Goal: Task Accomplishment & Management: Use online tool/utility

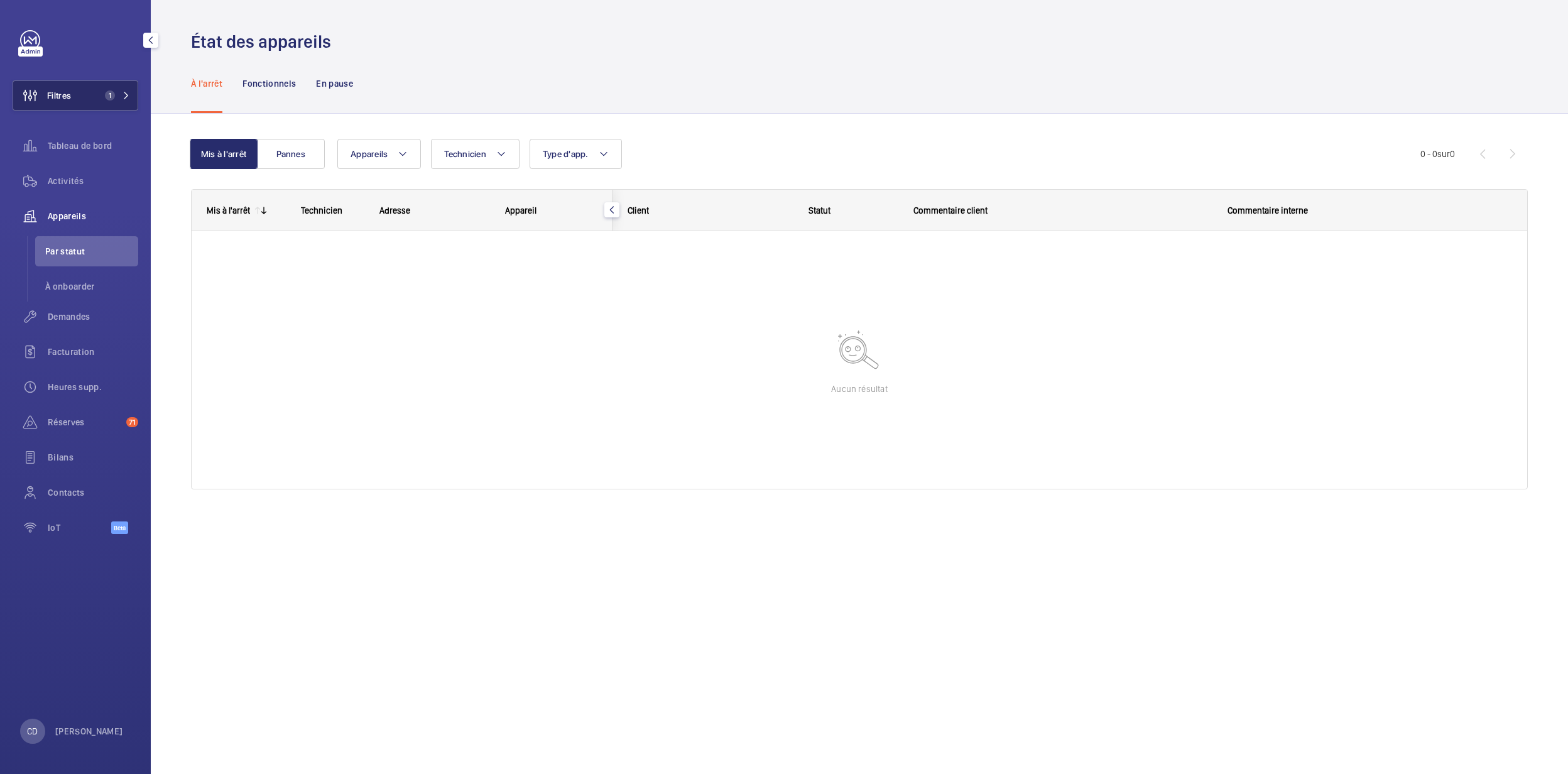
click at [73, 89] on button "Filtres 1" at bounding box center [75, 96] width 125 height 30
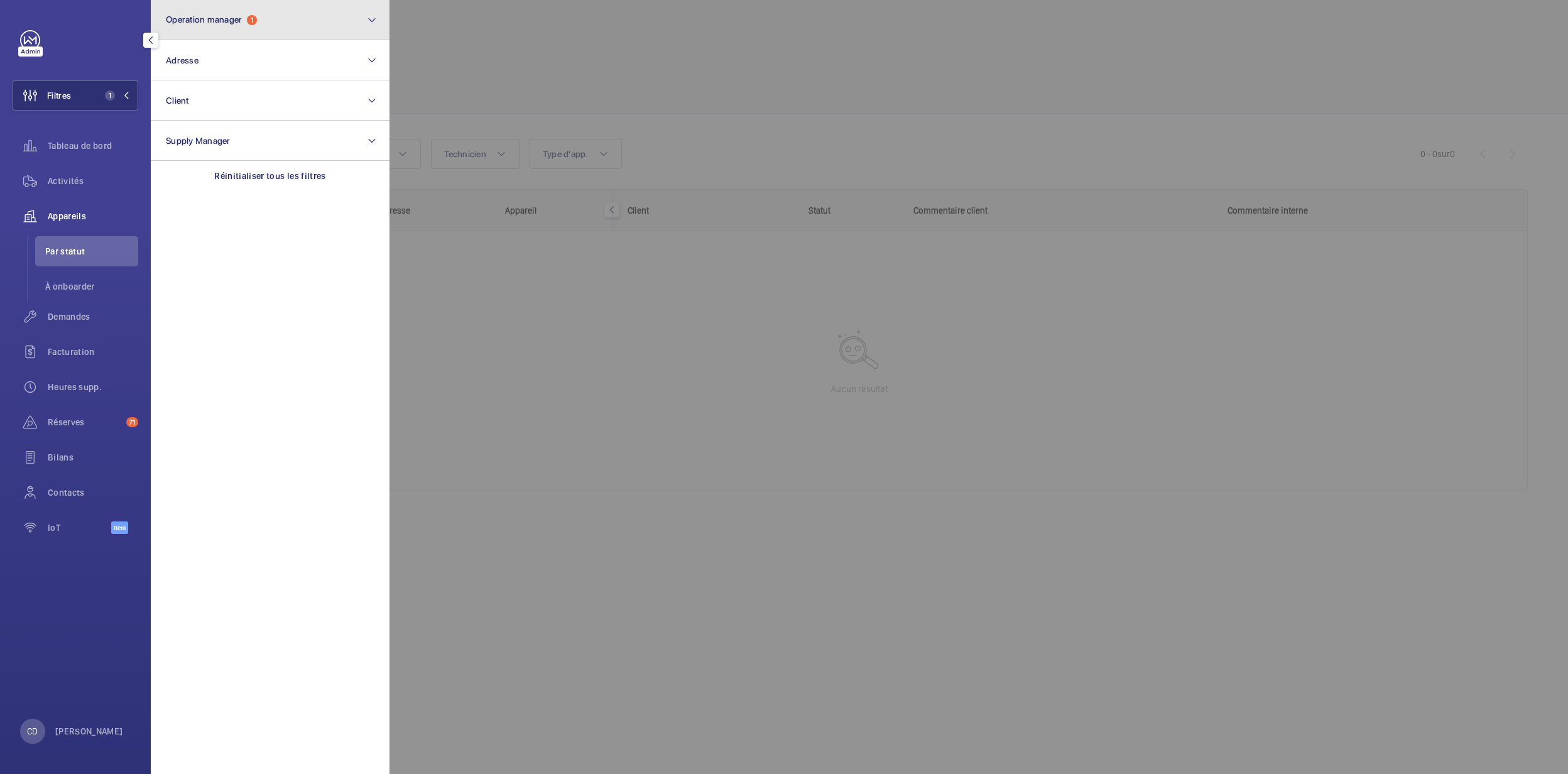
click at [213, 36] on button "Operation manager 1" at bounding box center [270, 20] width 239 height 40
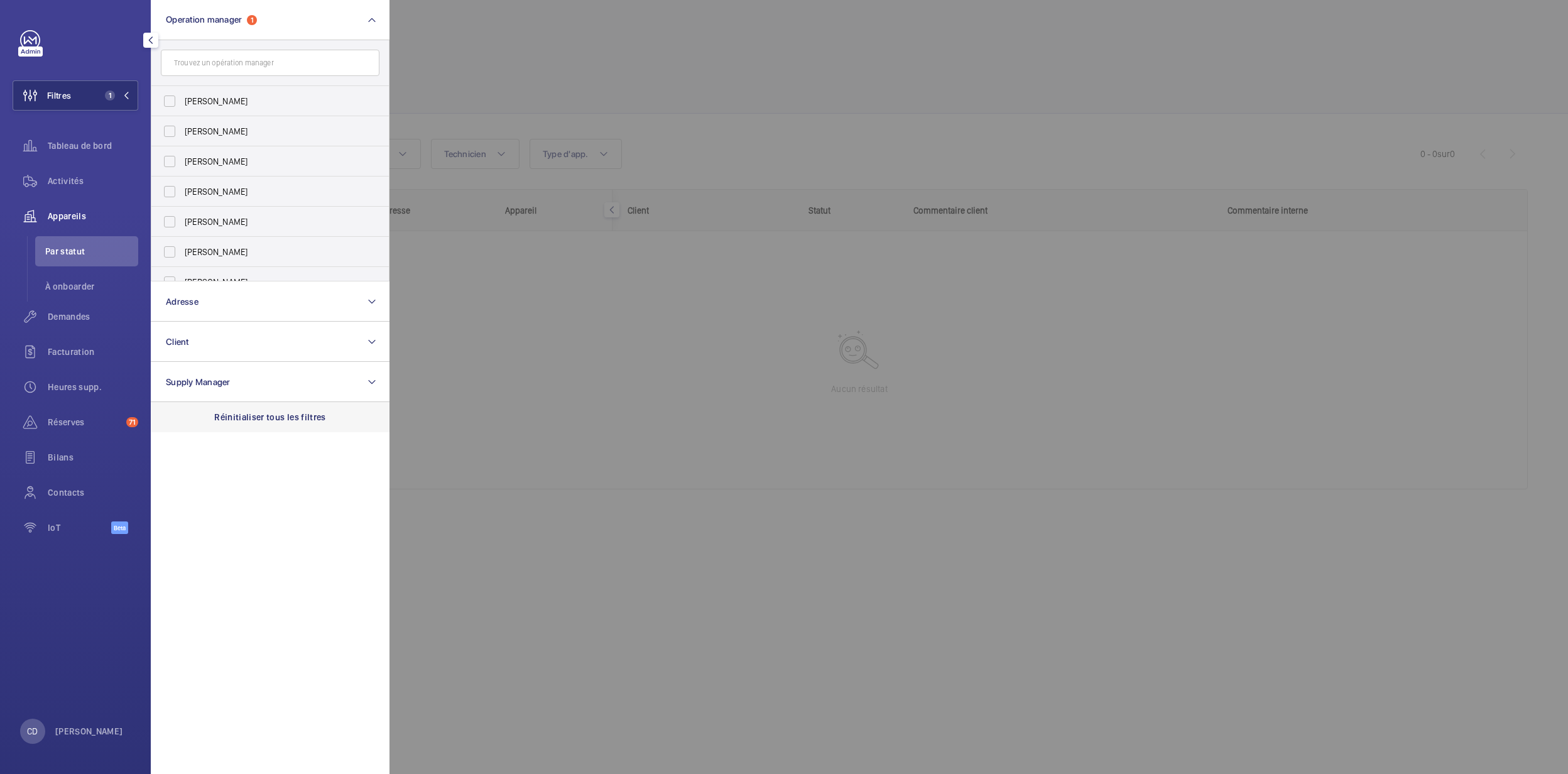
click at [267, 422] on p "Réinitialiser tous les filtres" at bounding box center [270, 417] width 112 height 12
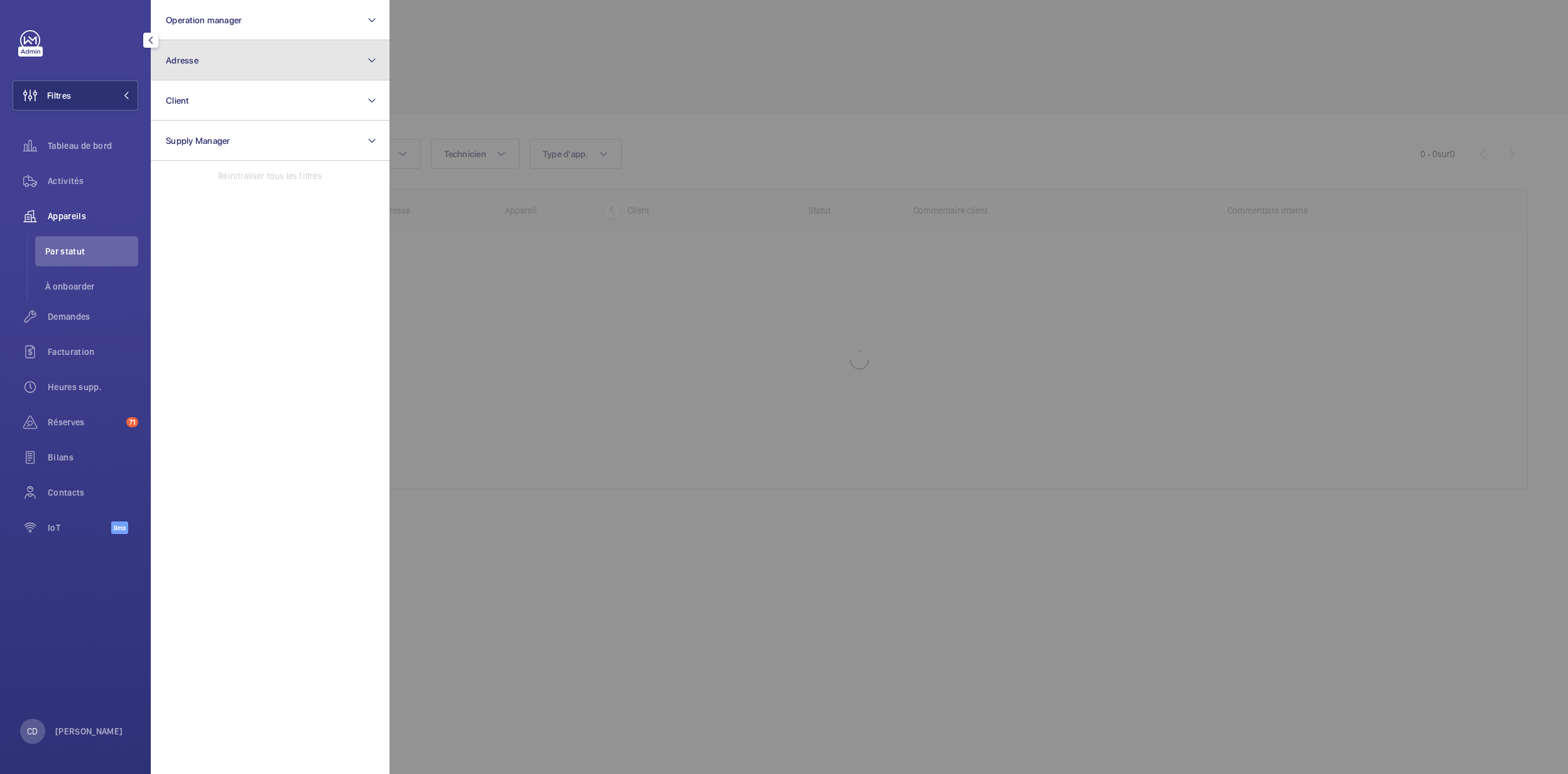
click at [227, 78] on button "Adresse" at bounding box center [270, 60] width 239 height 40
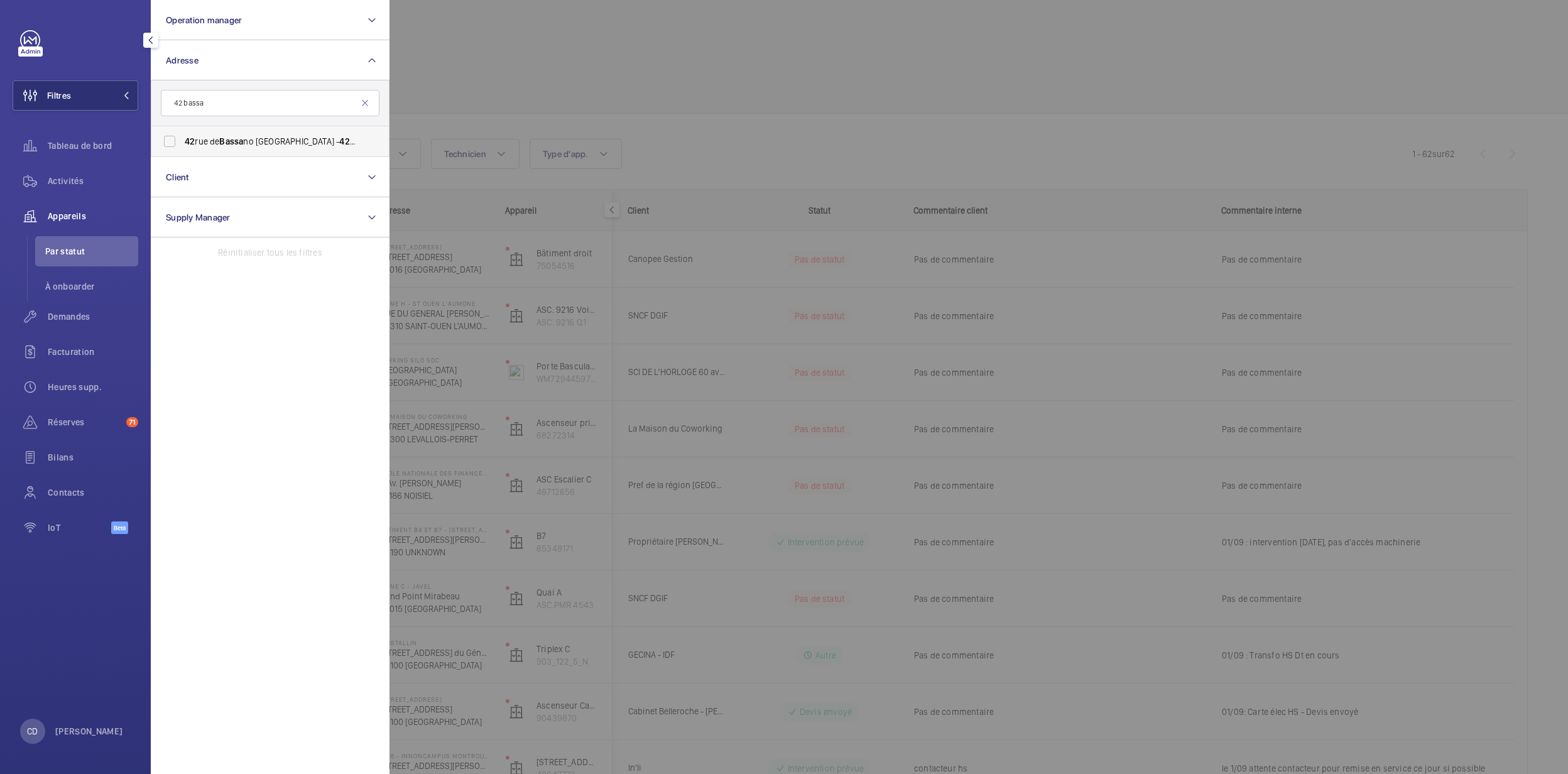
type input "42 bassa"
click at [233, 141] on span "Bassa" at bounding box center [231, 141] width 24 height 10
click at [182, 141] on input "[STREET_ADDRESS] - [STREET_ADDRESS]" at bounding box center [170, 141] width 25 height 25
checkbox input "true"
click at [581, 269] on div at bounding box center [1173, 387] width 1568 height 774
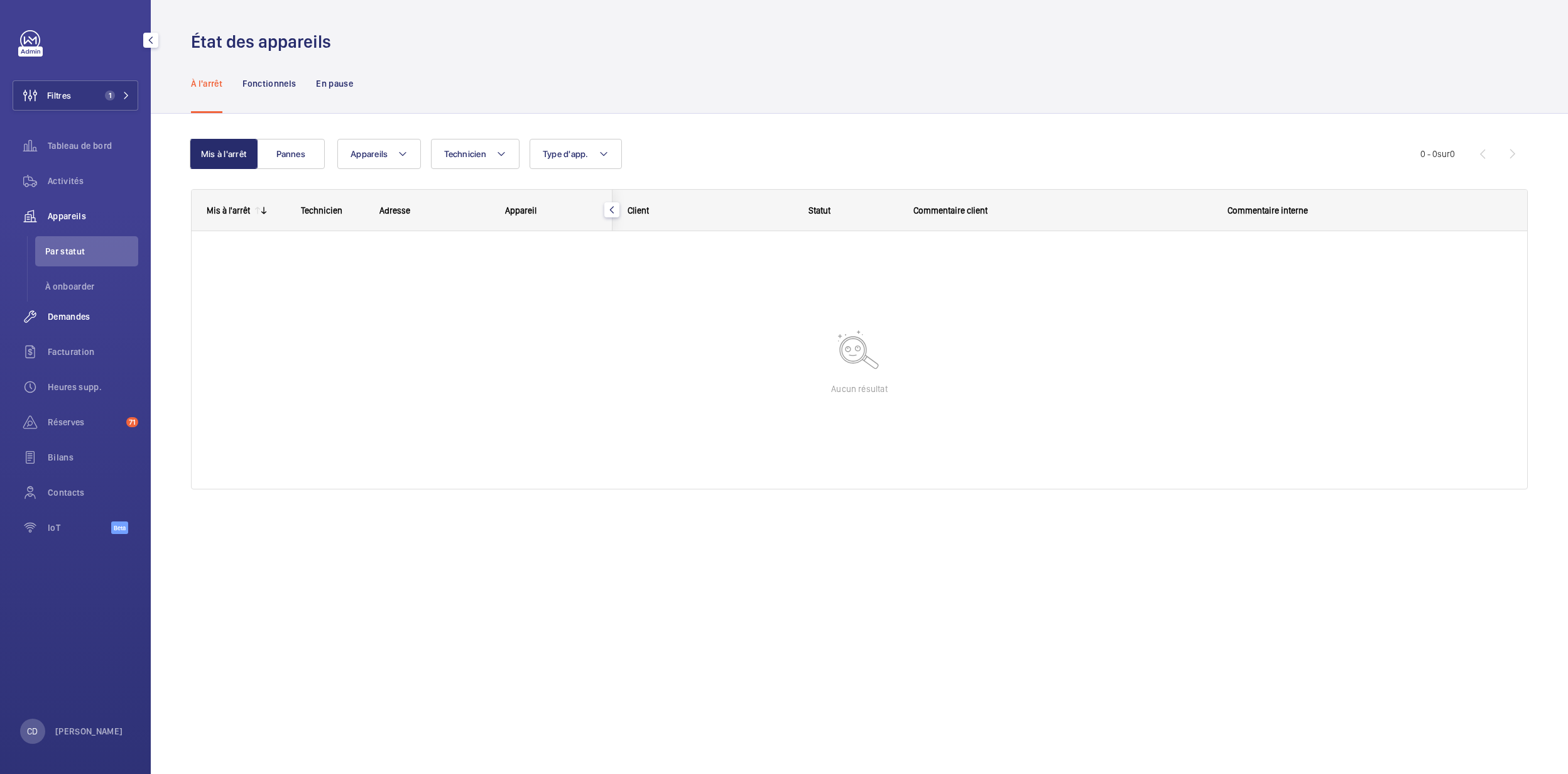
click at [73, 318] on span "Demandes" at bounding box center [93, 316] width 91 height 12
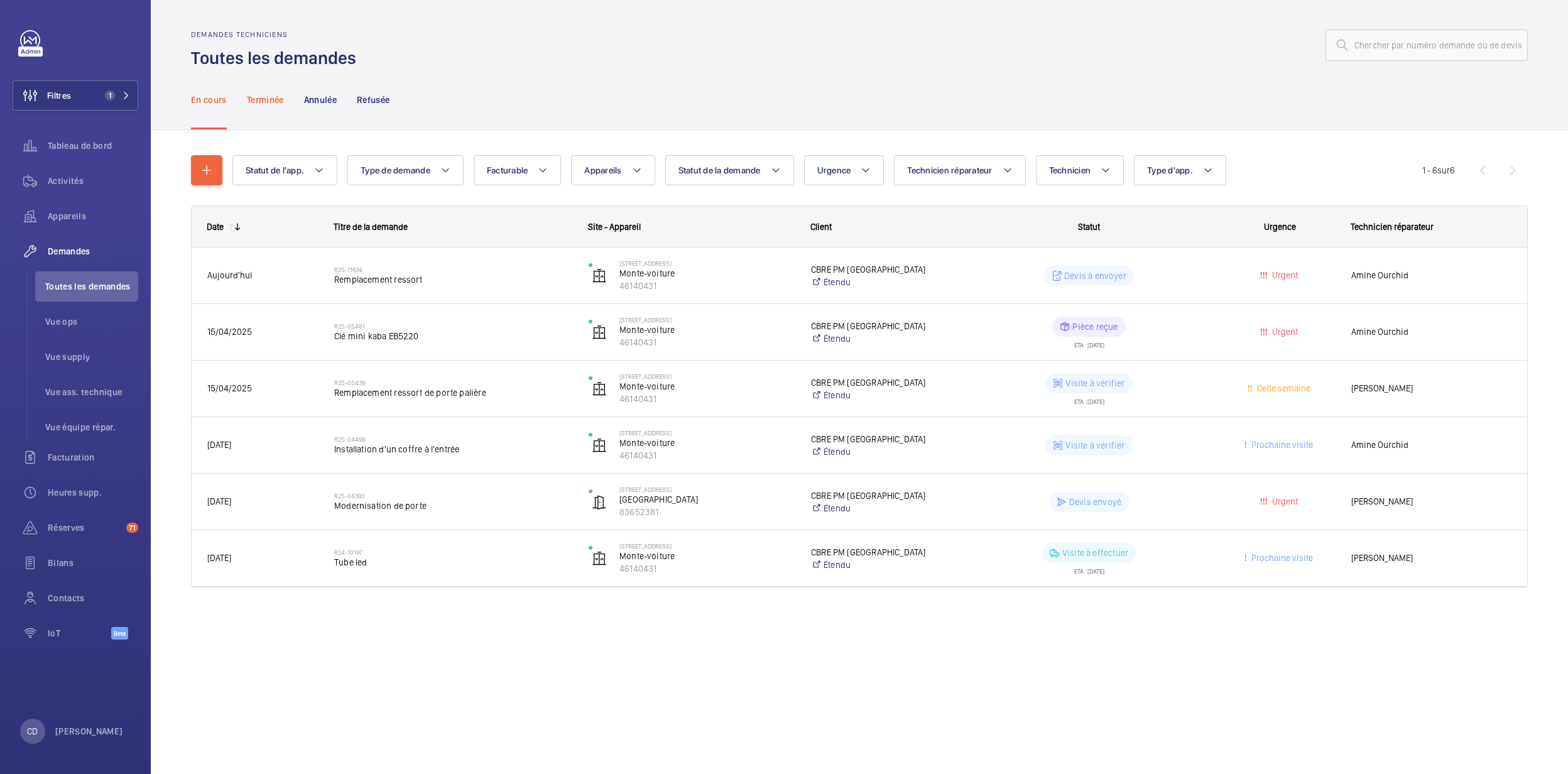
click at [277, 104] on p "Terminée" at bounding box center [266, 100] width 37 height 12
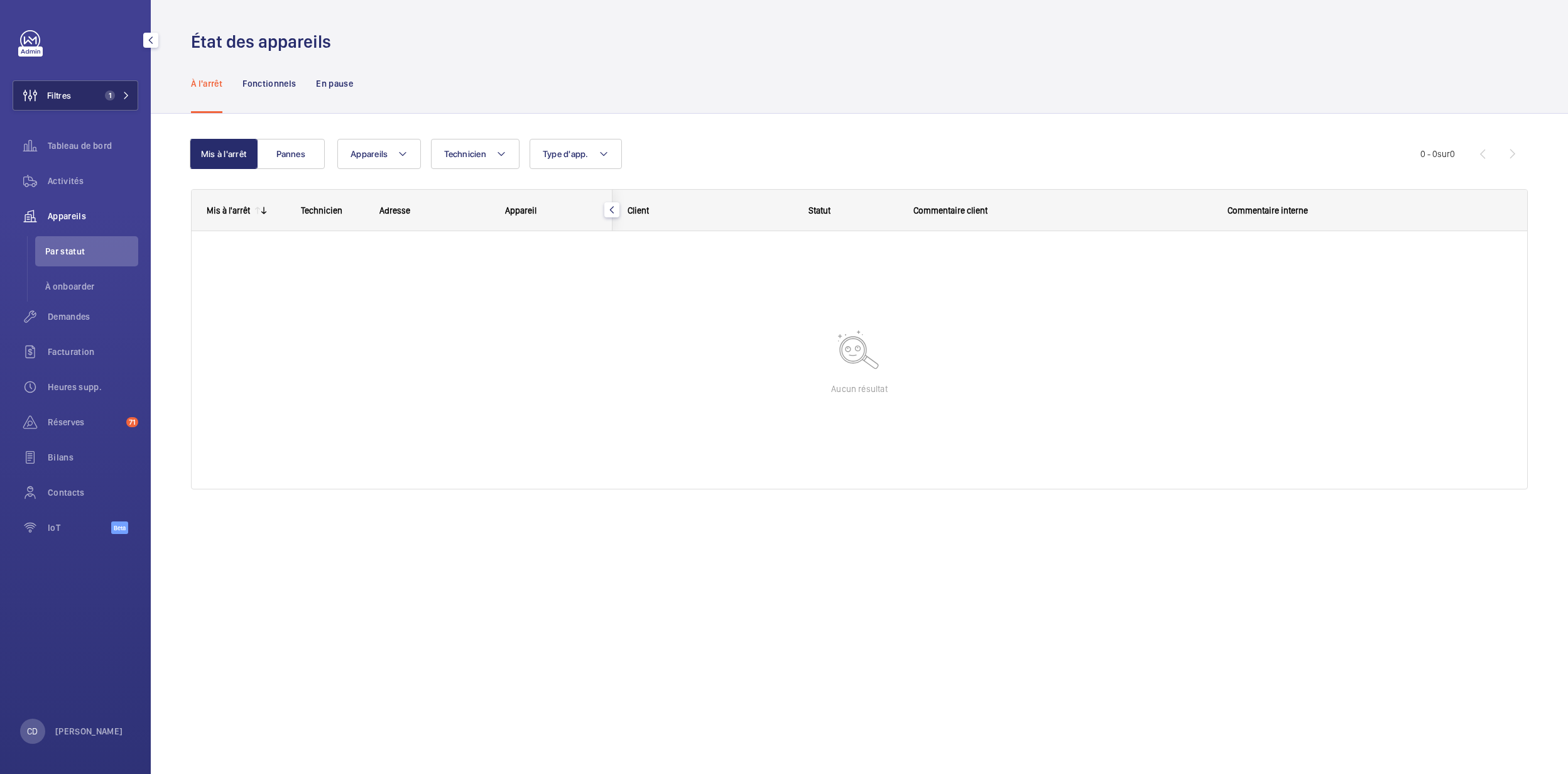
click at [61, 98] on span "Filtres" at bounding box center [59, 96] width 24 height 12
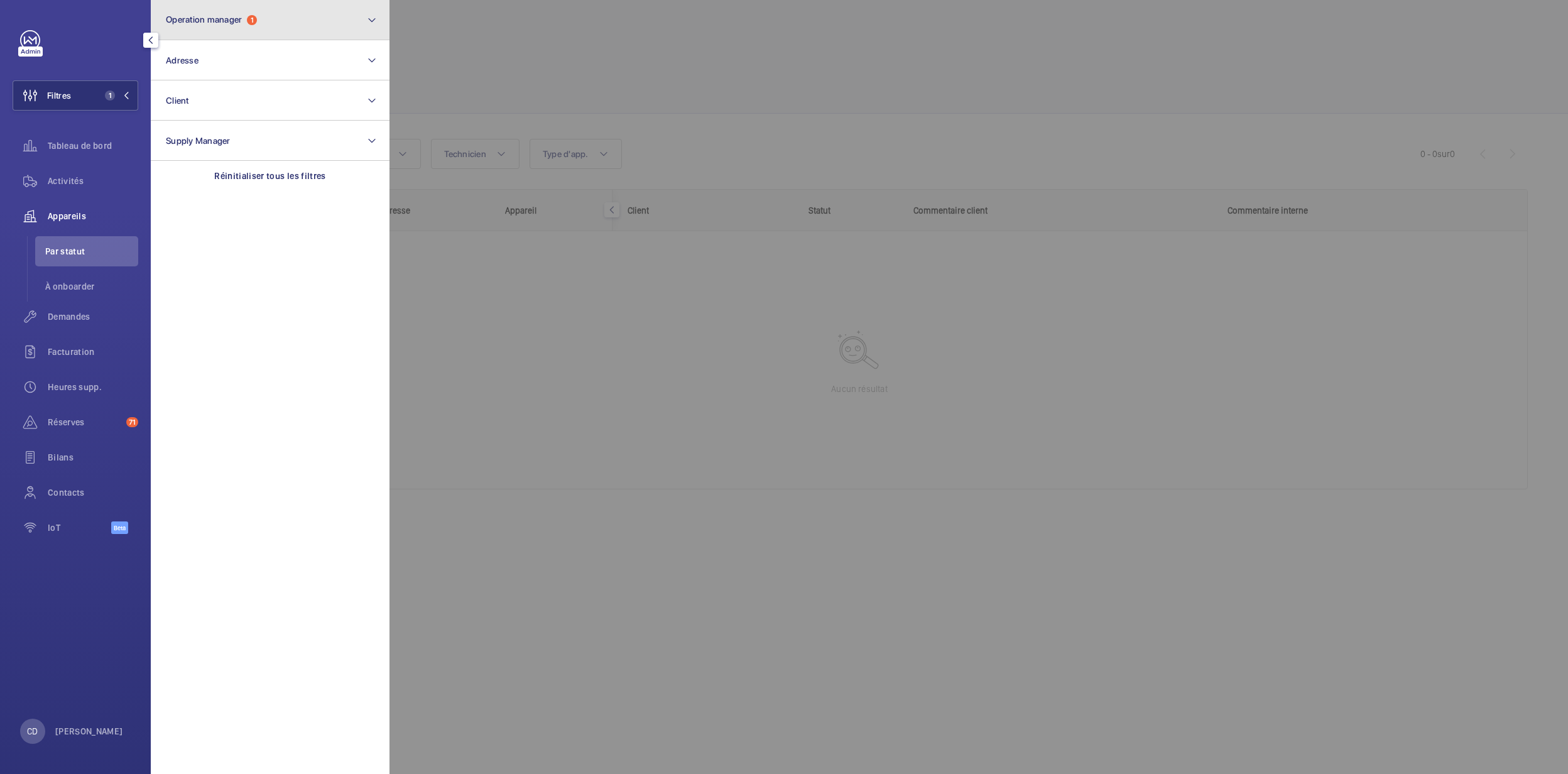
click at [236, 24] on span "Operation manager" at bounding box center [204, 19] width 76 height 10
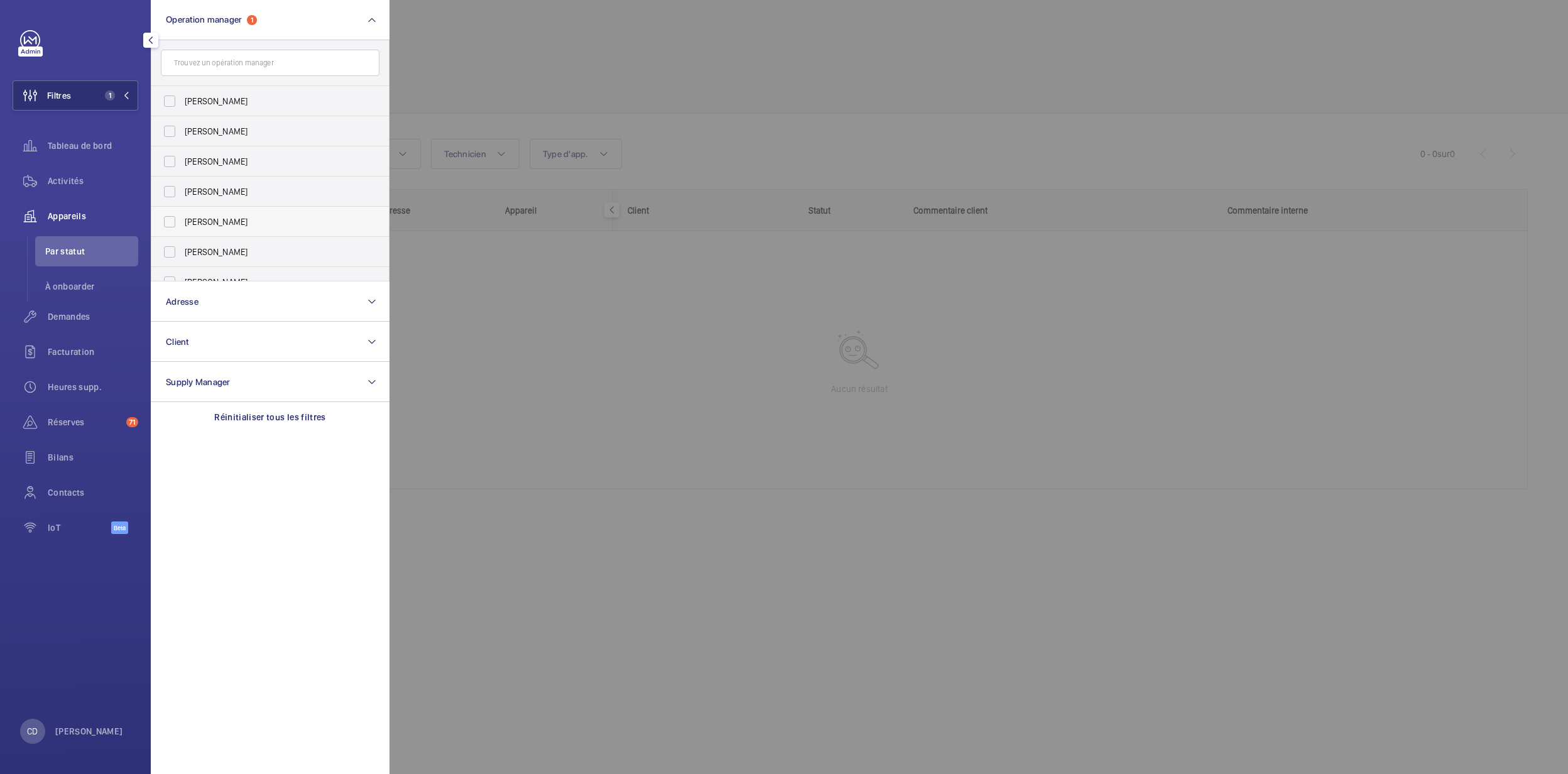
click at [237, 208] on label "[PERSON_NAME]" at bounding box center [261, 222] width 219 height 30
click at [182, 209] on input "[PERSON_NAME]" at bounding box center [170, 222] width 25 height 25
checkbox input "true"
click at [627, 420] on div at bounding box center [1173, 387] width 1568 height 774
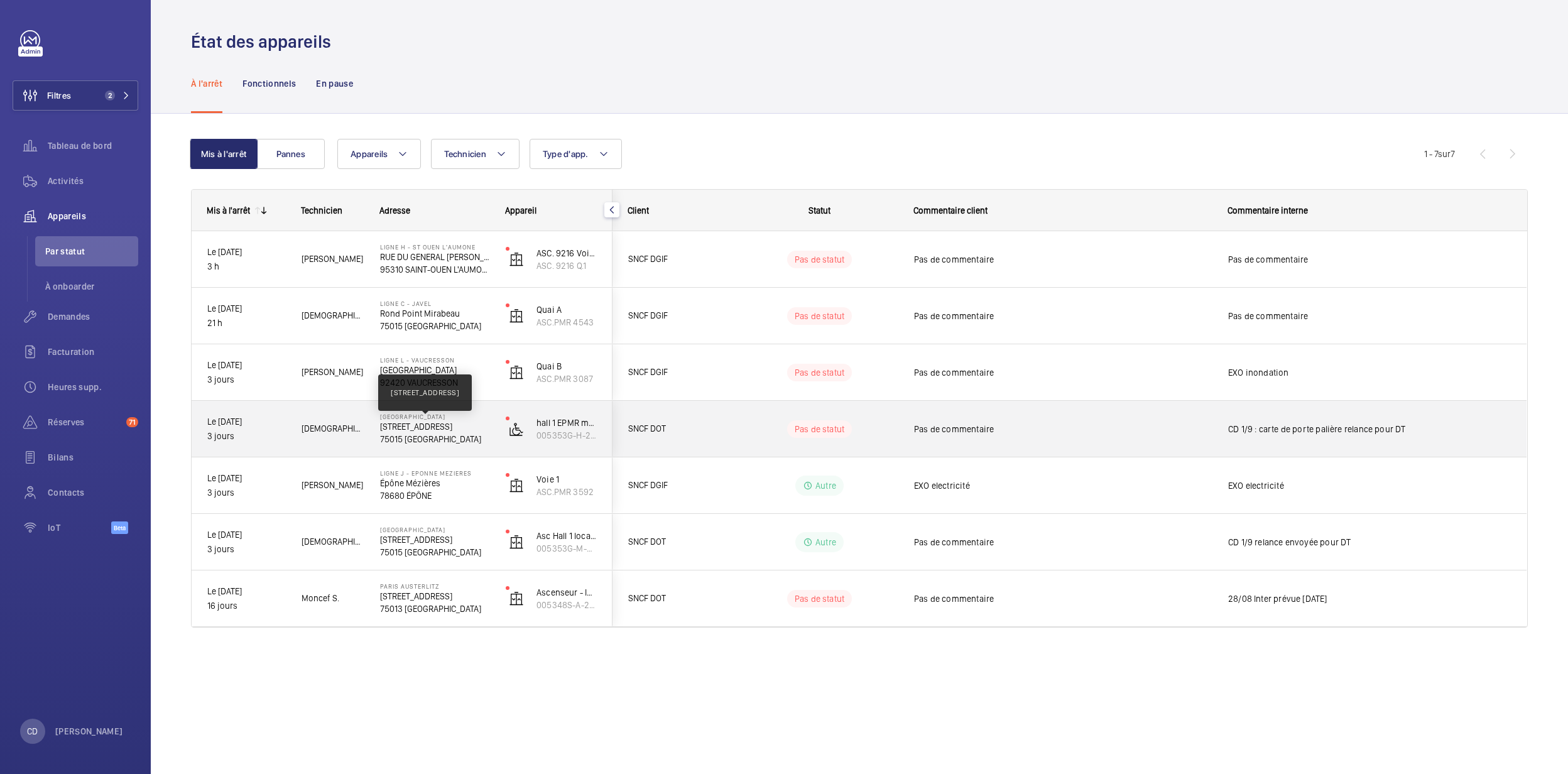
click at [443, 427] on p "[STREET_ADDRESS]" at bounding box center [435, 426] width 109 height 12
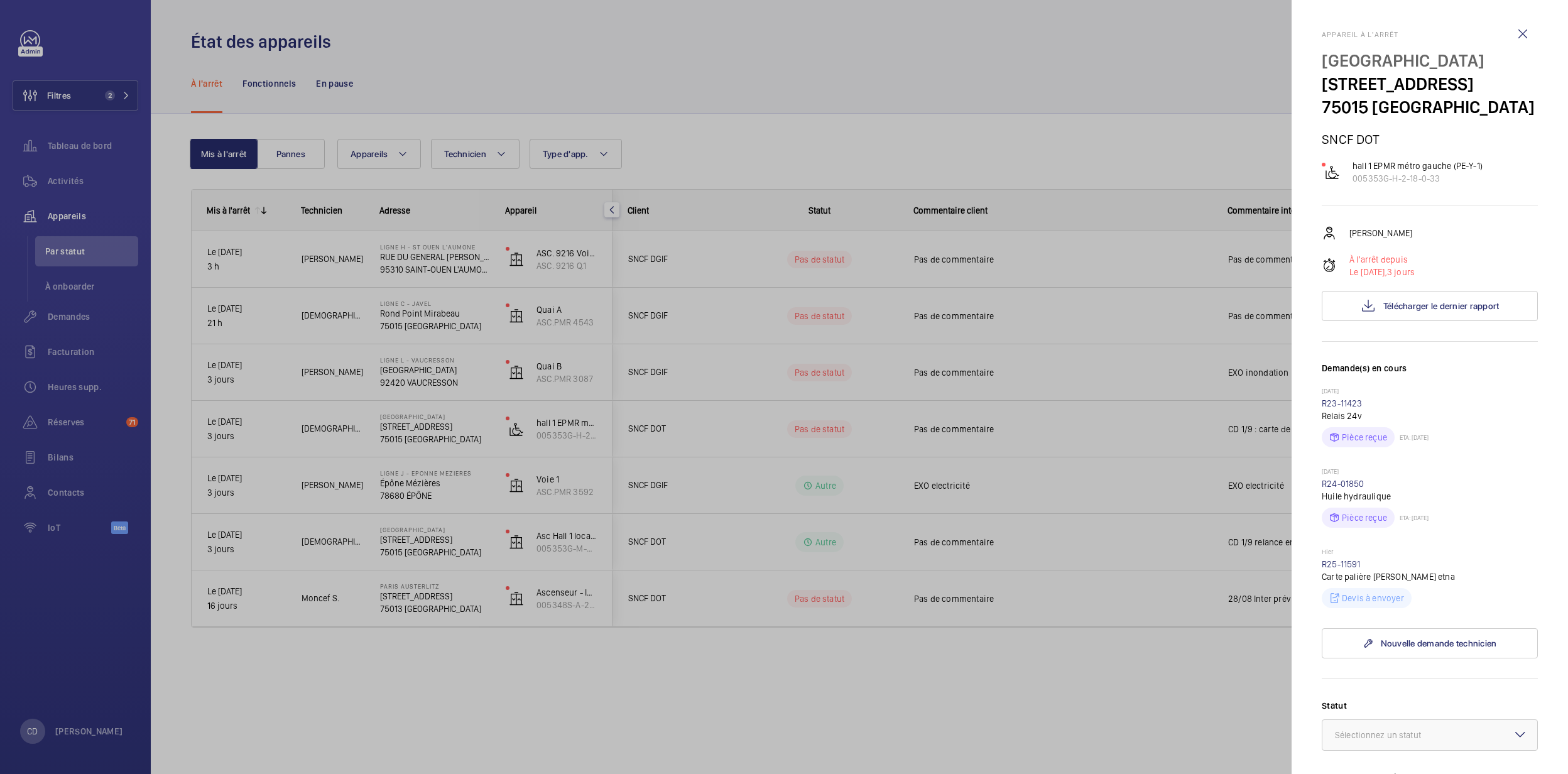
click at [550, 421] on div at bounding box center [784, 387] width 1568 height 774
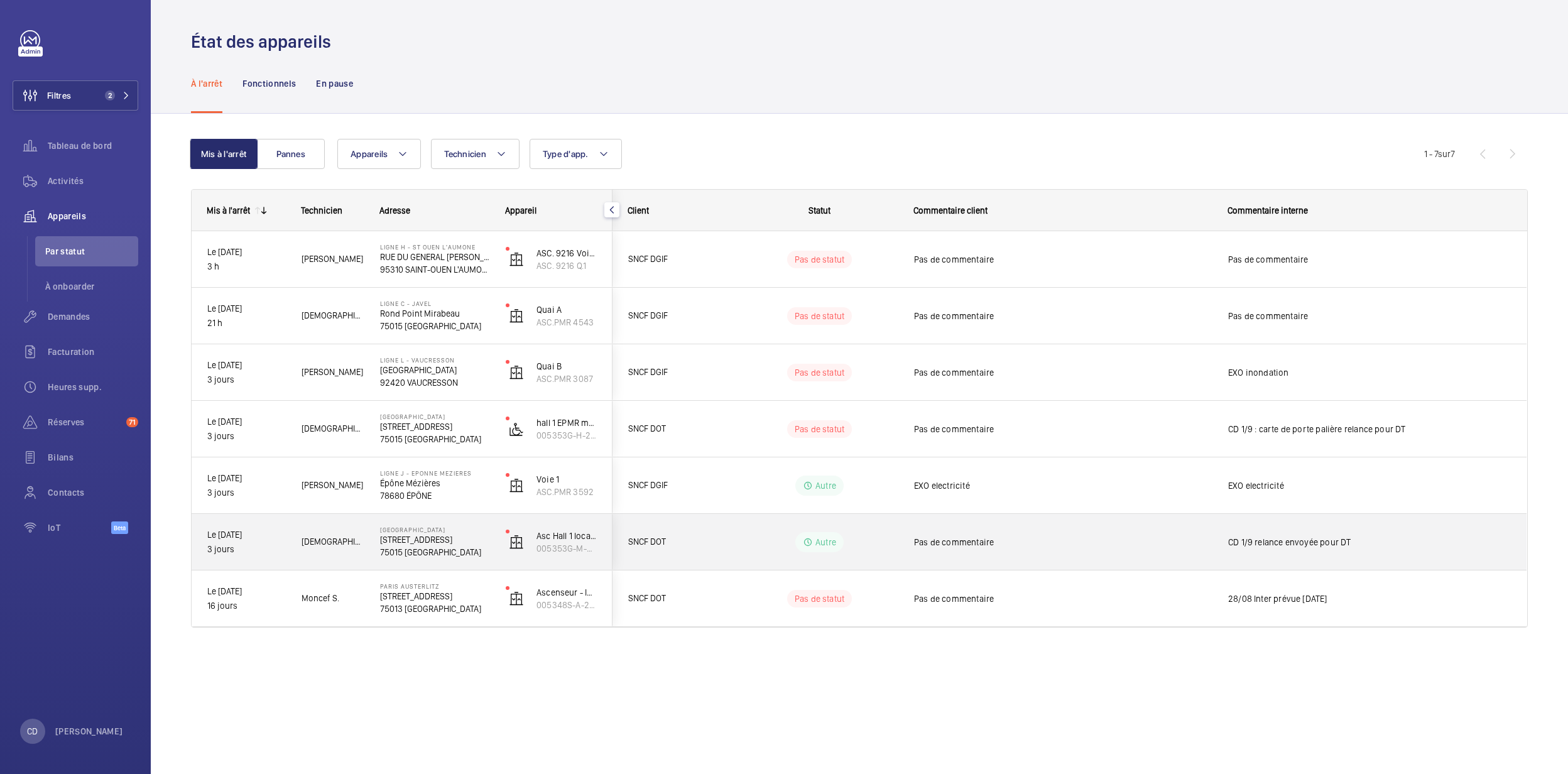
click at [418, 529] on p "[GEOGRAPHIC_DATA]" at bounding box center [435, 529] width 109 height 8
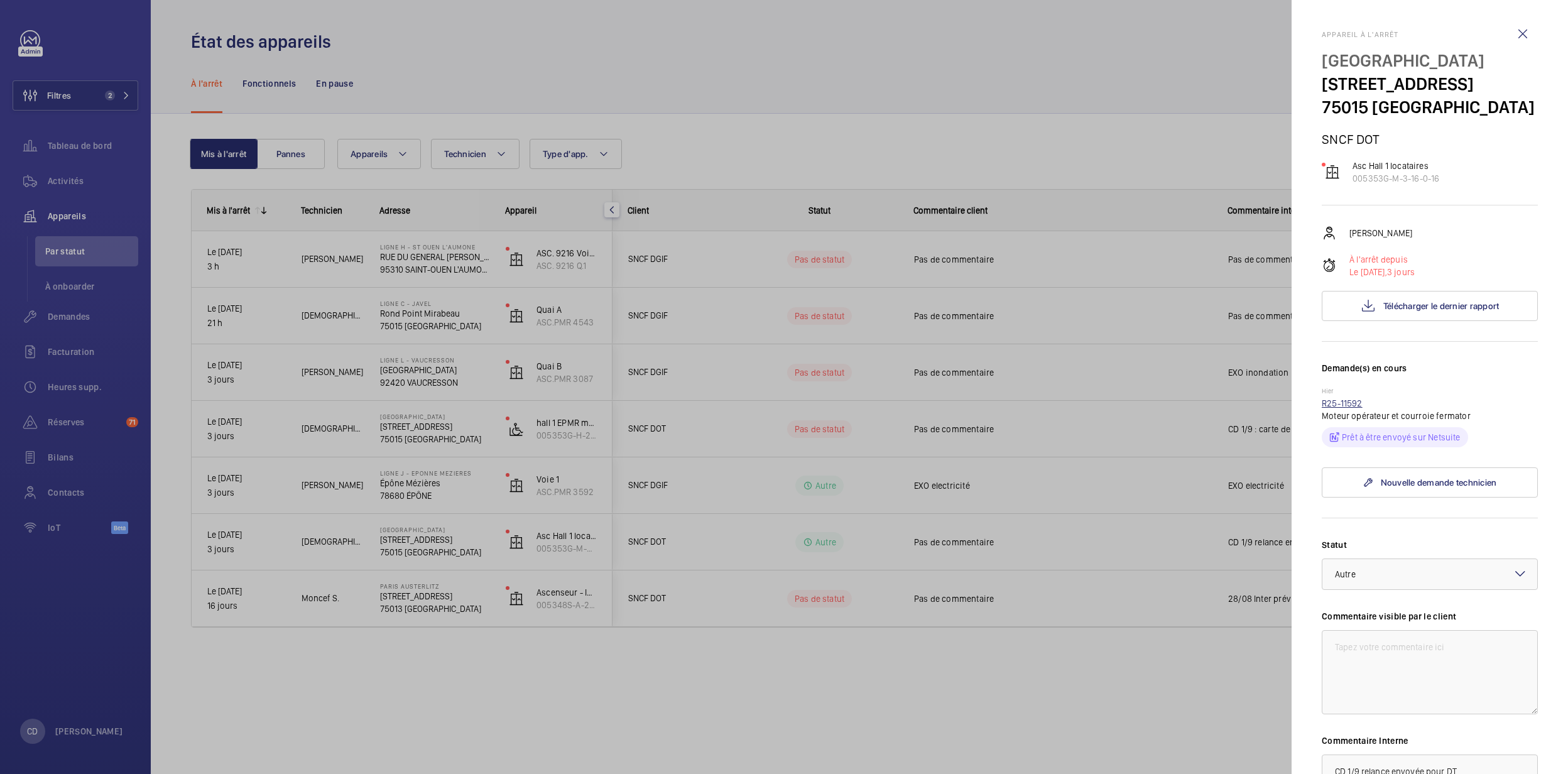
click at [1347, 408] on link "R25-11592" at bounding box center [1342, 403] width 41 height 10
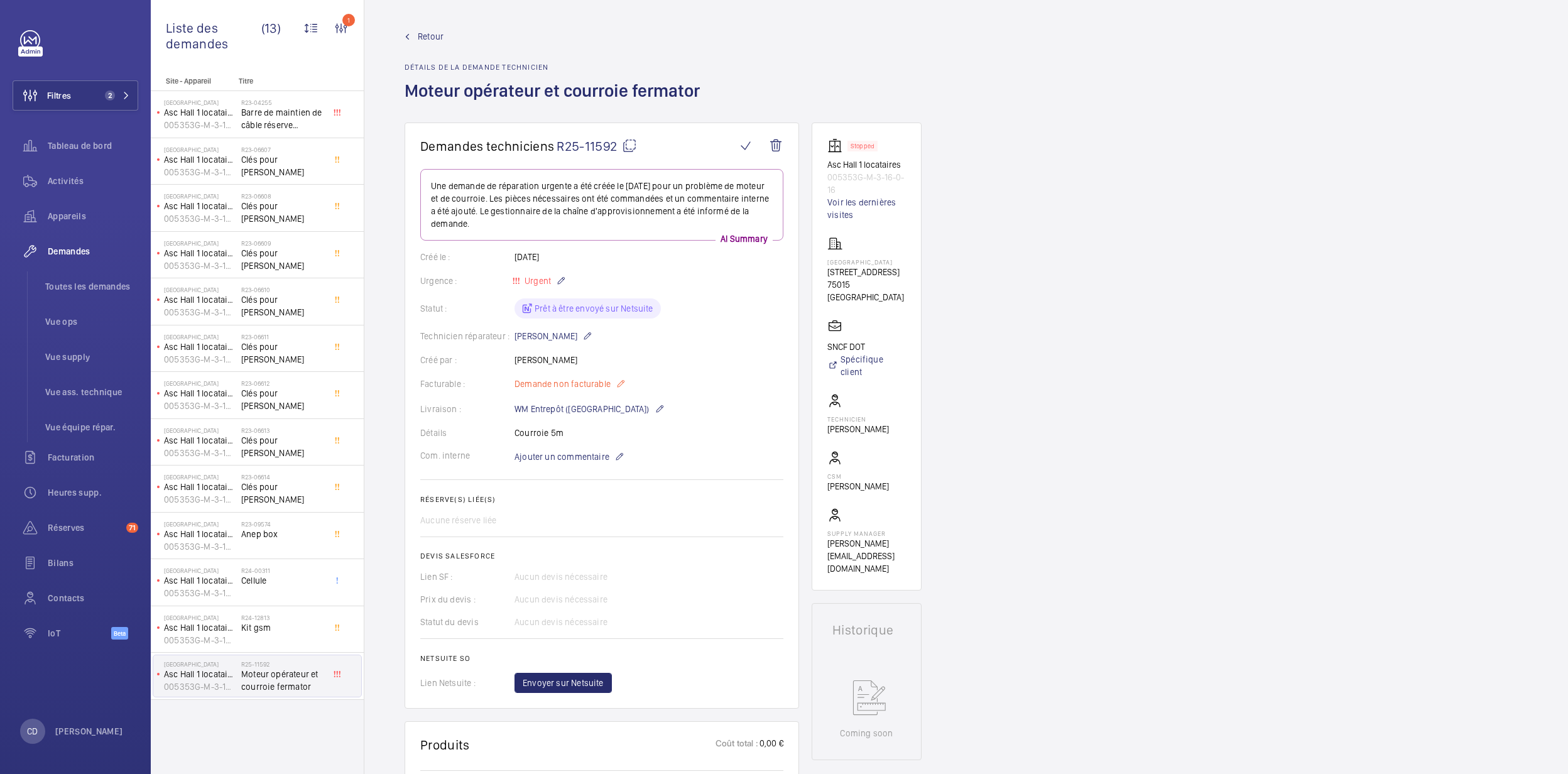
click at [620, 381] on mat-icon at bounding box center [620, 384] width 10 height 15
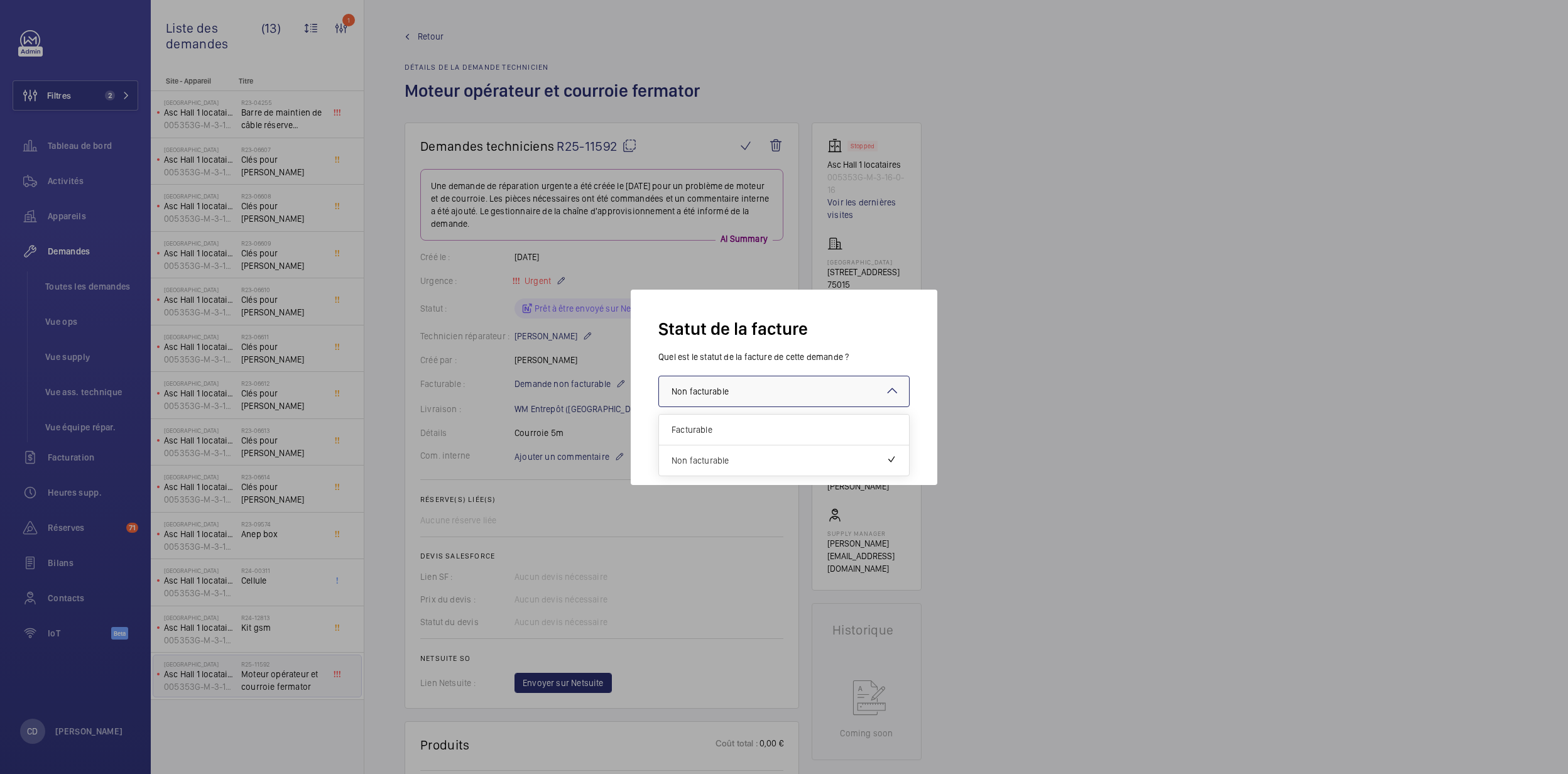
click at [735, 388] on div "× Non facturable" at bounding box center [716, 391] width 89 height 12
click at [729, 430] on span "Facturable" at bounding box center [784, 430] width 225 height 12
click at [896, 443] on button "Valider" at bounding box center [883, 442] width 52 height 30
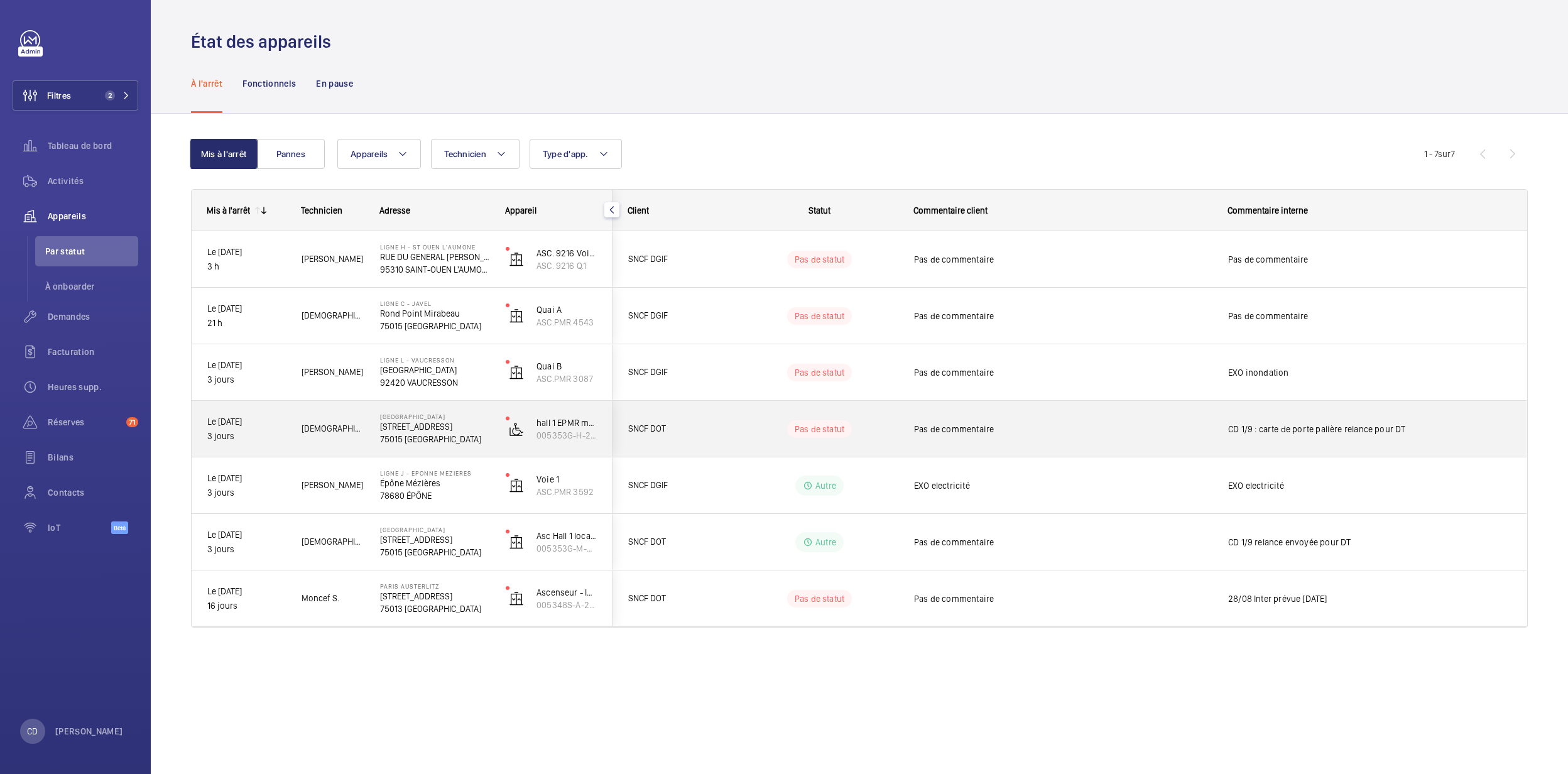
click at [438, 417] on p "[GEOGRAPHIC_DATA]" at bounding box center [435, 416] width 109 height 8
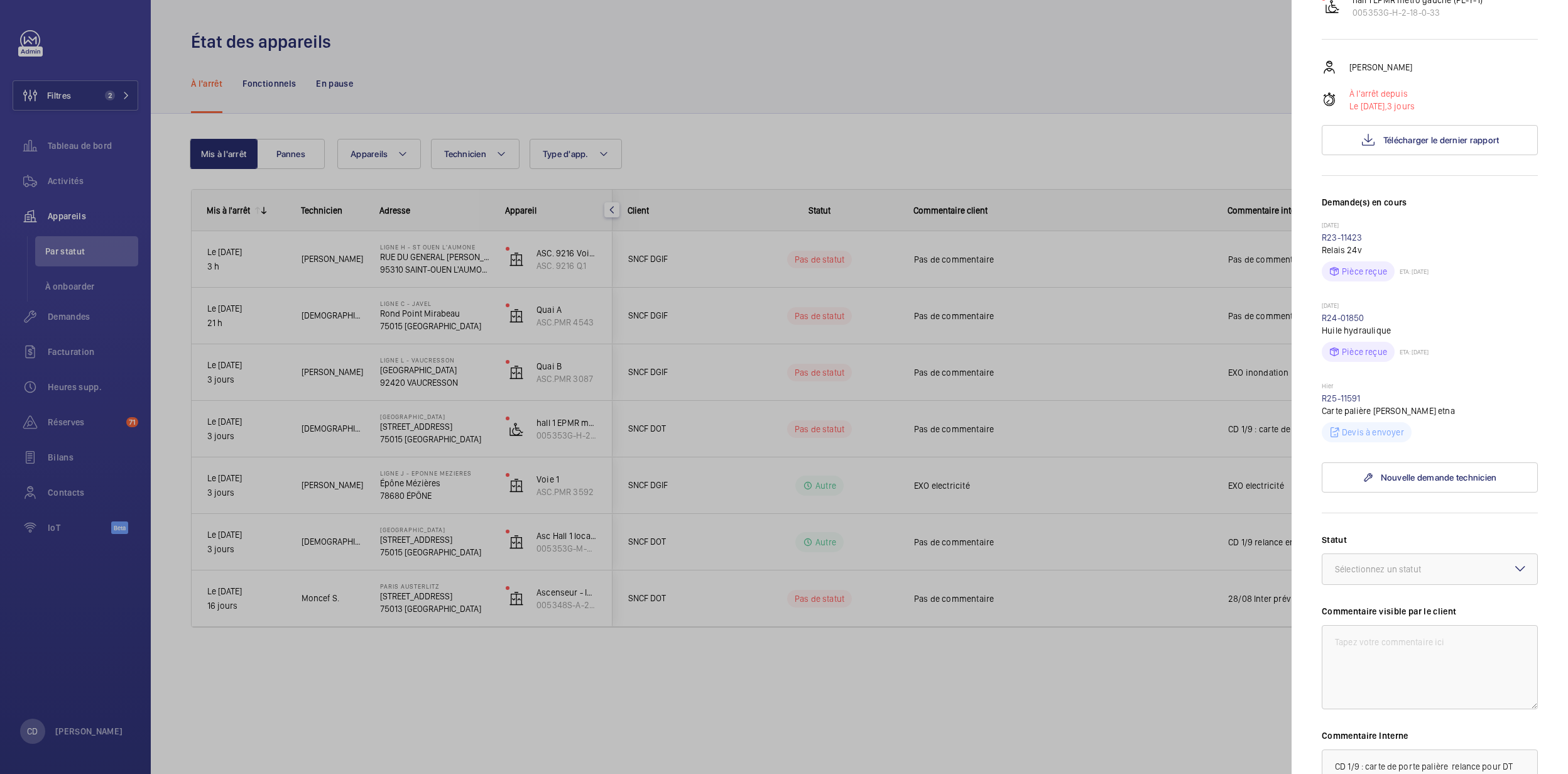
scroll to position [167, 0]
click at [1338, 402] on link "R25-11591" at bounding box center [1341, 397] width 39 height 10
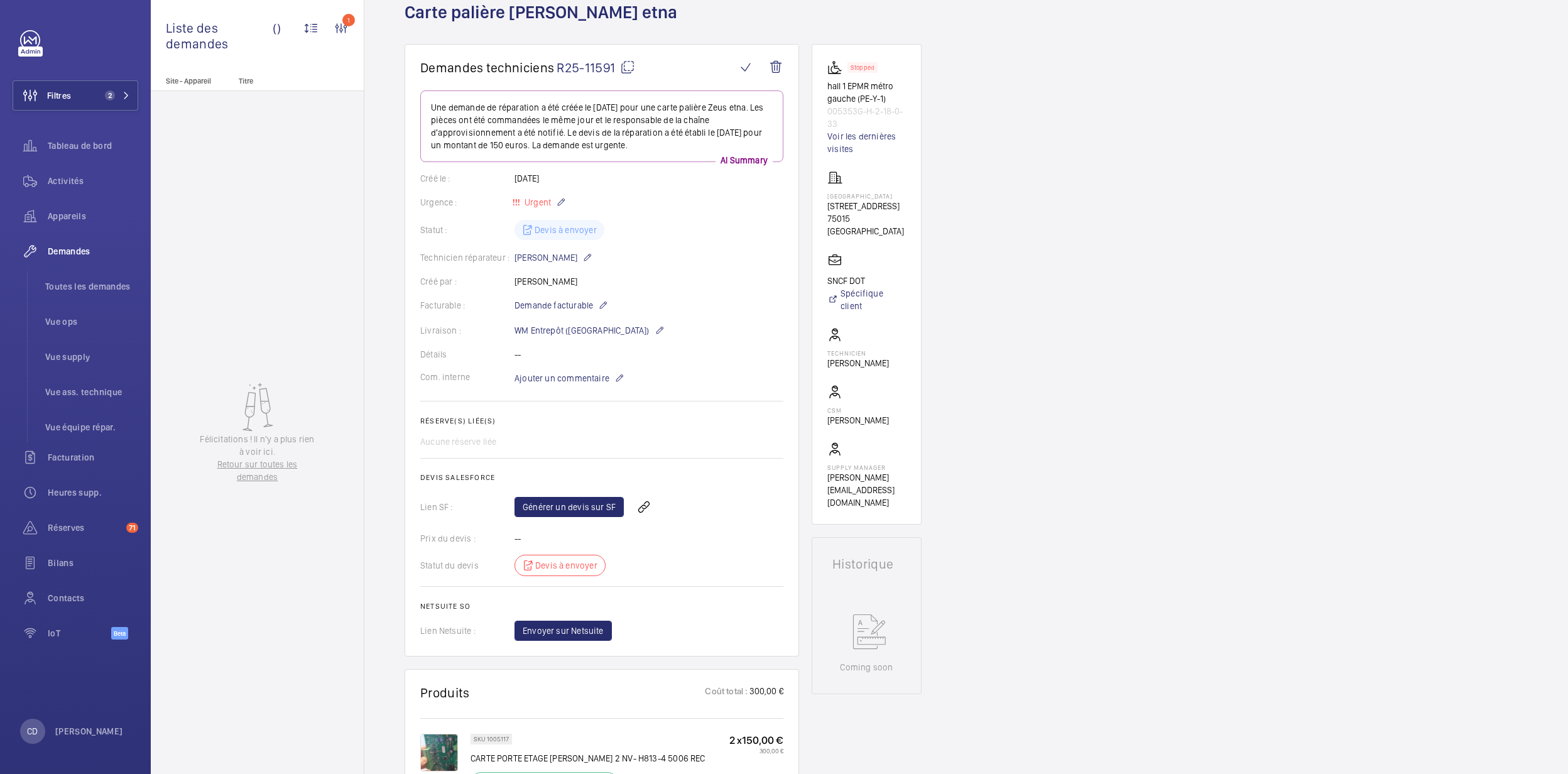
scroll to position [167, 0]
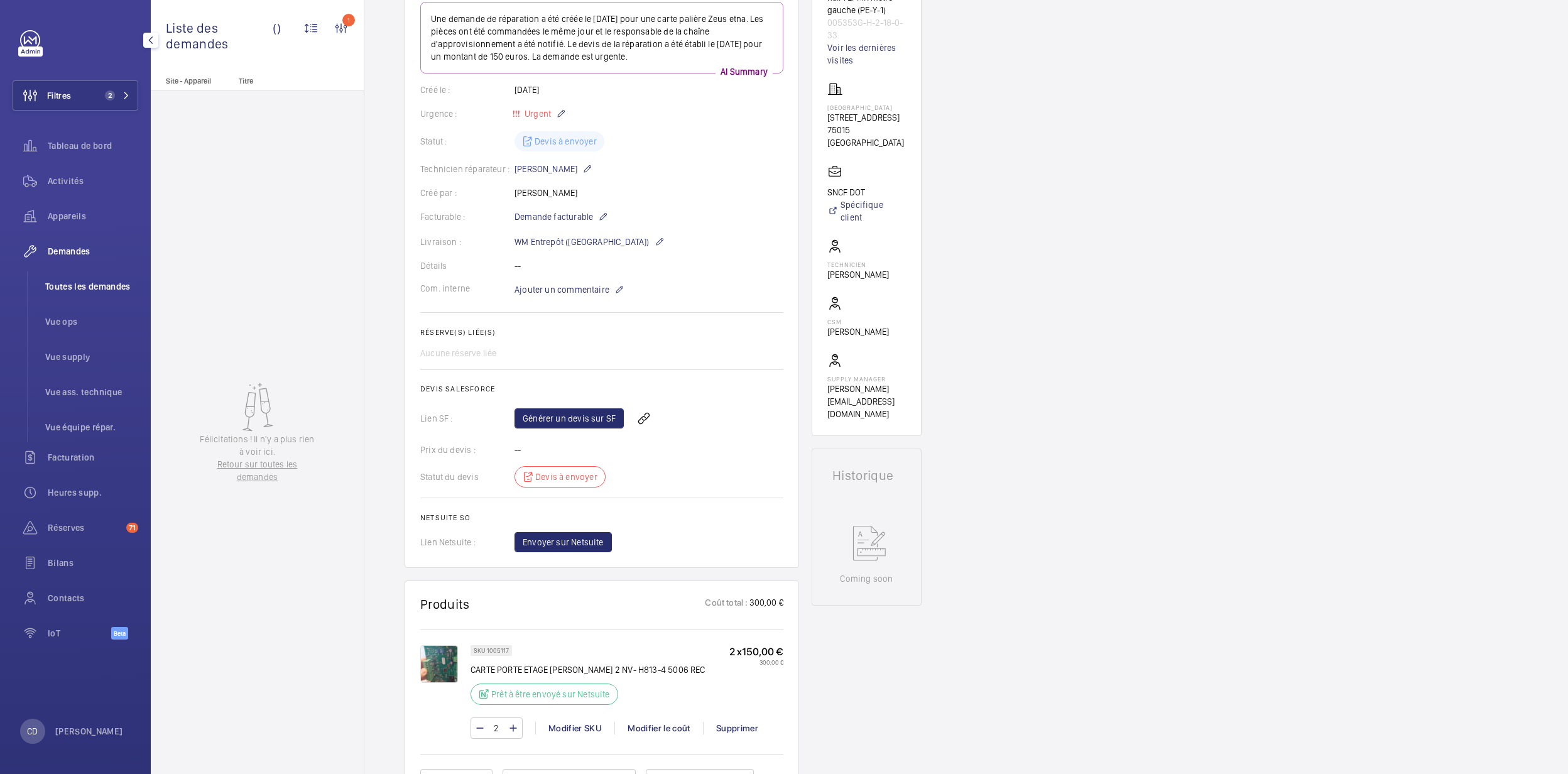
click at [66, 288] on span "Toutes les demandes" at bounding box center [91, 287] width 93 height 12
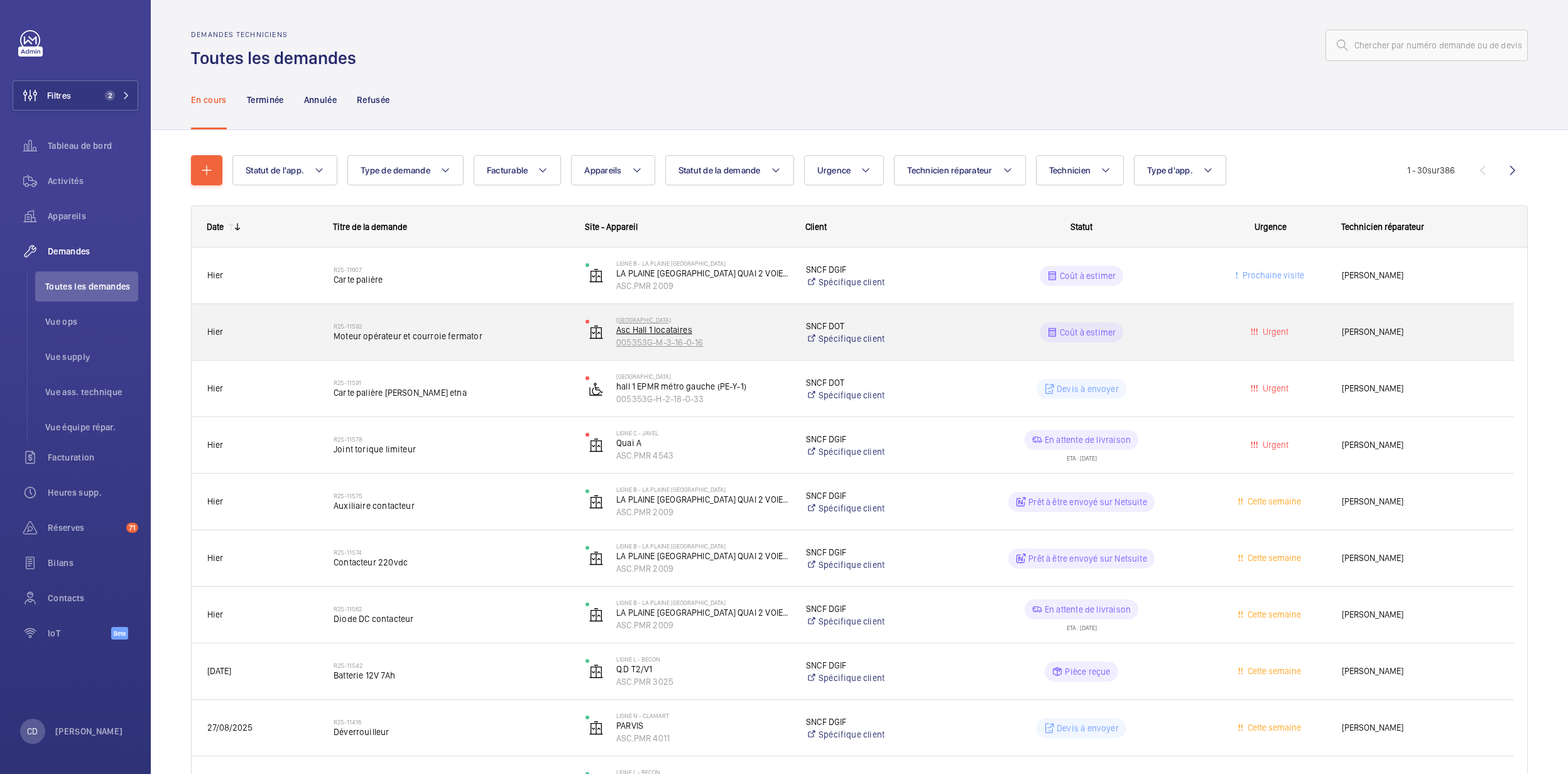
click at [694, 324] on p "Asc Hall 1 locataires" at bounding box center [703, 330] width 173 height 12
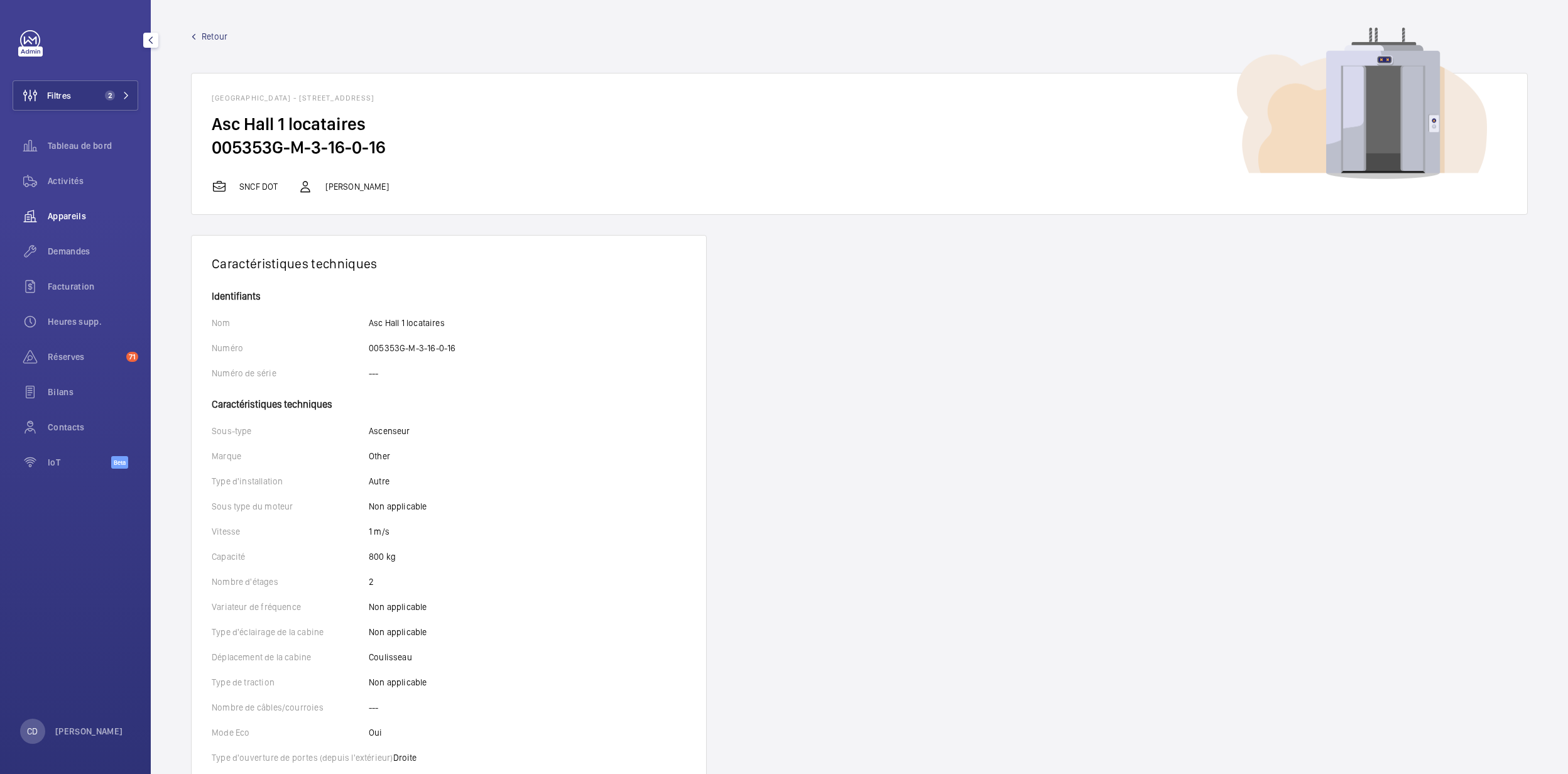
click at [69, 225] on div "Appareils" at bounding box center [75, 216] width 125 height 30
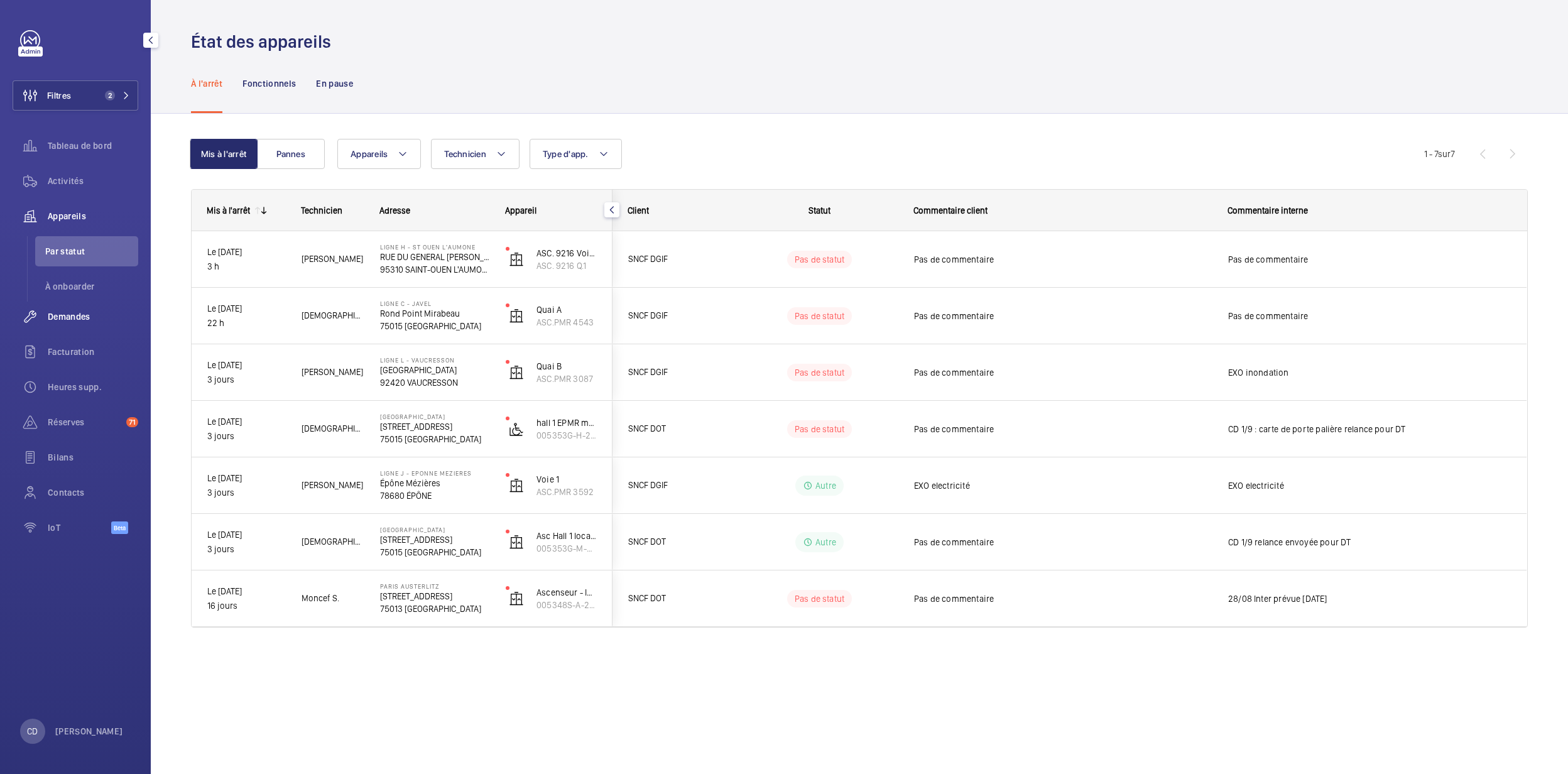
click at [51, 315] on span "Demandes" at bounding box center [93, 316] width 91 height 12
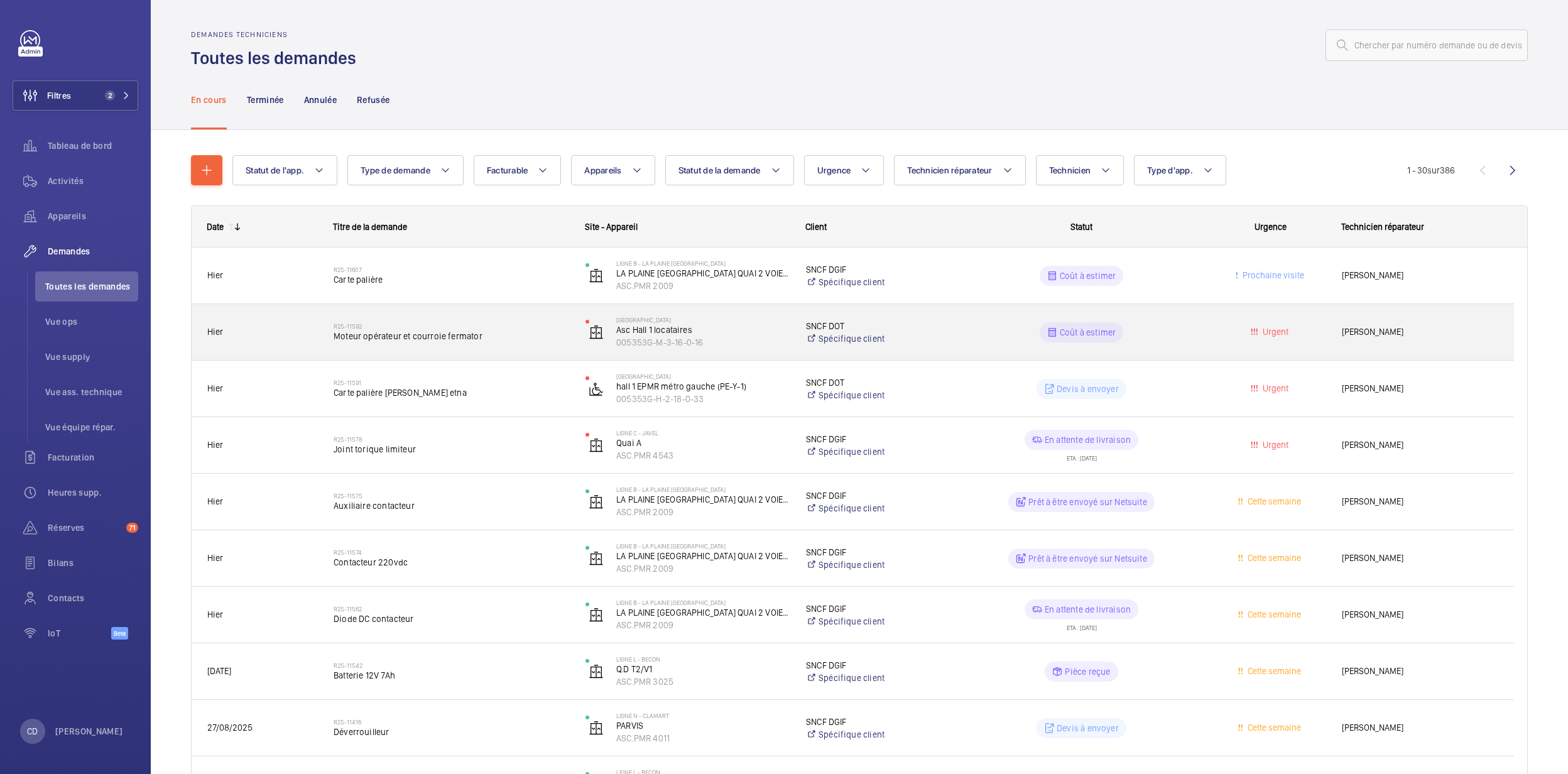
click at [449, 335] on span "Moteur opérateur et courroie fermator" at bounding box center [451, 336] width 235 height 12
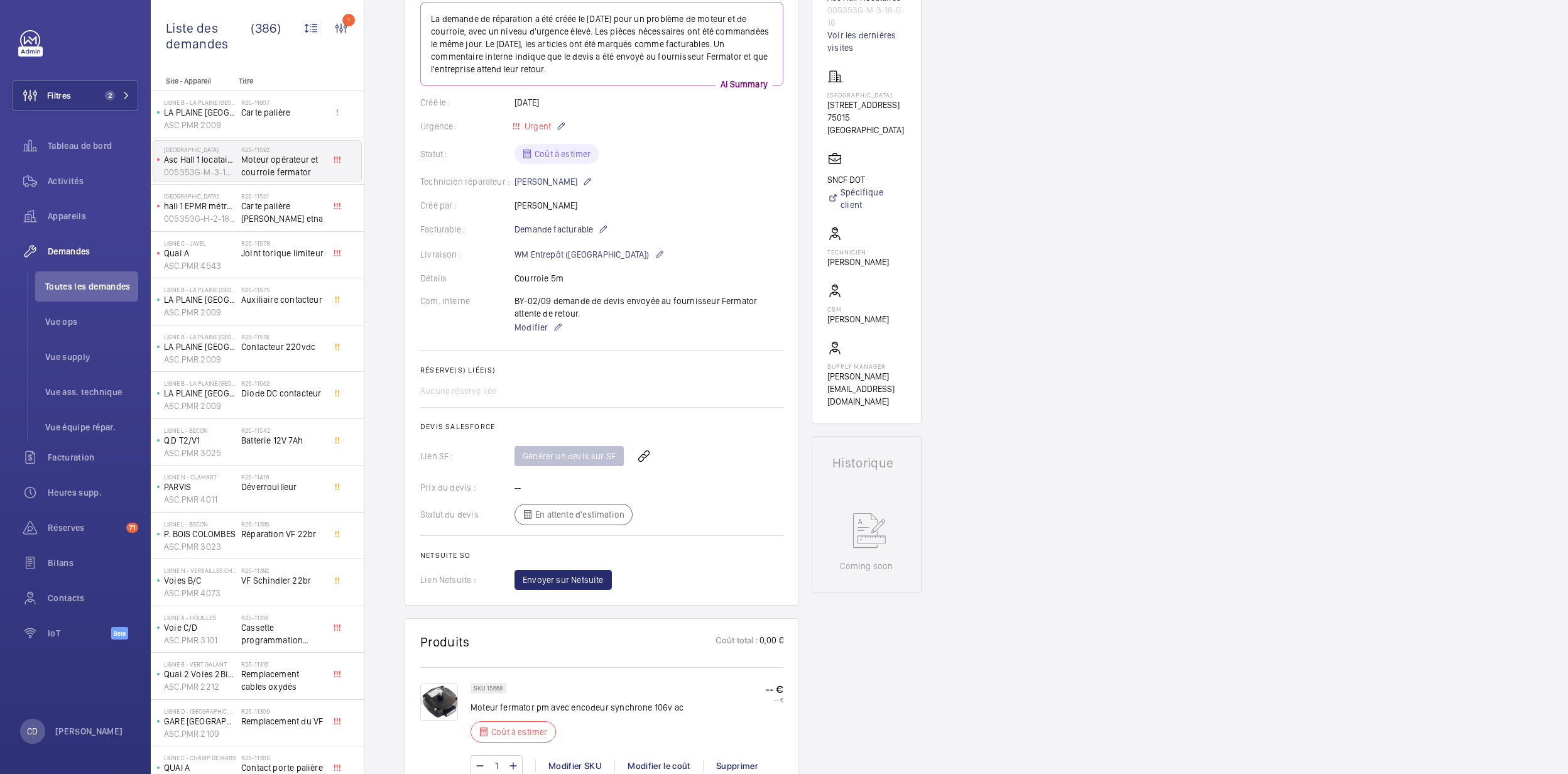
scroll to position [335, 0]
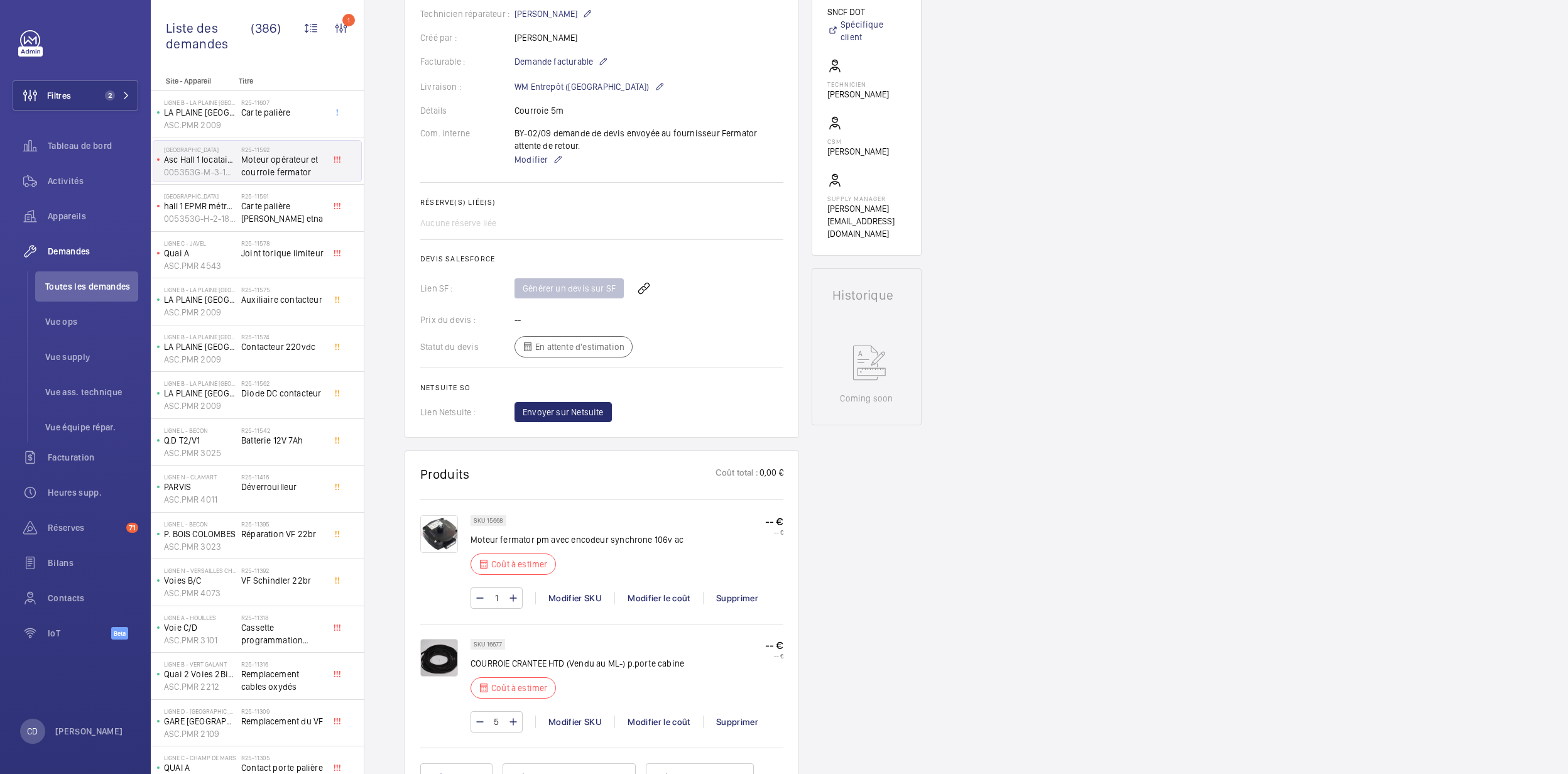
click at [433, 537] on img at bounding box center [439, 534] width 37 height 37
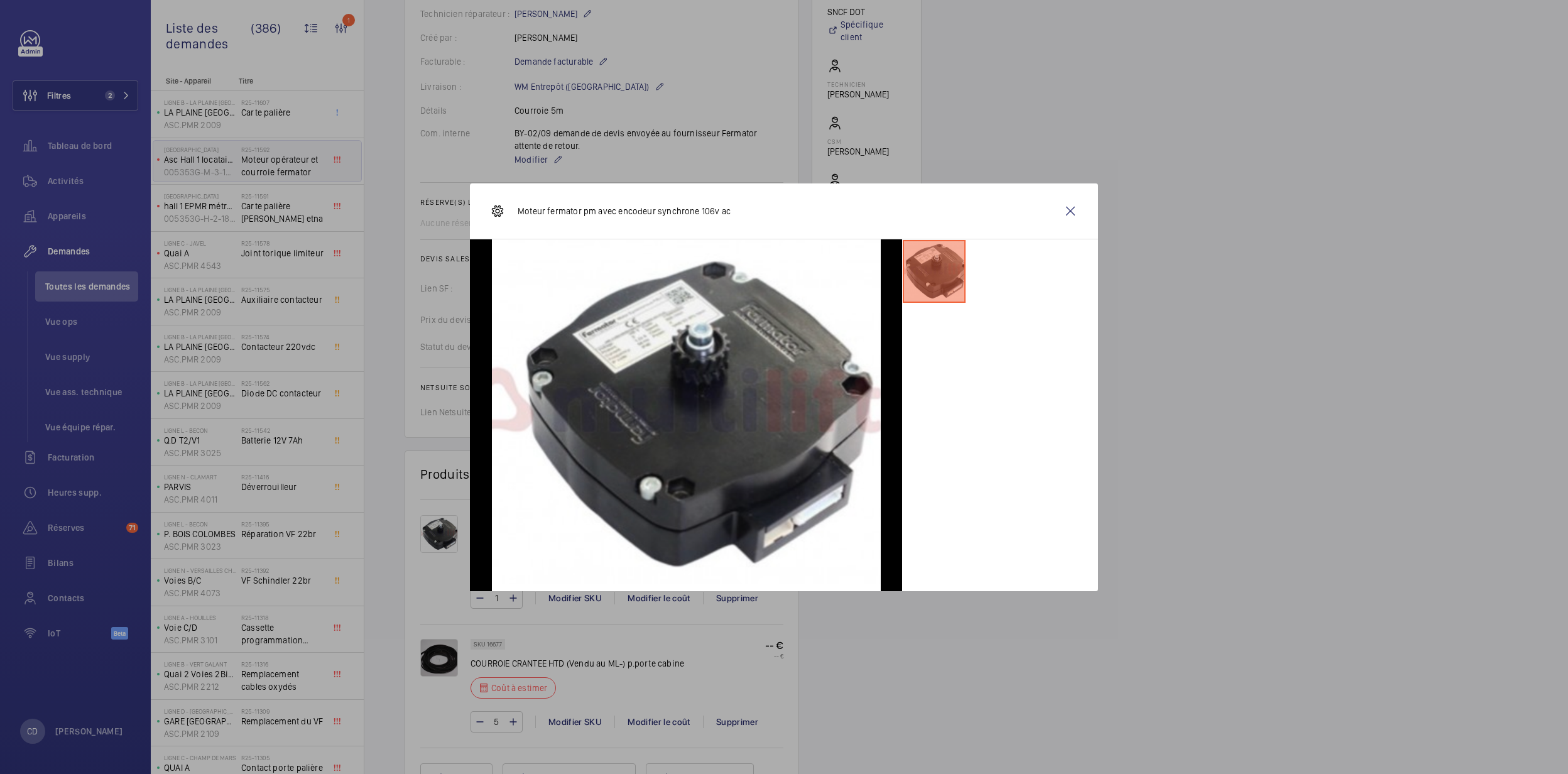
click at [1048, 209] on div "Moteur fermator pm avec encodeur synchrone 106v ac" at bounding box center [784, 211] width 628 height 56
click at [1074, 209] on wm-front-icon-button at bounding box center [1070, 211] width 30 height 30
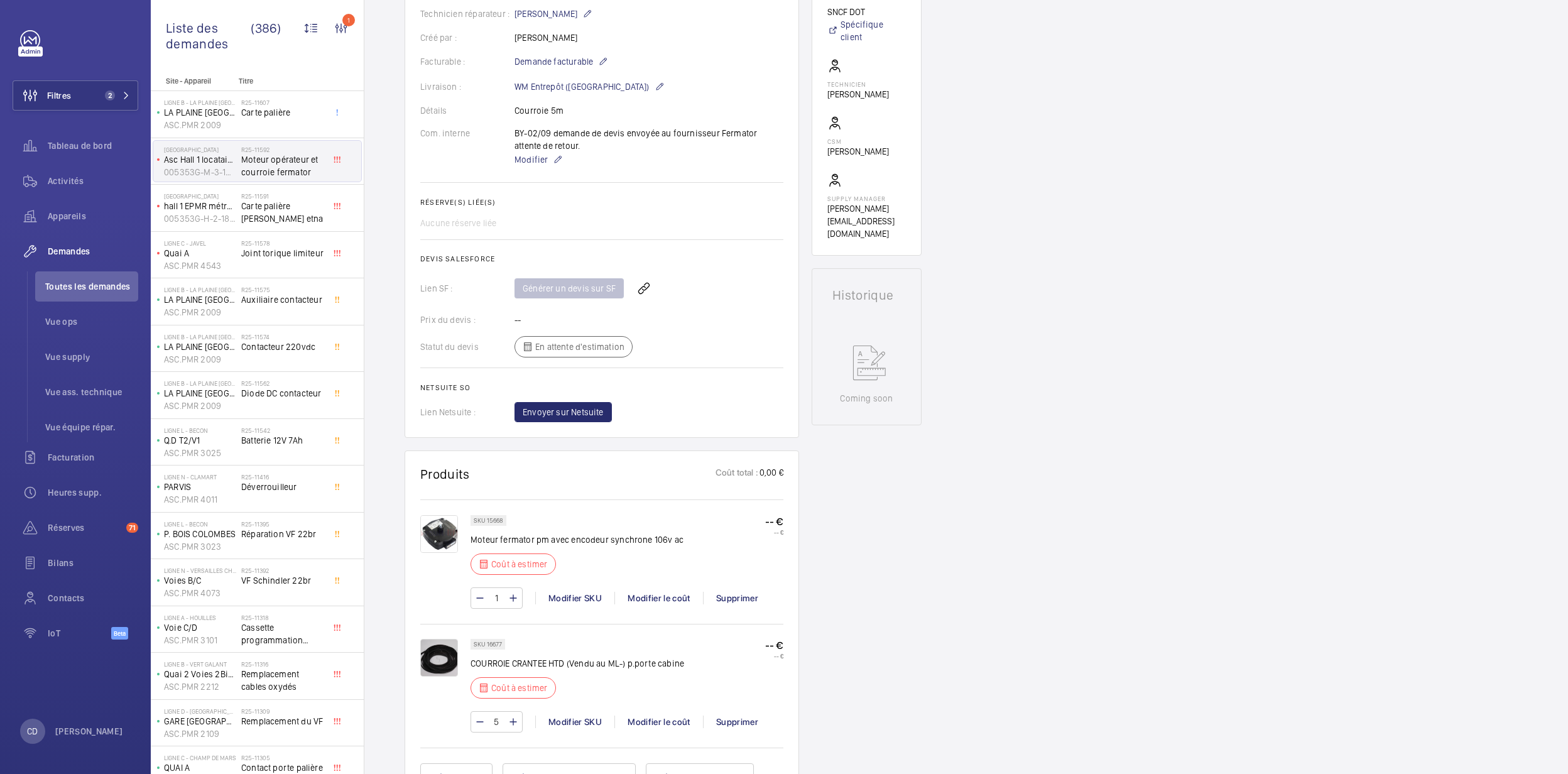
scroll to position [0, 0]
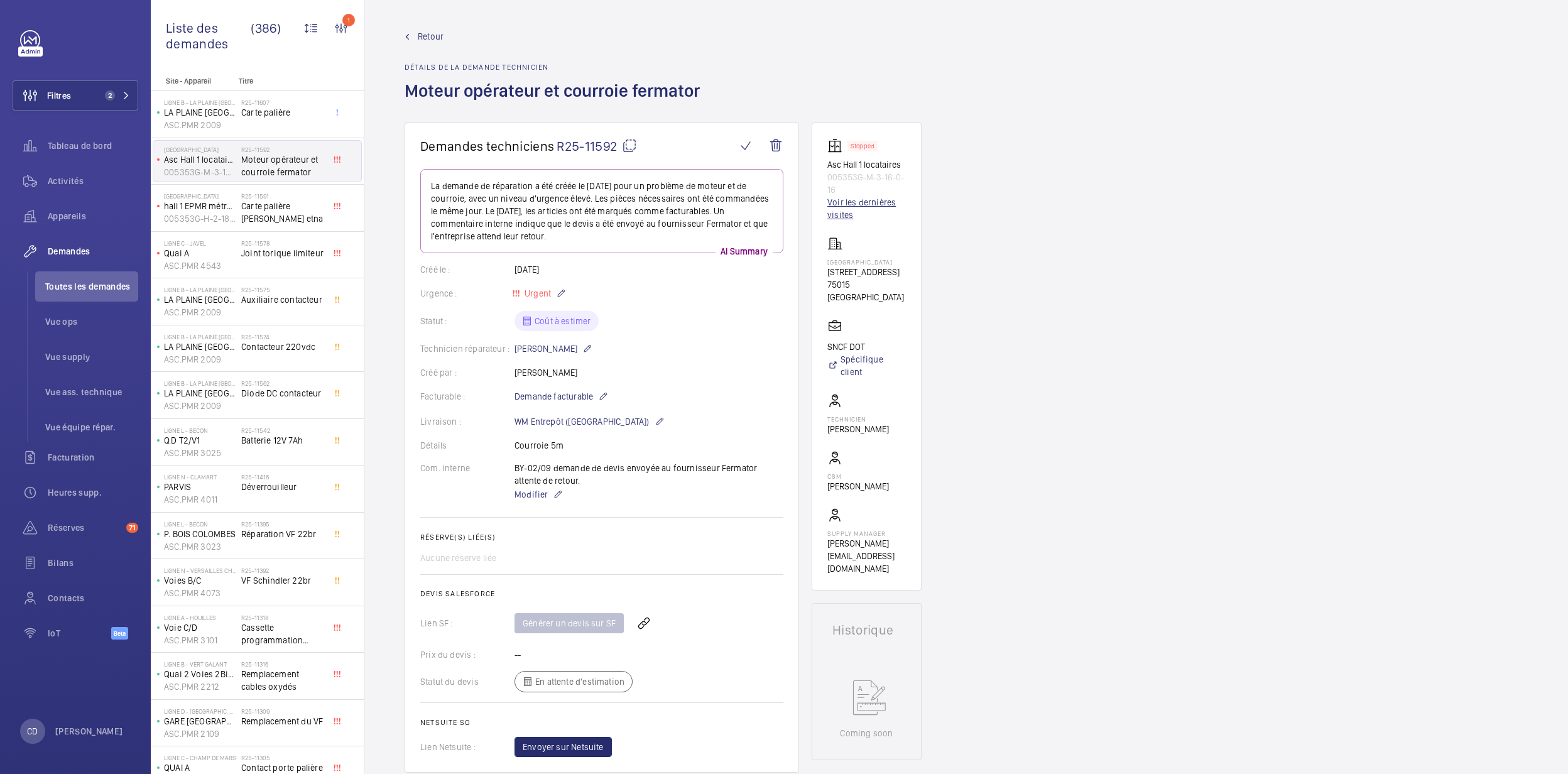
click at [874, 207] on link "Voir les dernières visites" at bounding box center [866, 208] width 78 height 25
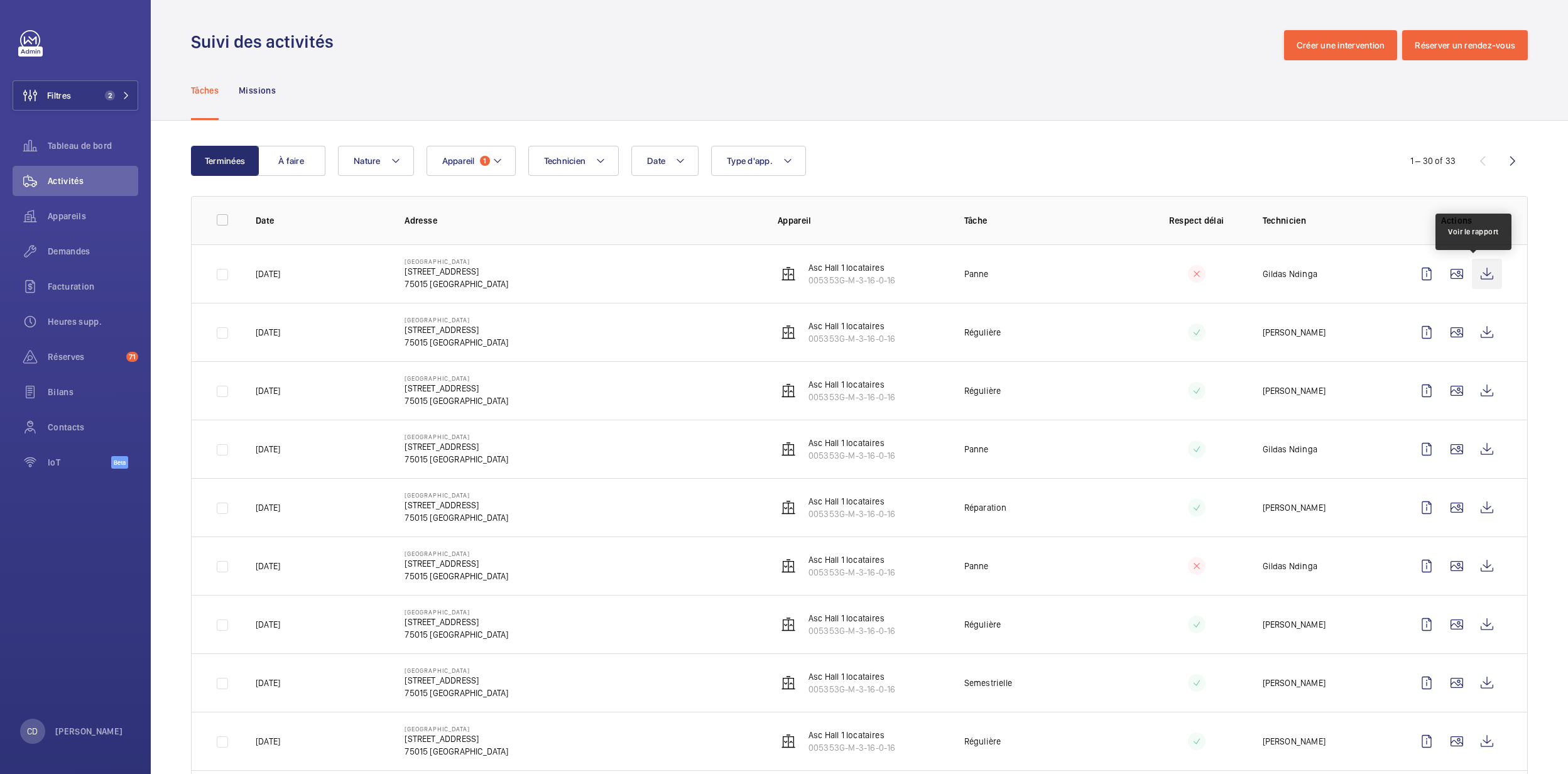
click at [1479, 267] on wm-front-icon-button at bounding box center [1487, 274] width 30 height 30
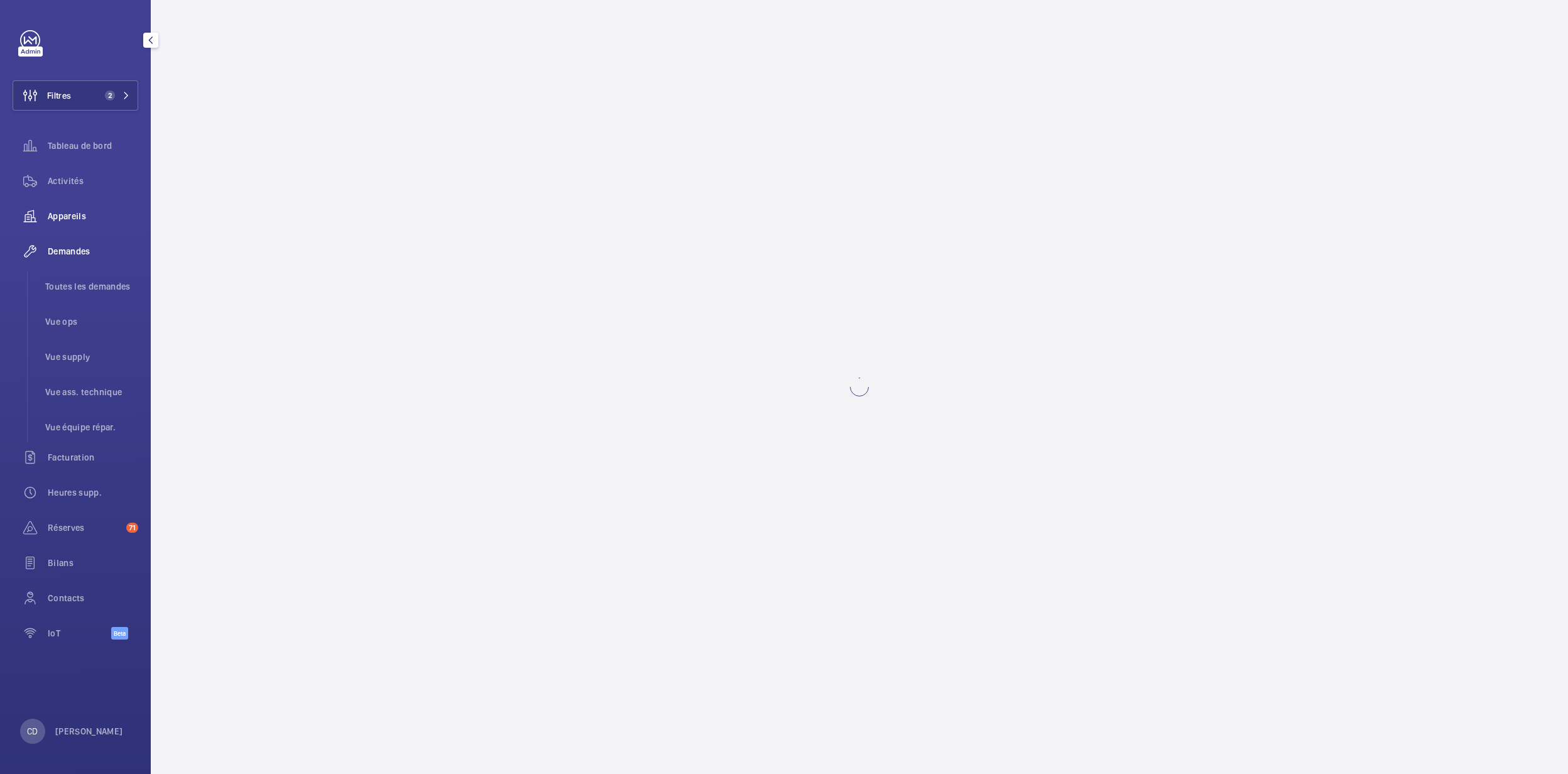
click at [77, 282] on span "Toutes les demandes" at bounding box center [91, 287] width 93 height 12
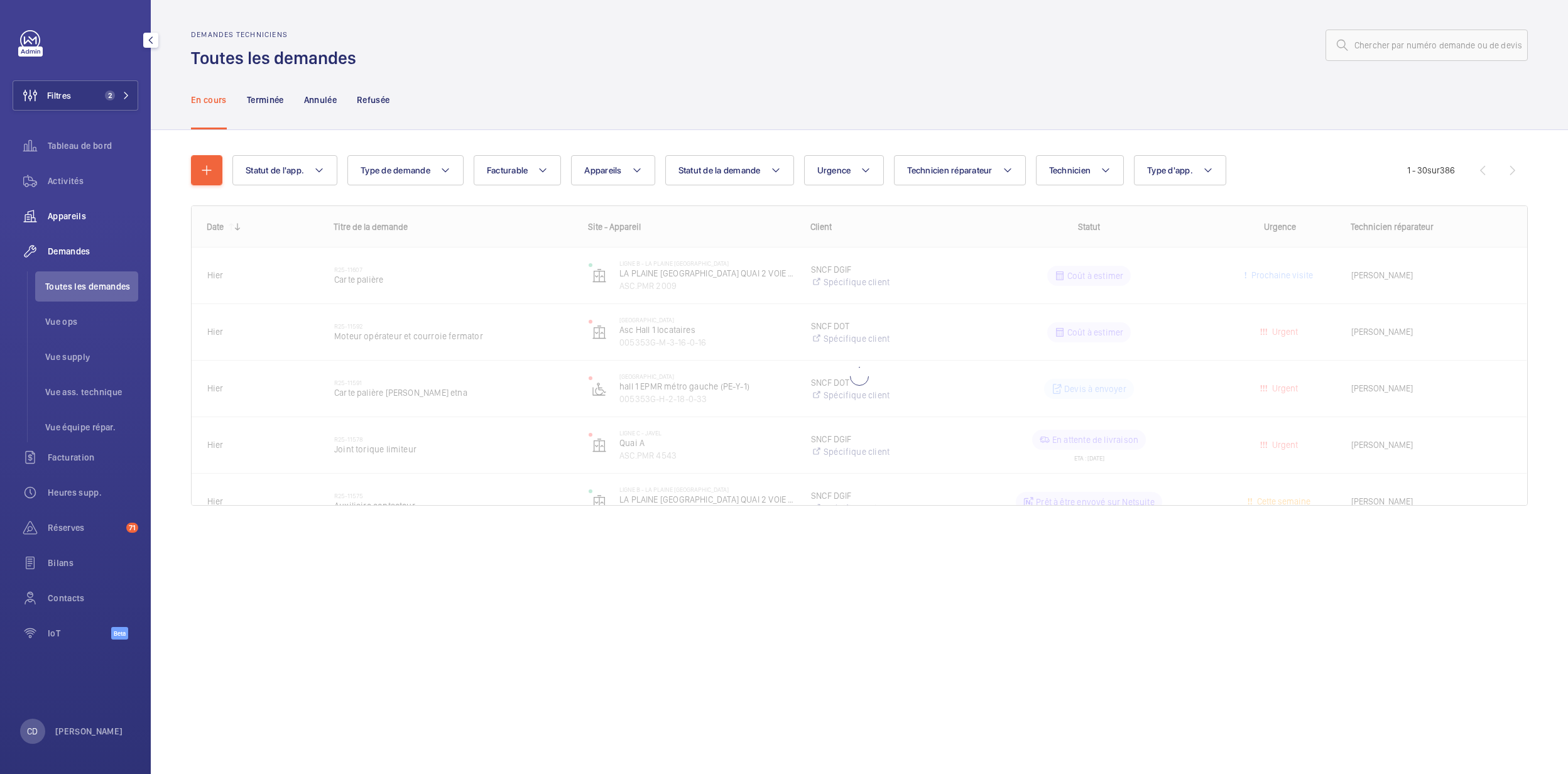
click at [69, 204] on div "Appareils" at bounding box center [75, 216] width 125 height 30
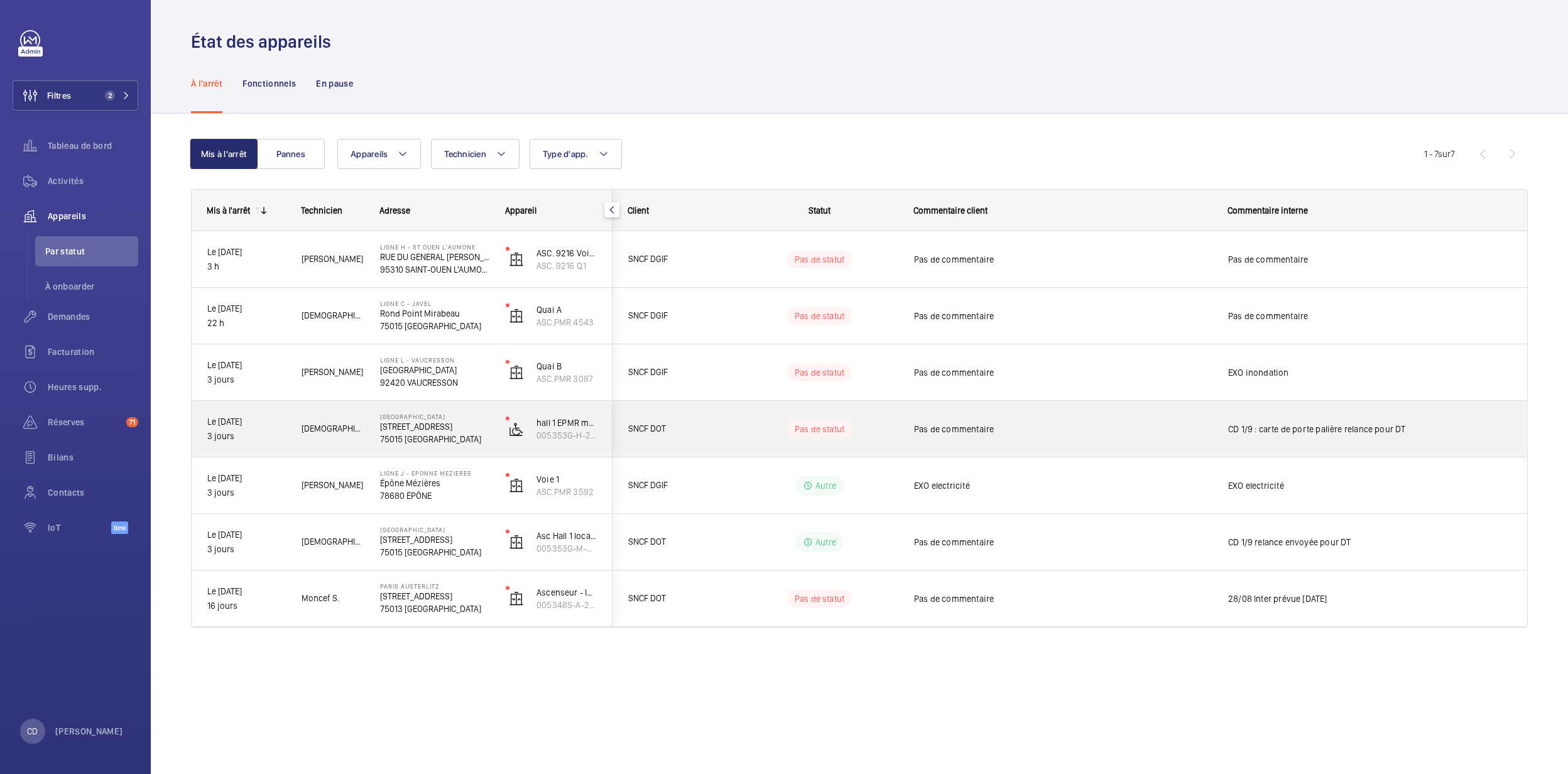
click at [427, 415] on p "[GEOGRAPHIC_DATA]" at bounding box center [435, 416] width 109 height 8
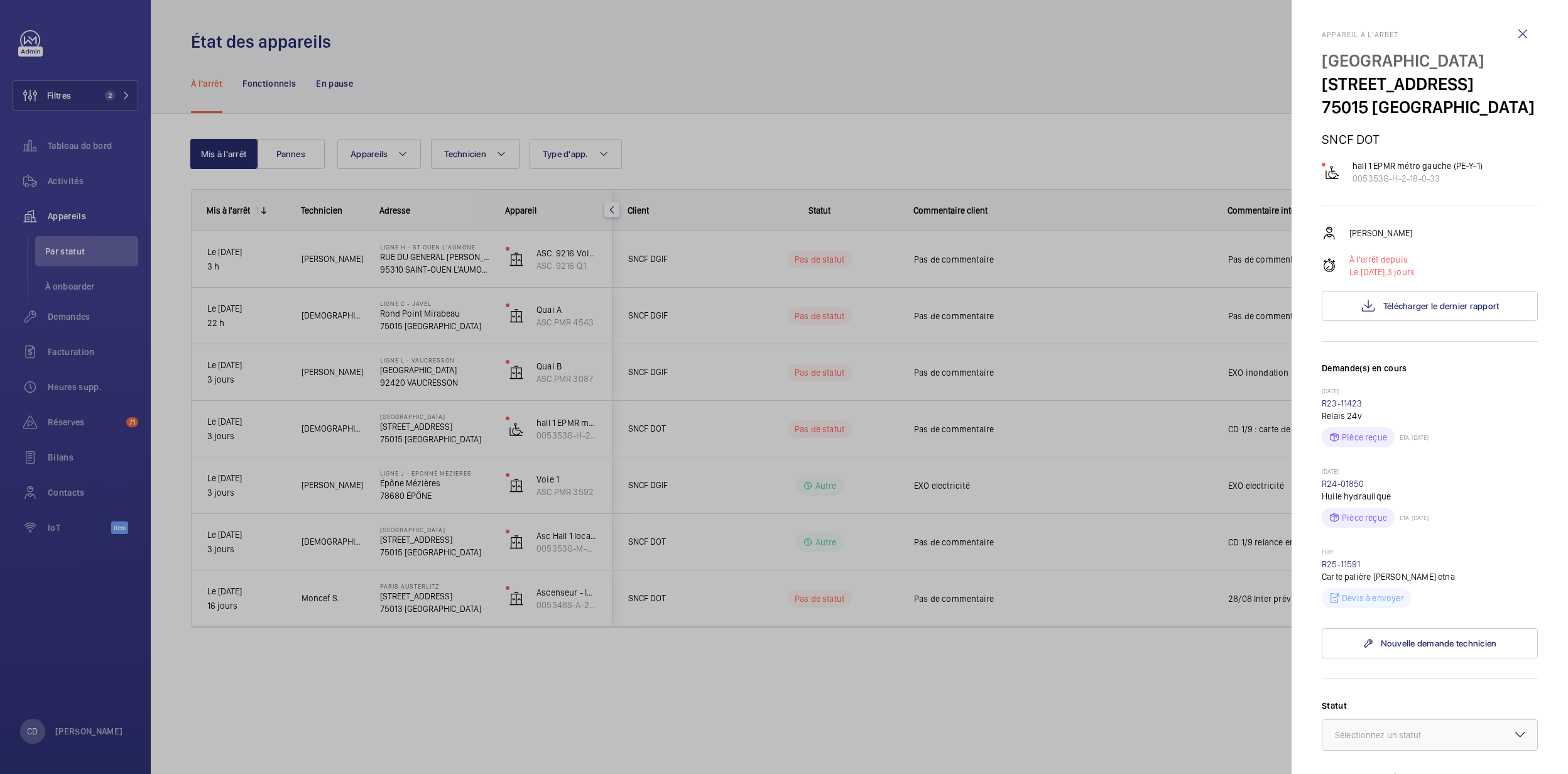
drag, startPoint x: 591, startPoint y: 628, endPoint x: 591, endPoint y: 619, distance: 9.0
click at [591, 627] on div at bounding box center [784, 387] width 1568 height 774
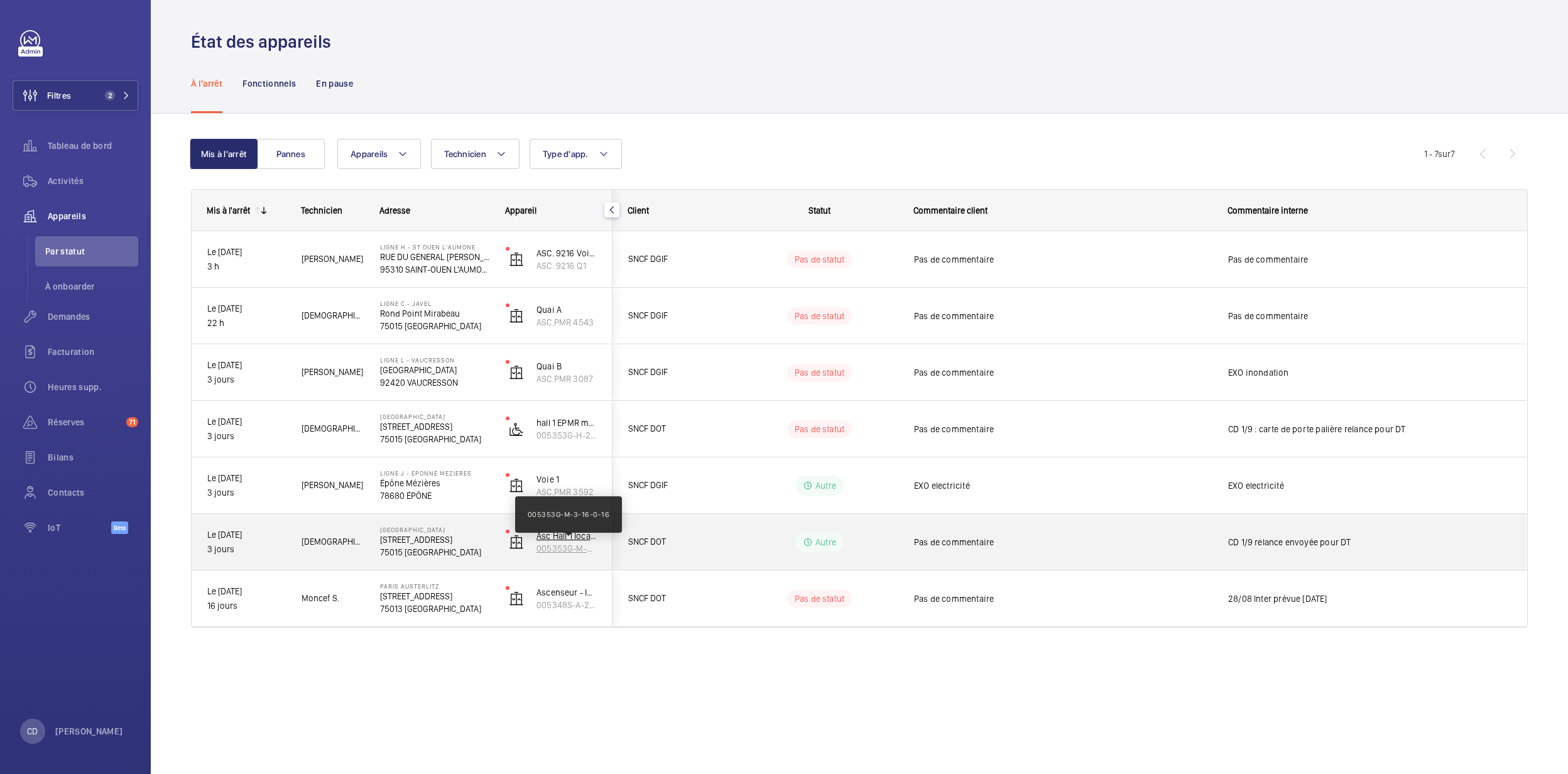
click at [571, 546] on p "005353G-M-3-16-0-16" at bounding box center [566, 548] width 60 height 12
click at [714, 525] on div "SNCF DOT" at bounding box center [669, 541] width 112 height 39
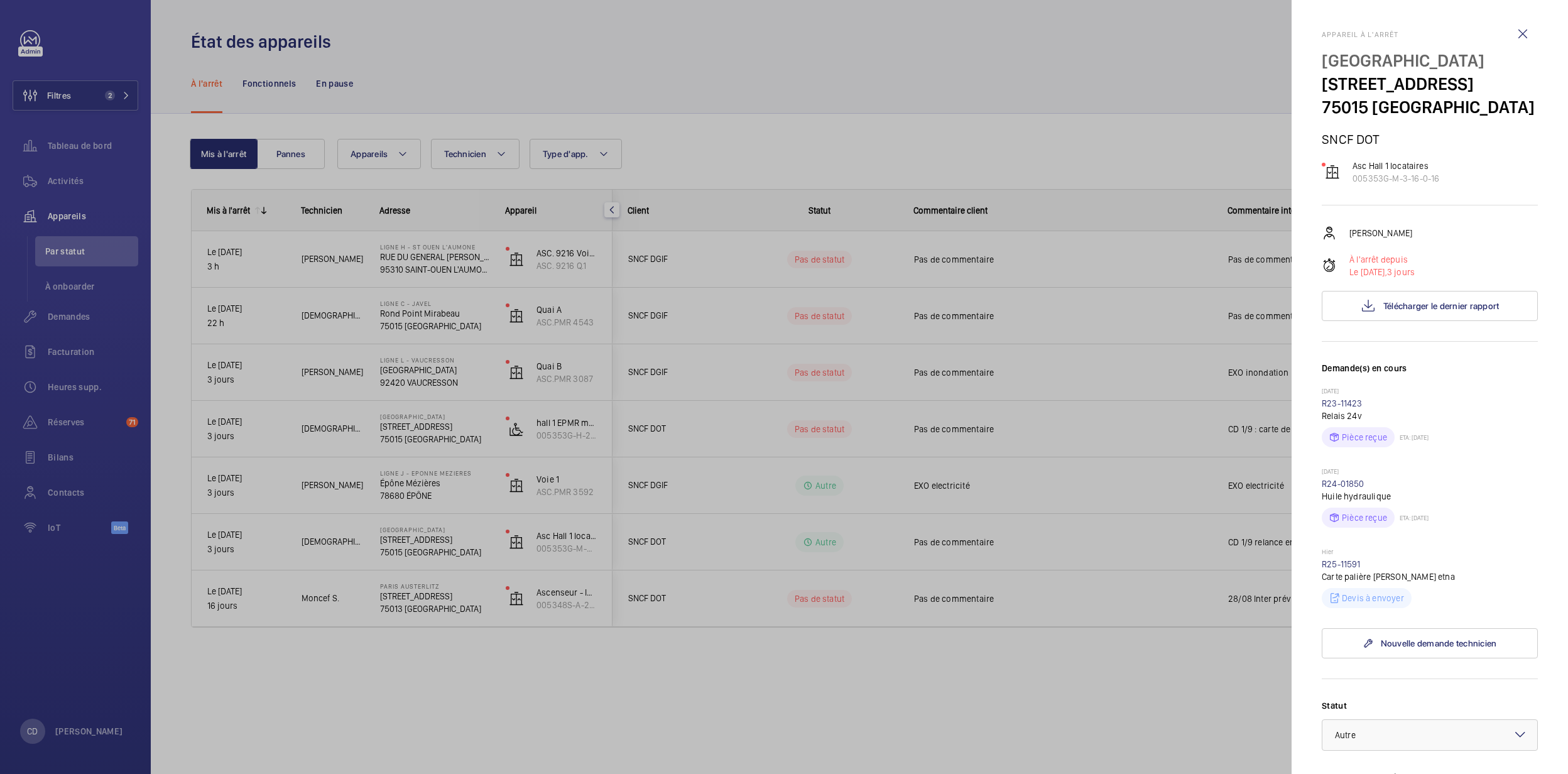
click at [1348, 558] on p "Hier" at bounding box center [1430, 552] width 216 height 10
click at [468, 539] on div at bounding box center [784, 387] width 1568 height 774
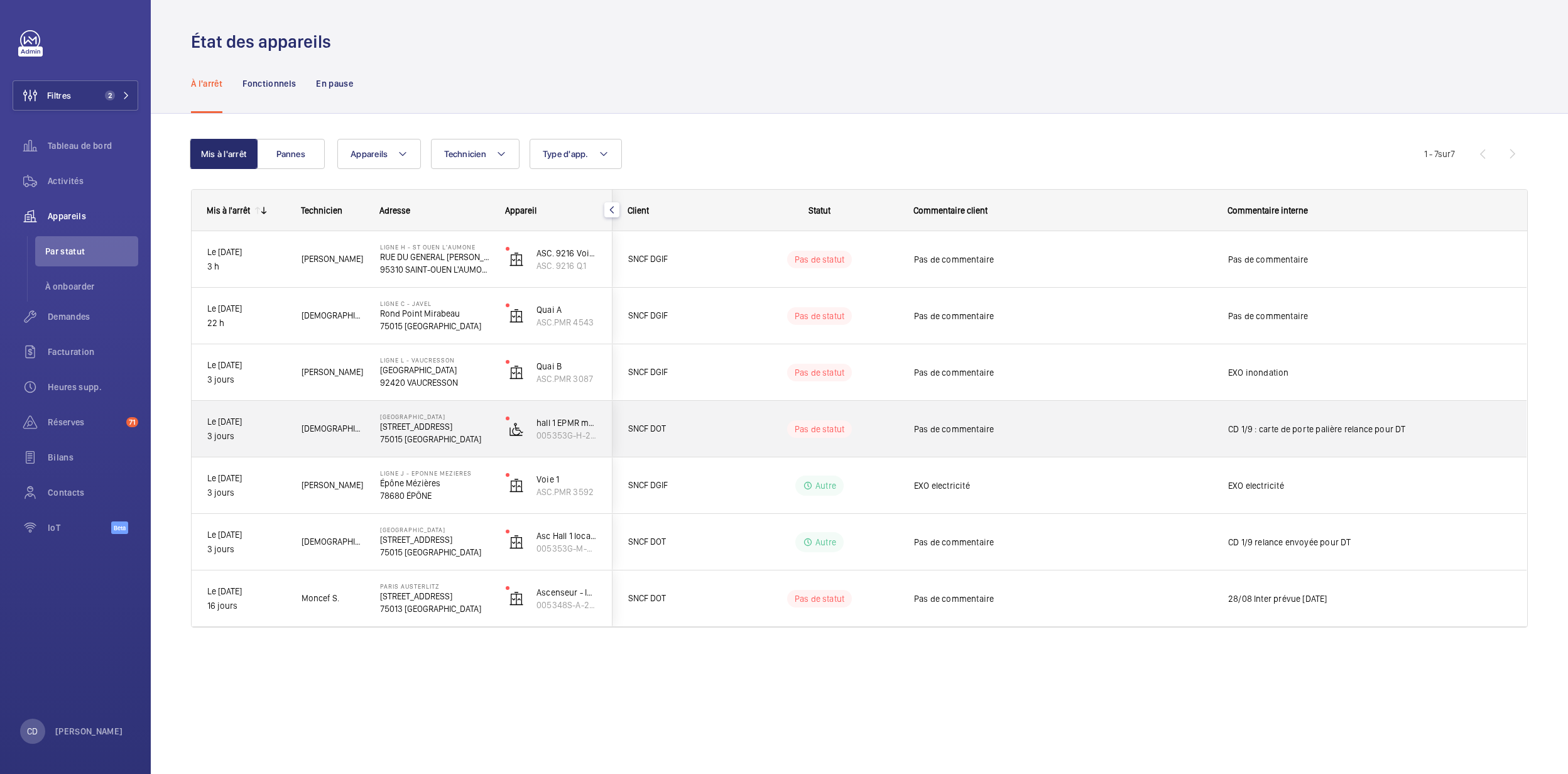
click at [740, 417] on div "Pas de statut" at bounding box center [812, 429] width 172 height 43
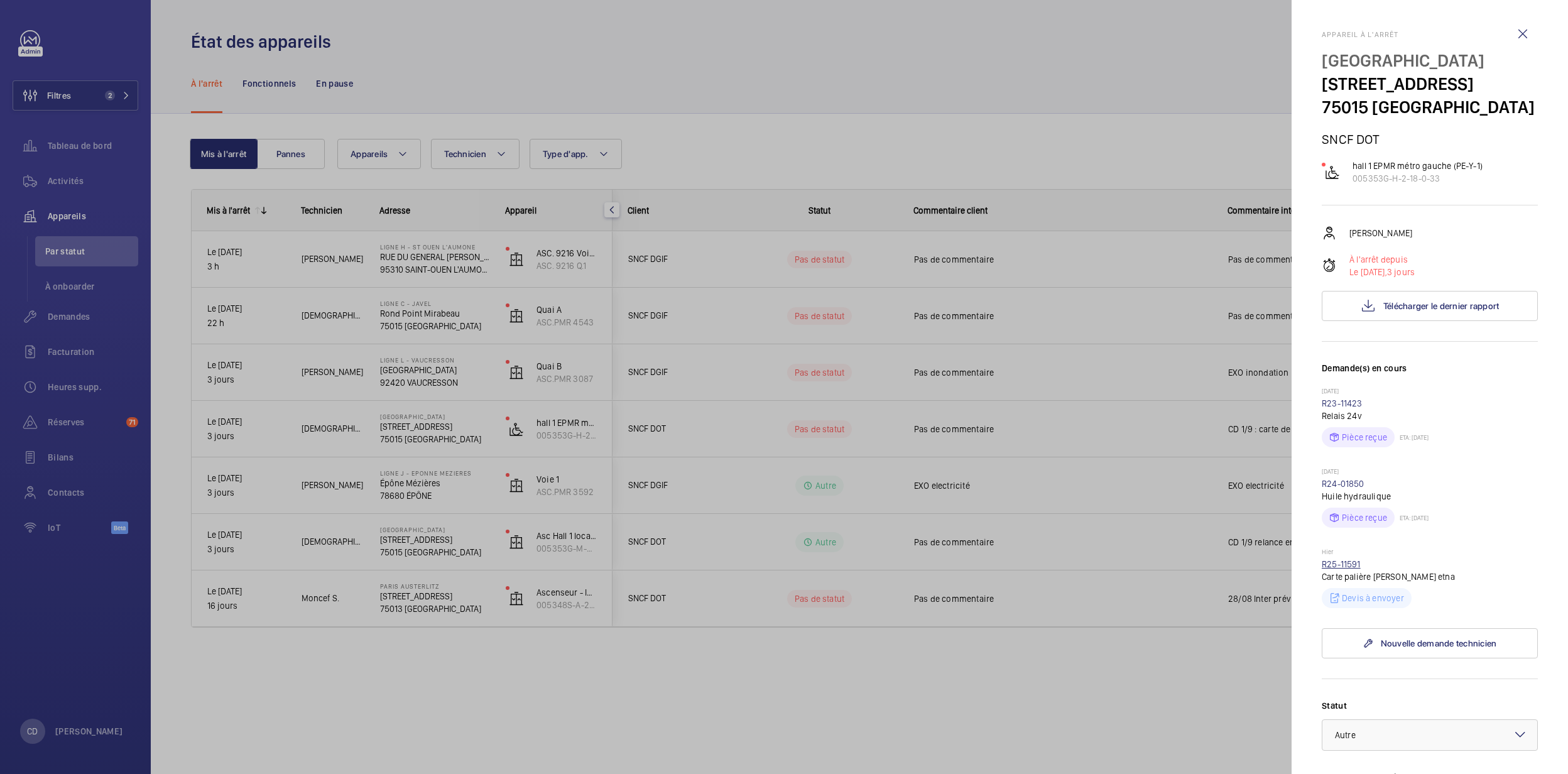
click at [1355, 569] on link "R25-11591" at bounding box center [1341, 564] width 39 height 10
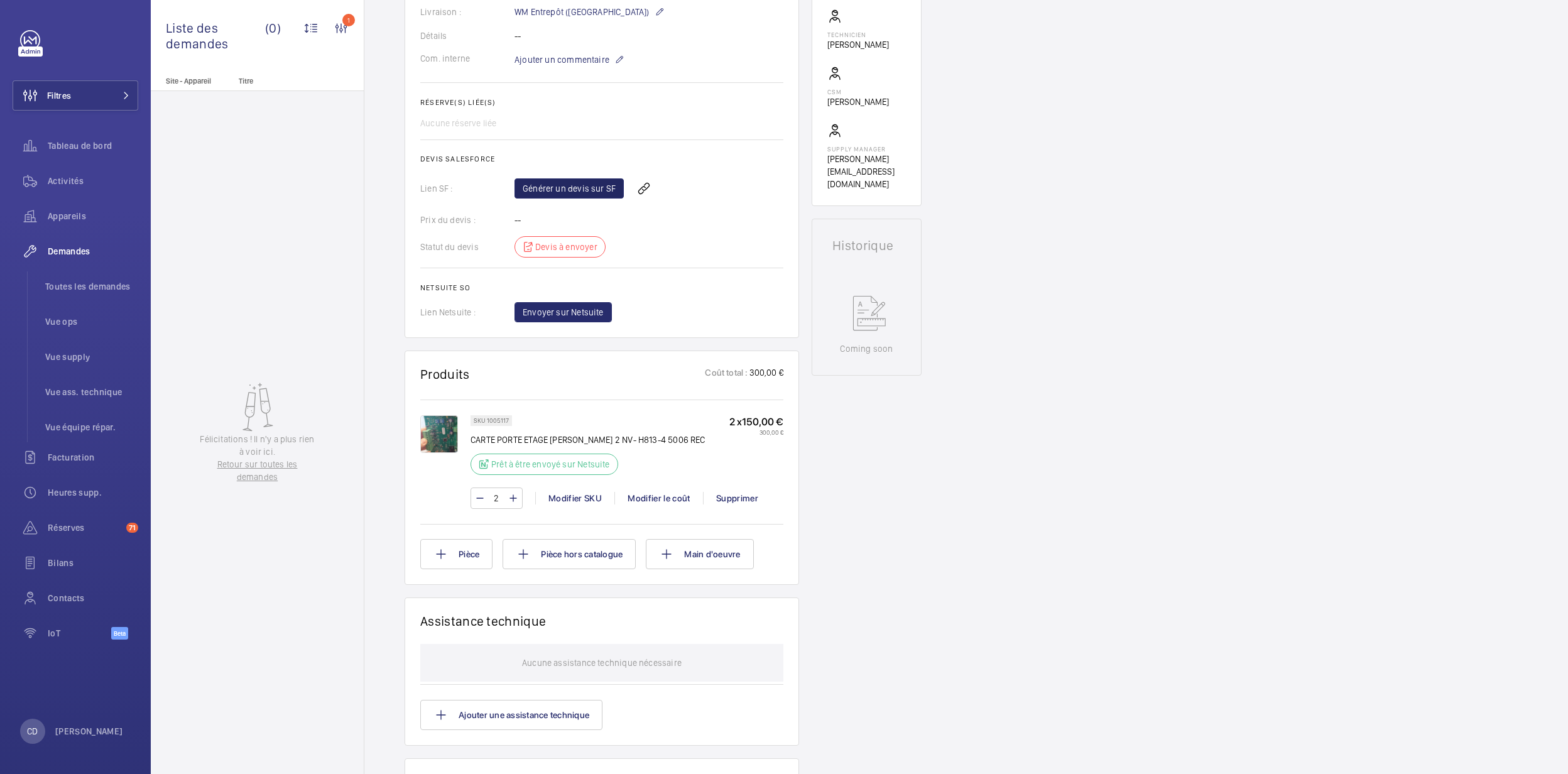
scroll to position [586, 0]
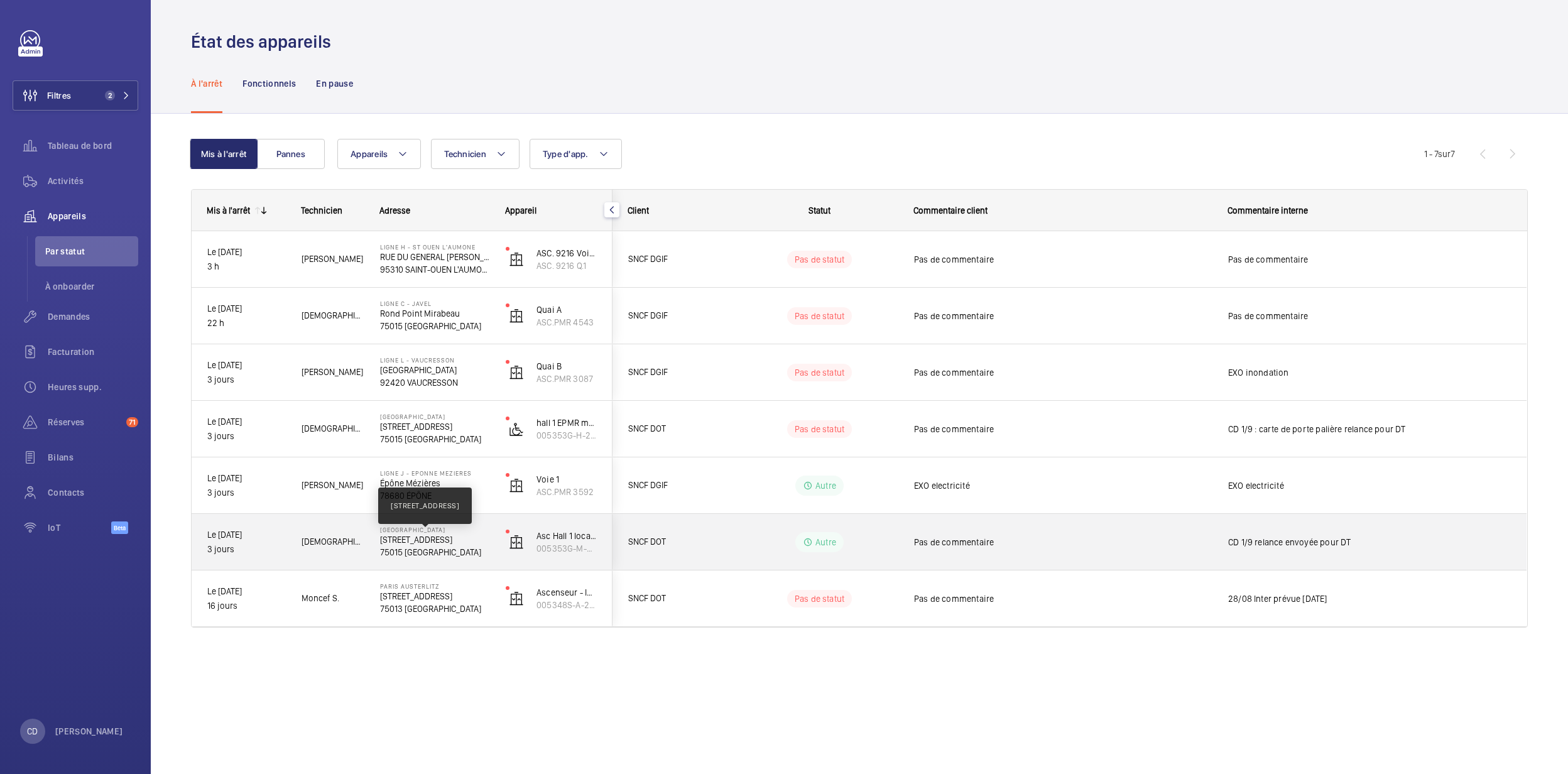
click at [411, 539] on p "[STREET_ADDRESS]" at bounding box center [435, 539] width 109 height 12
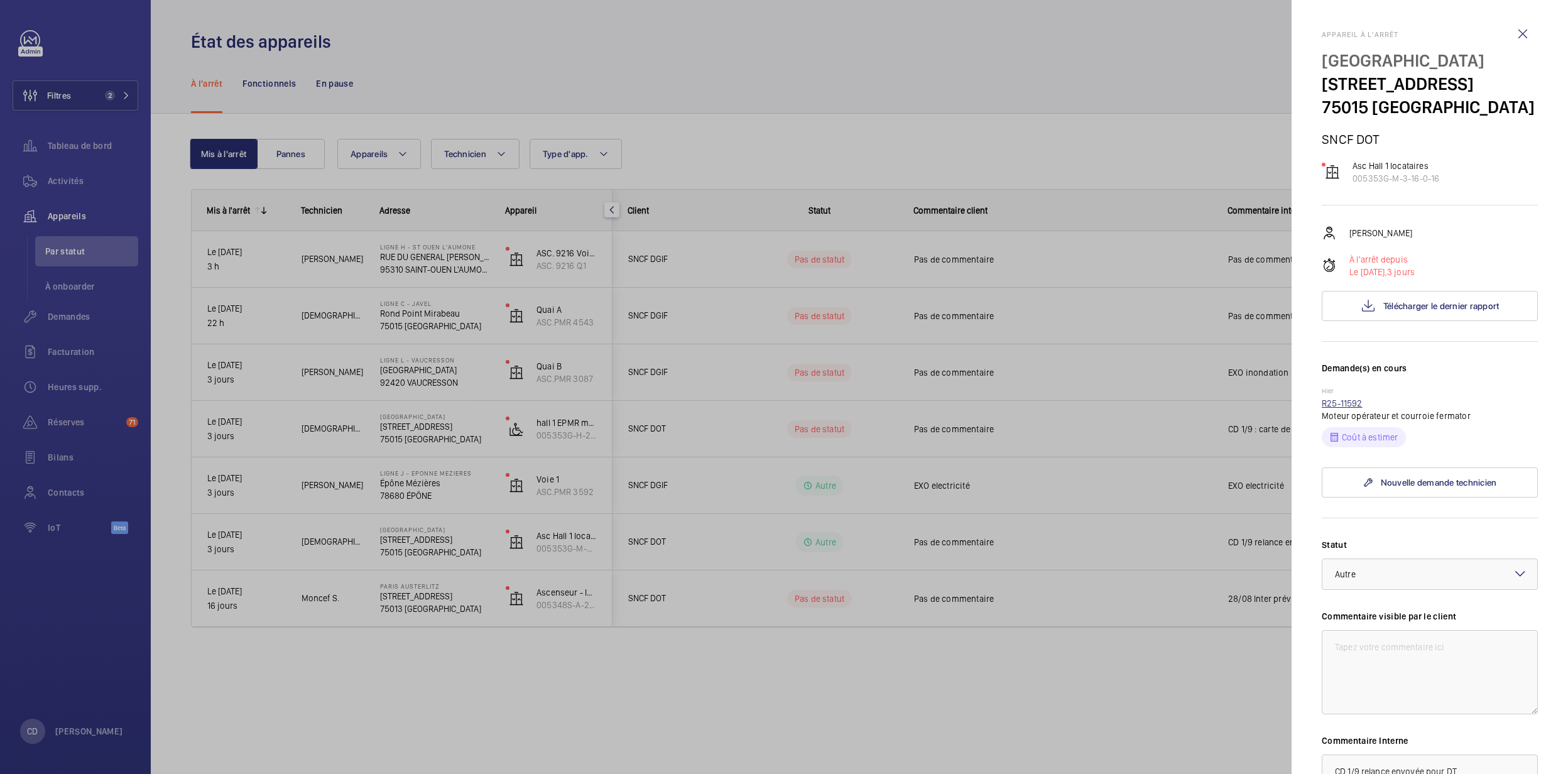
click at [1346, 408] on link "R25-11592" at bounding box center [1342, 403] width 41 height 10
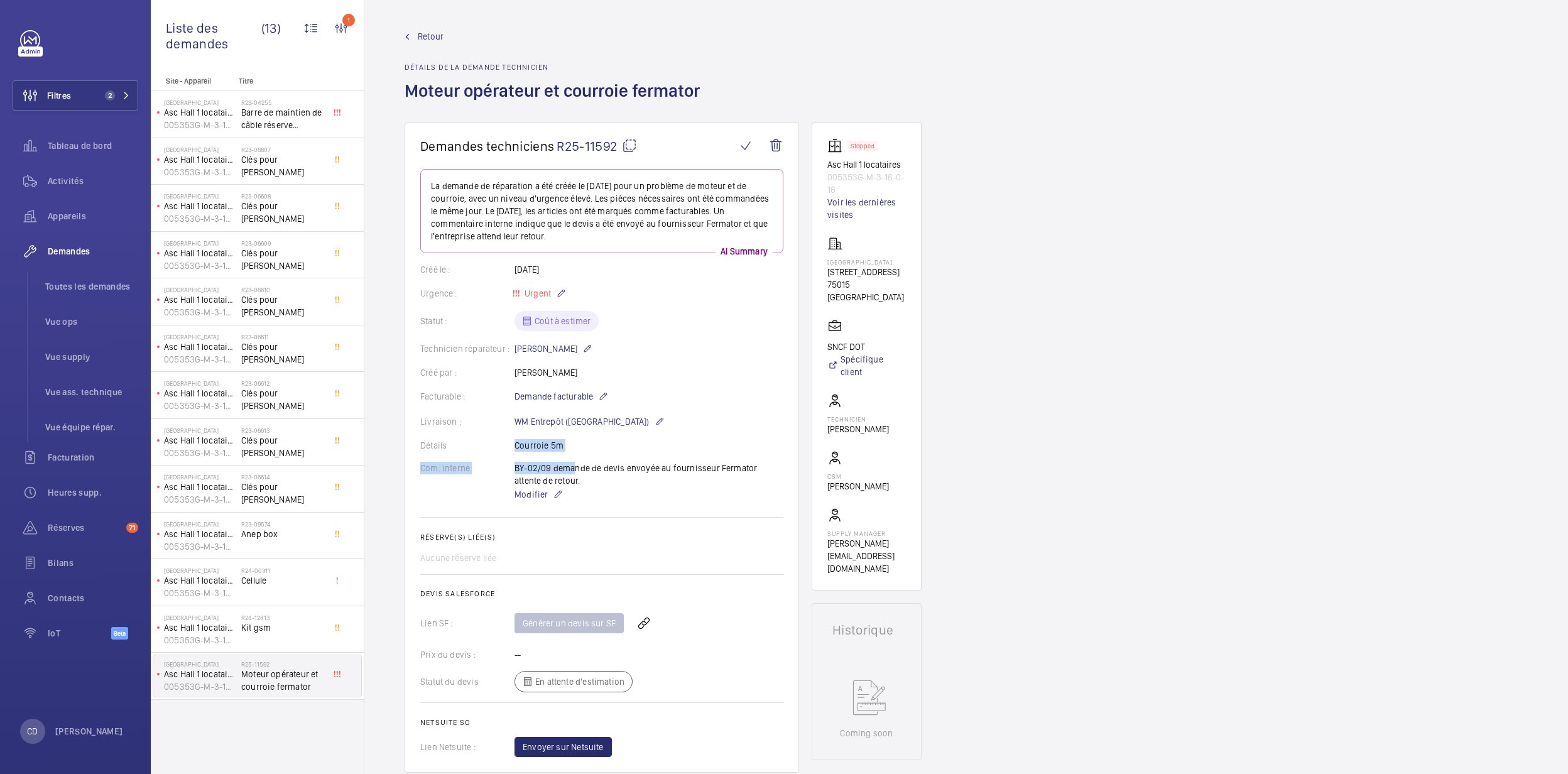
drag, startPoint x: 554, startPoint y: 467, endPoint x: 514, endPoint y: 451, distance: 43.1
click at [514, 451] on wm-front-card-body "La demande de réparation a été créée le 1er septembre 2025 pour un problème de …" at bounding box center [602, 462] width 363 height 588
drag, startPoint x: 514, startPoint y: 451, endPoint x: 691, endPoint y: 397, distance: 185.1
click at [696, 402] on div "Facturable : Demande facturable" at bounding box center [602, 397] width 363 height 15
click at [604, 395] on mat-icon at bounding box center [603, 397] width 10 height 15
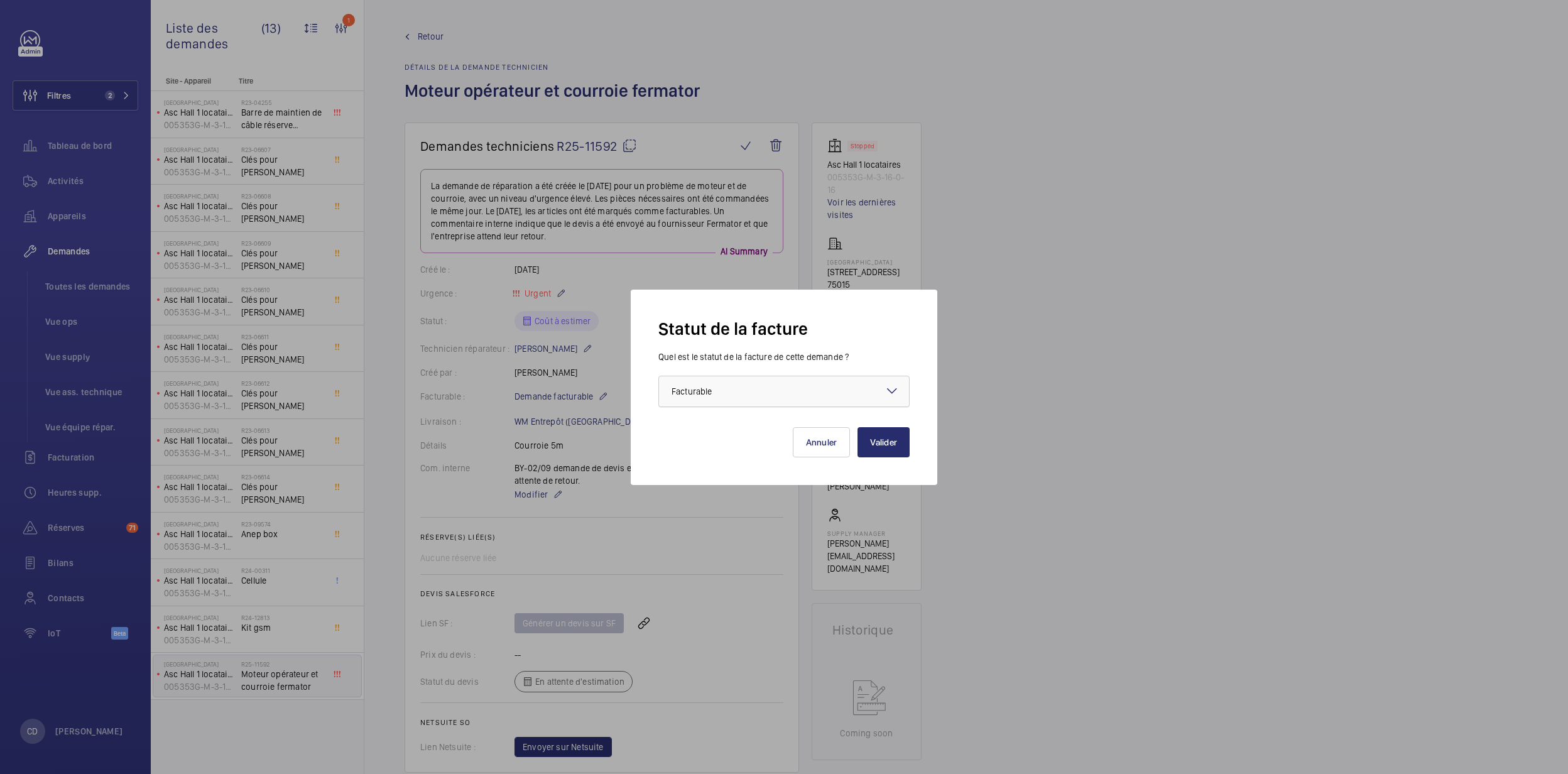
click at [742, 380] on div at bounding box center [784, 392] width 250 height 30
click at [741, 458] on span "Non facturable" at bounding box center [784, 460] width 225 height 12
click at [882, 440] on button "Valider" at bounding box center [883, 442] width 52 height 30
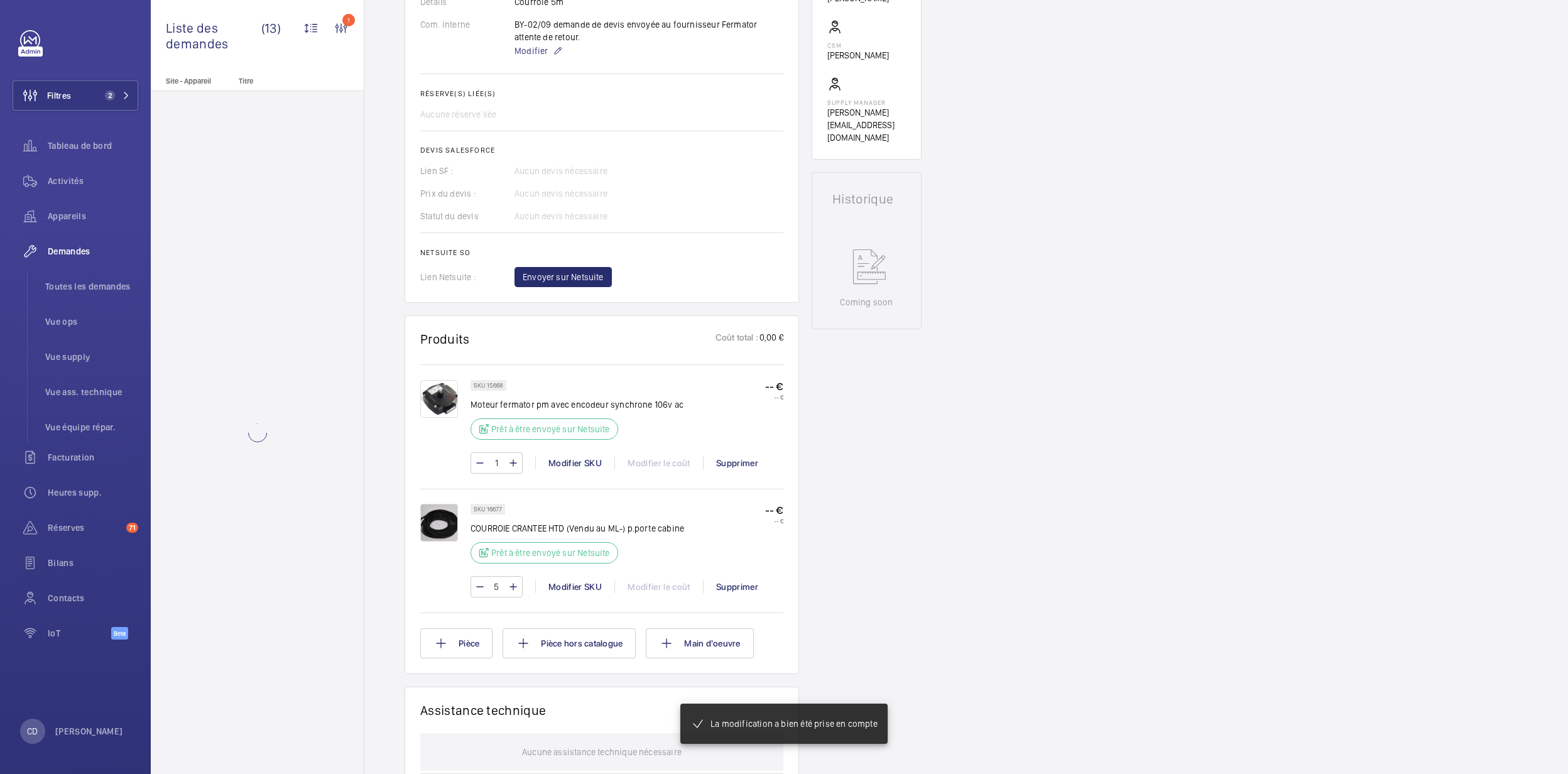
scroll to position [444, 0]
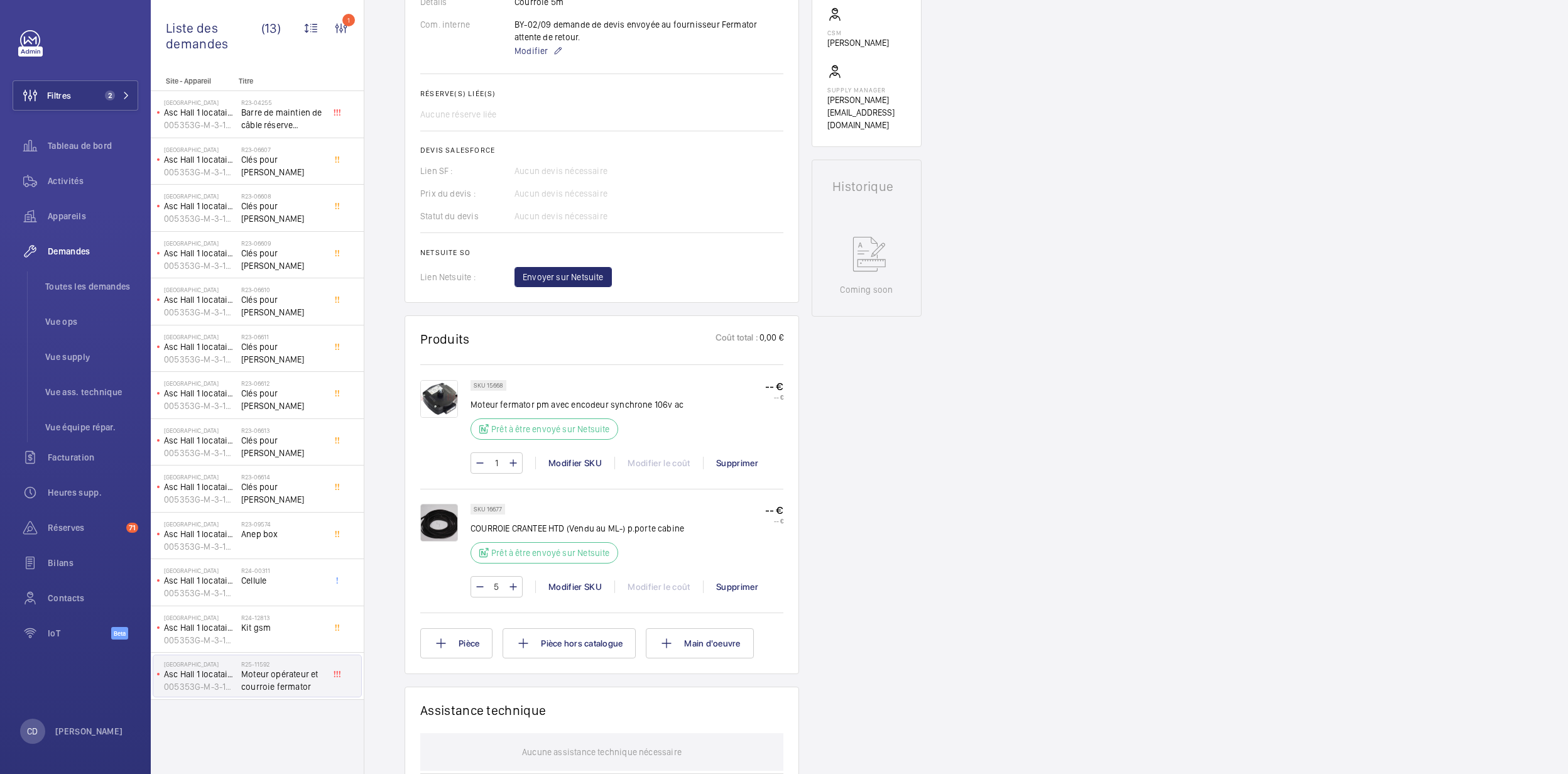
click at [464, 395] on div at bounding box center [445, 426] width 51 height 93
click at [424, 404] on img at bounding box center [439, 399] width 37 height 37
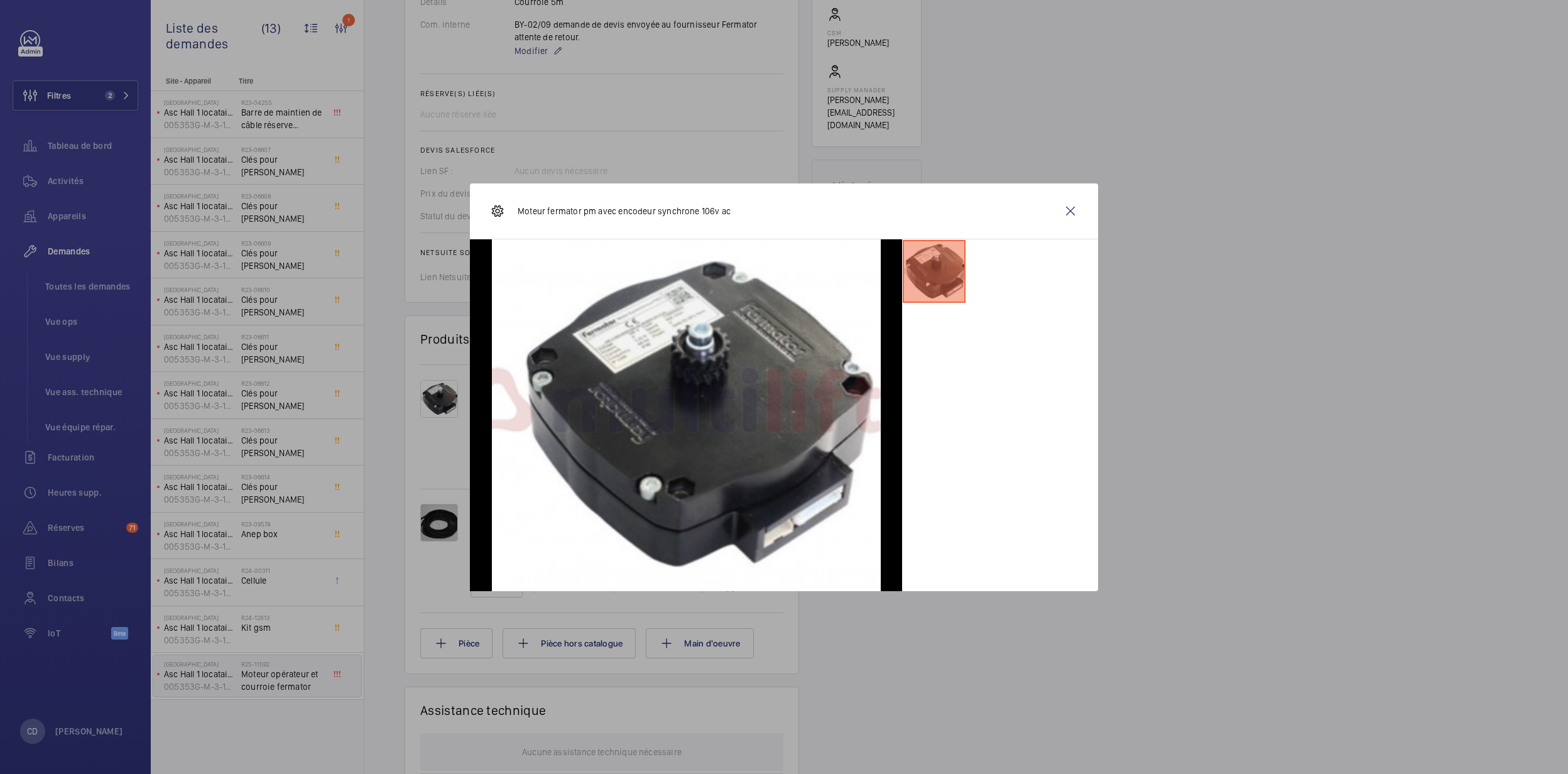
click at [1249, 262] on div at bounding box center [784, 387] width 1568 height 774
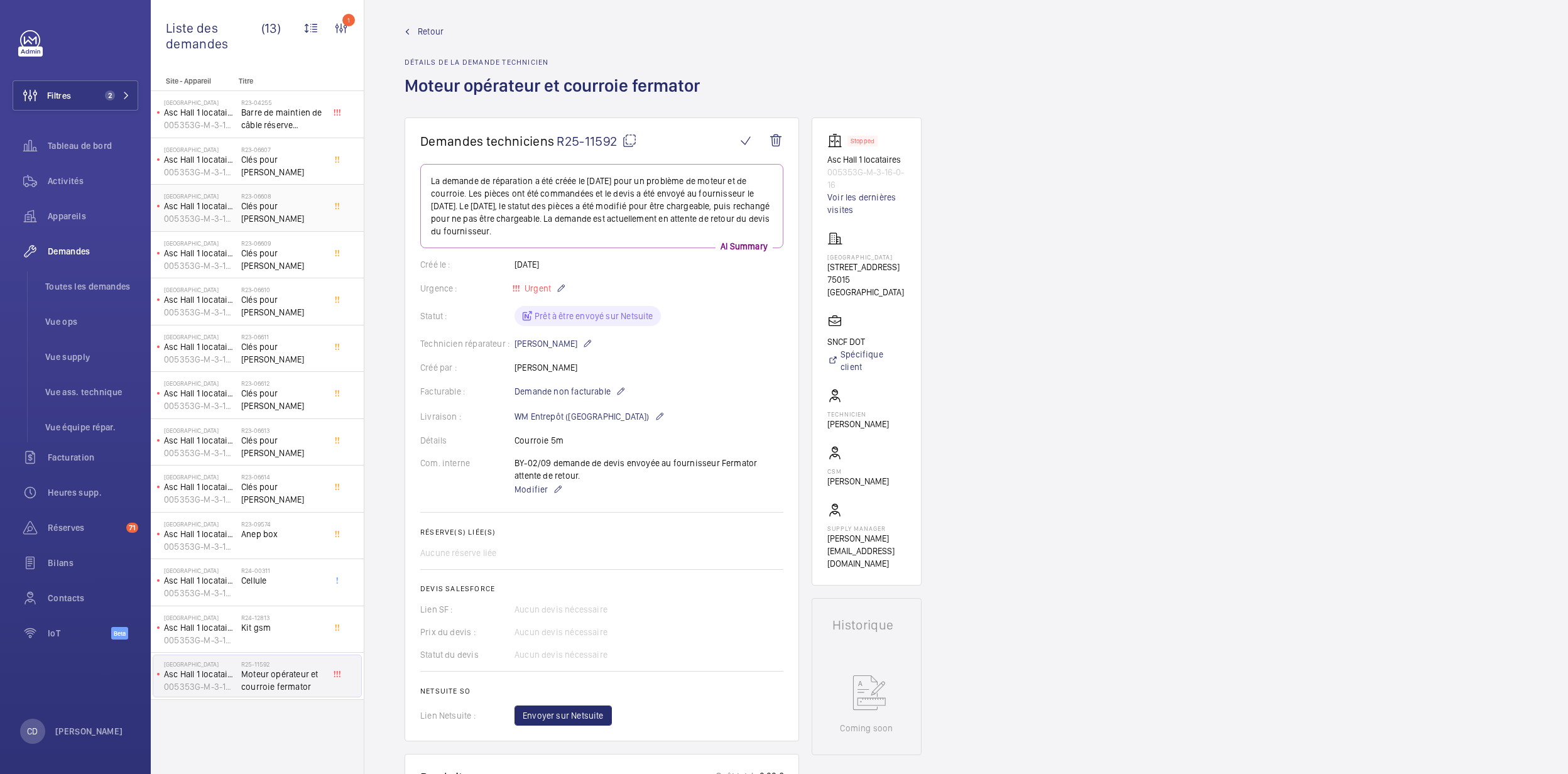
scroll to position [0, 0]
drag, startPoint x: 60, startPoint y: 179, endPoint x: 73, endPoint y: 179, distance: 13.0
click at [60, 179] on span "Activités" at bounding box center [93, 181] width 91 height 12
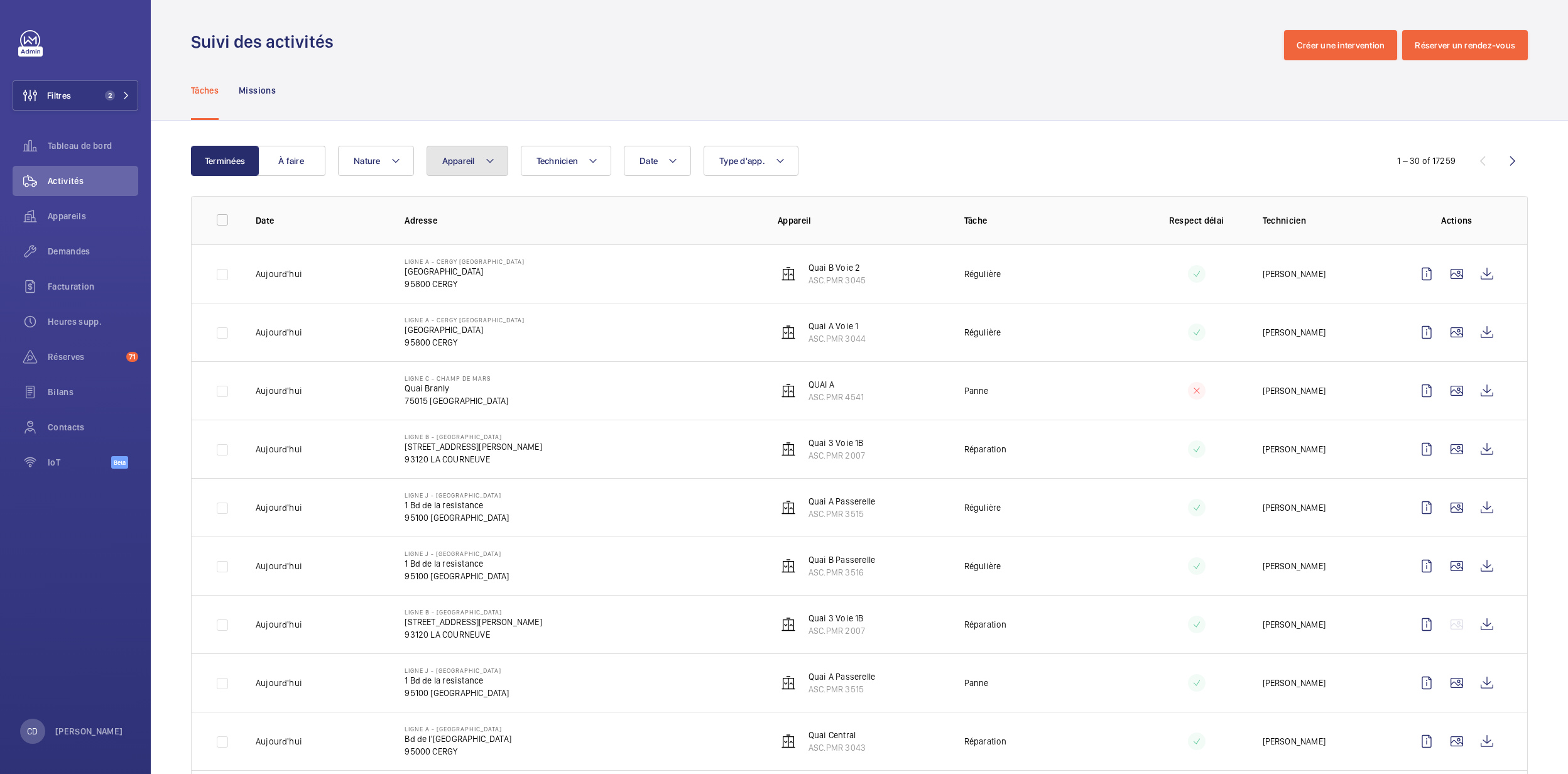
click at [487, 157] on mat-icon at bounding box center [489, 161] width 10 height 15
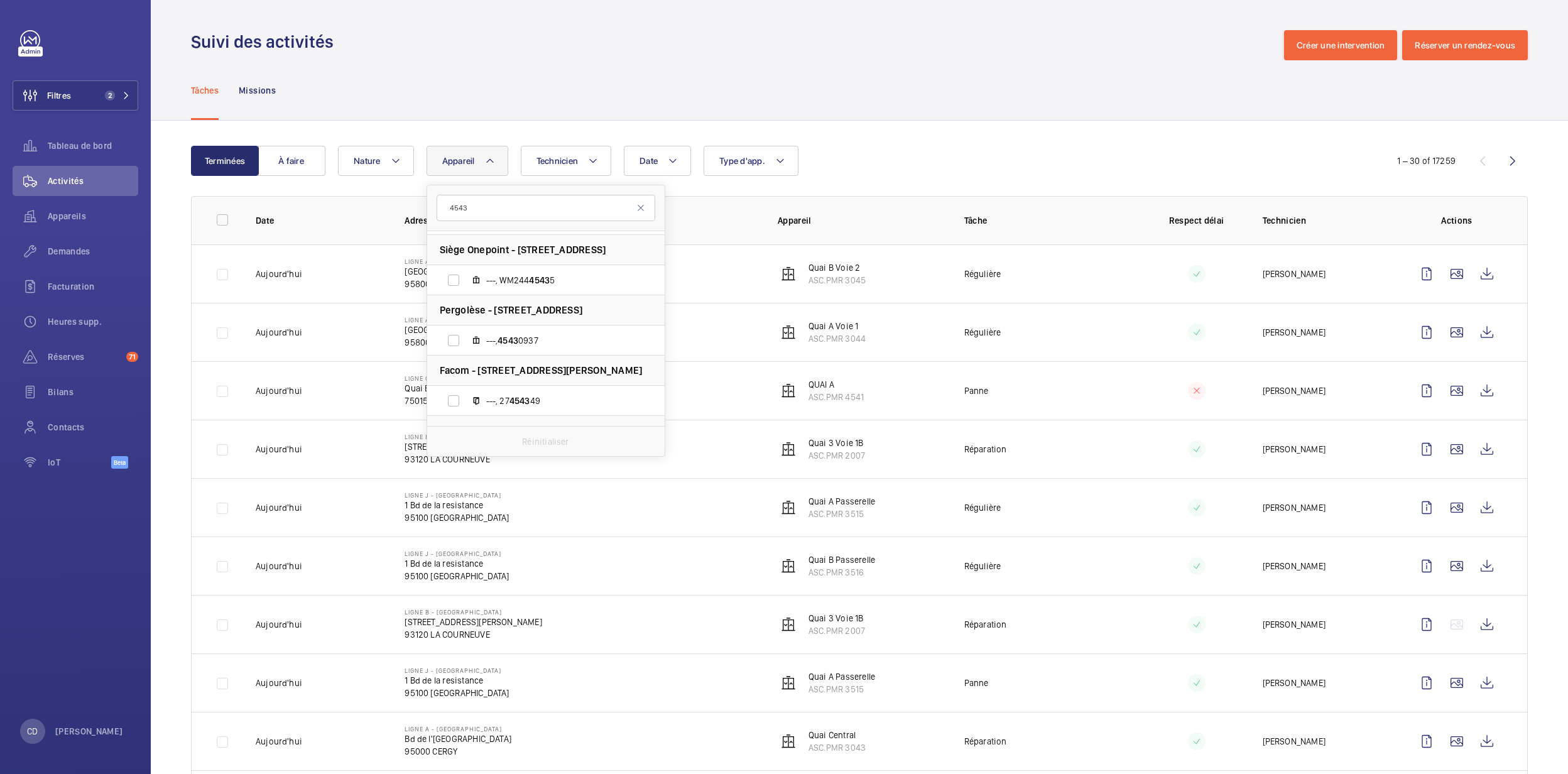
scroll to position [167, 0]
click at [451, 207] on input "4543" at bounding box center [546, 208] width 219 height 26
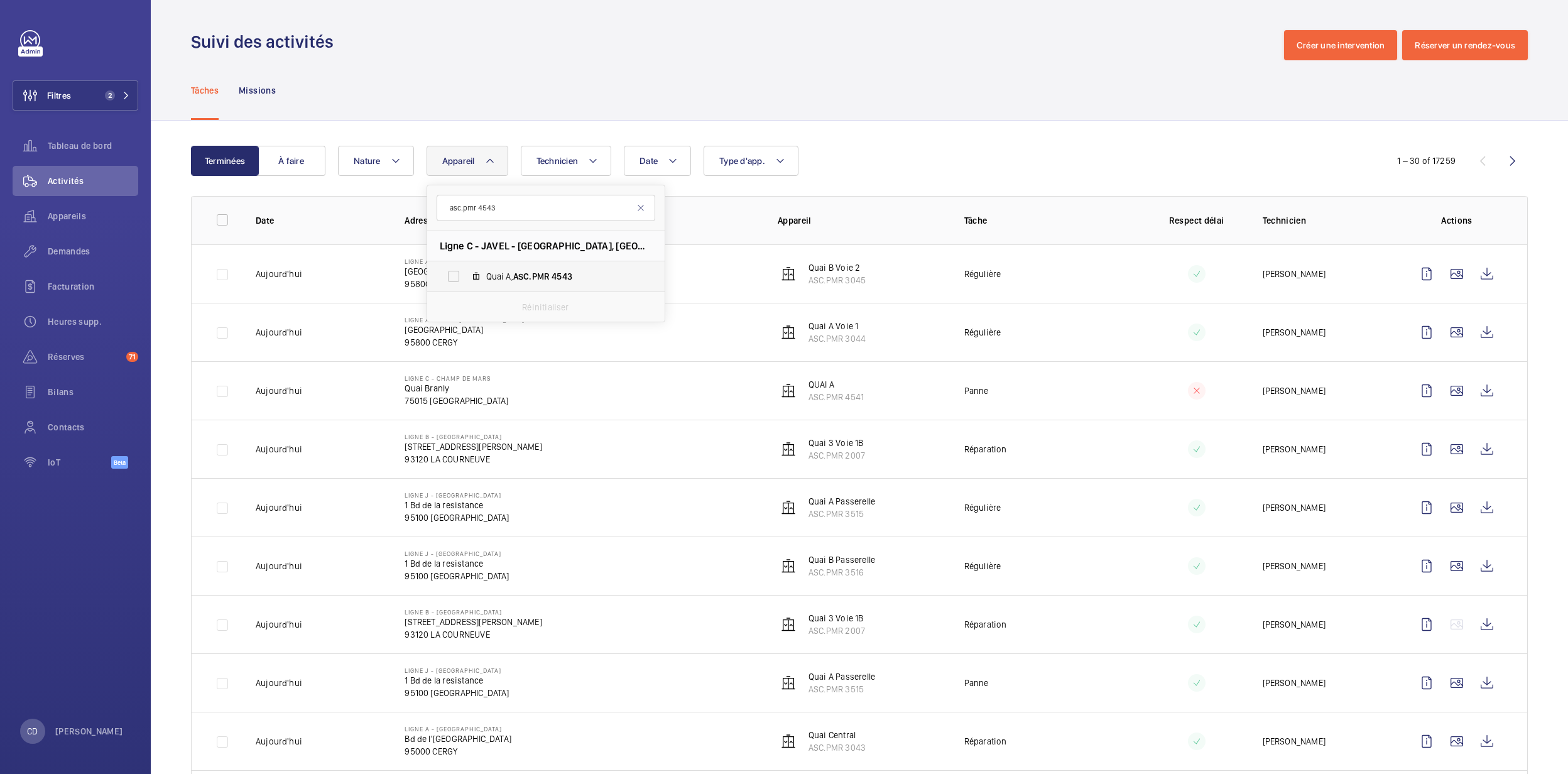
type input "asc.pmr 4543"
click at [519, 282] on span "ASC.PMR" at bounding box center [531, 276] width 37 height 10
drag, startPoint x: 519, startPoint y: 282, endPoint x: 453, endPoint y: 274, distance: 66.5
click at [453, 274] on label "Quai A, ASC.PMR 4543" at bounding box center [536, 276] width 217 height 30
click at [453, 274] on input "Quai A, ASC.PMR 4543" at bounding box center [453, 276] width 25 height 25
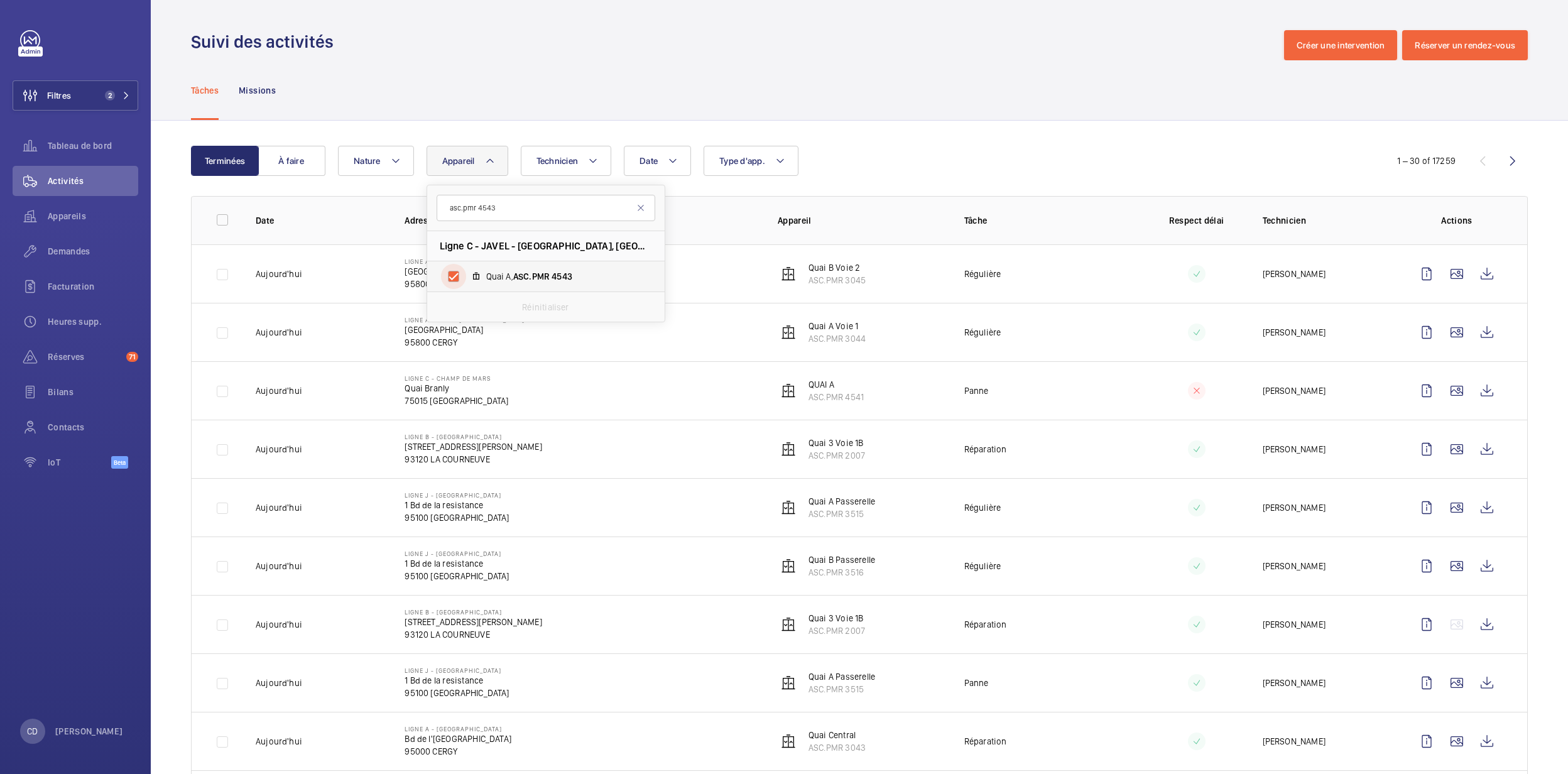
checkbox input "true"
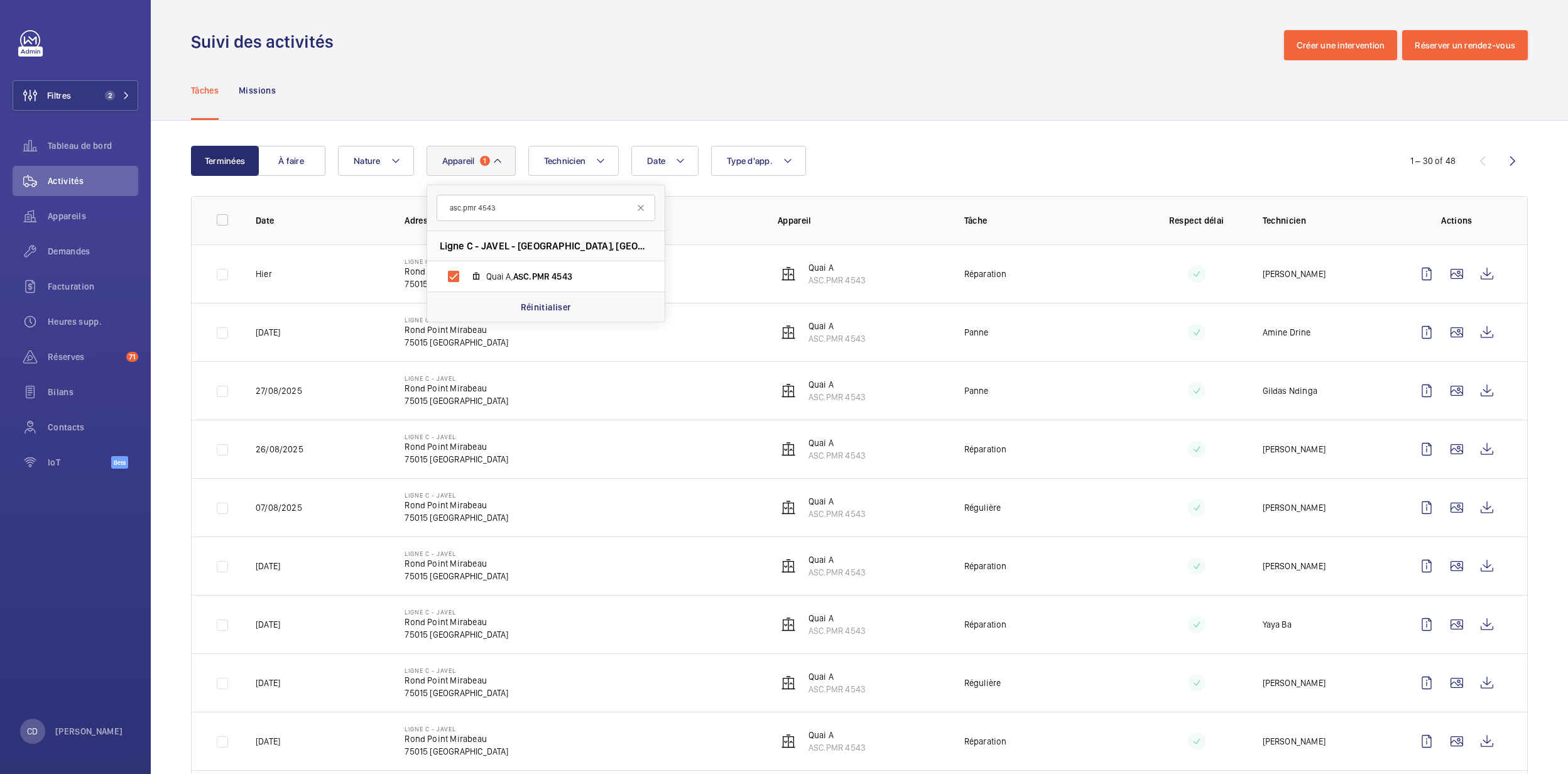
drag, startPoint x: 643, startPoint y: 413, endPoint x: 649, endPoint y: 408, distance: 7.8
click at [649, 408] on td "Ligne C - JAVEL Rond Point Mirabeau 75015 PARIS" at bounding box center [570, 390] width 373 height 58
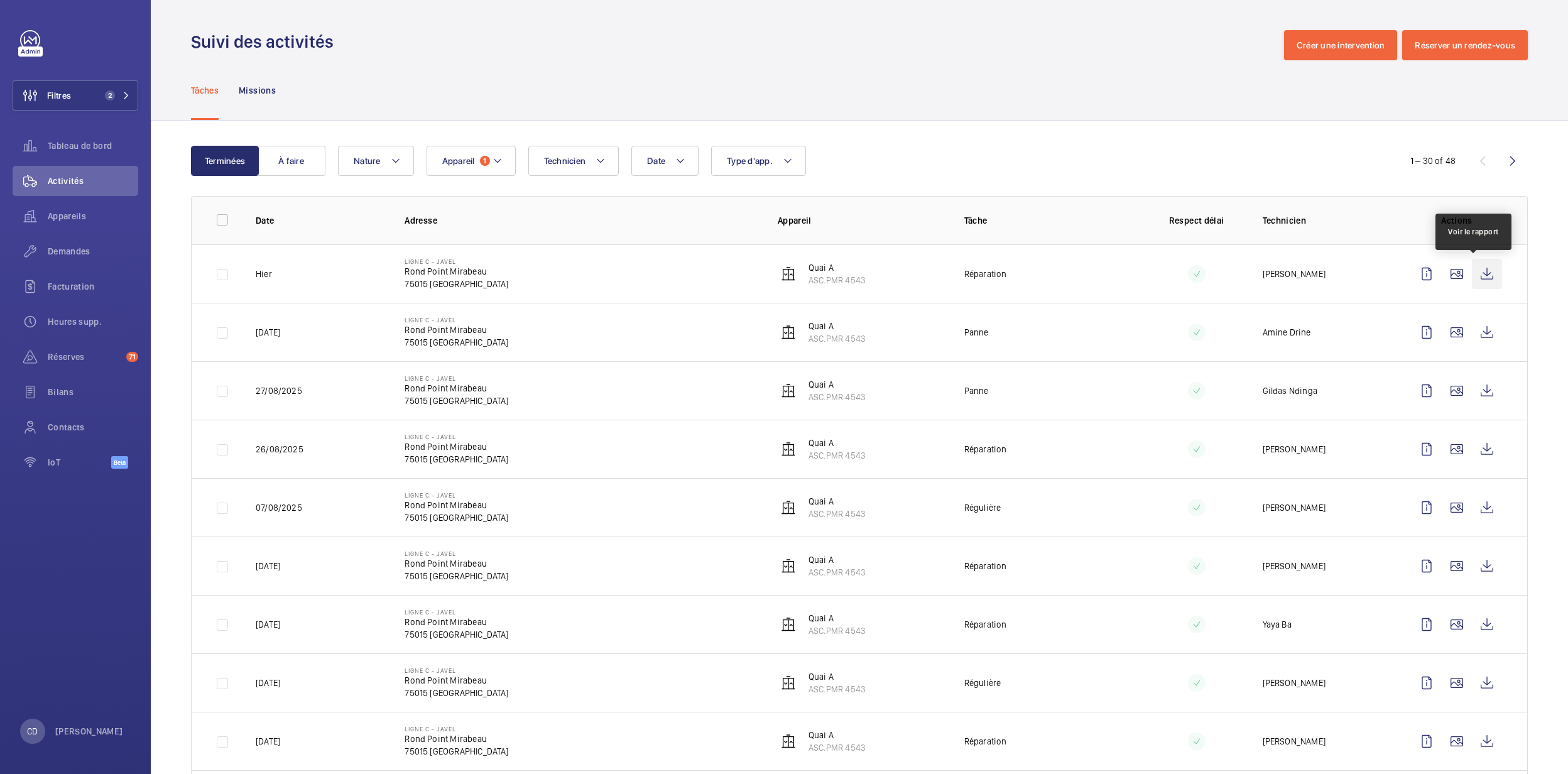
click at [1478, 276] on wm-front-icon-button at bounding box center [1487, 274] width 30 height 30
click at [97, 205] on div "Appareils" at bounding box center [75, 216] width 125 height 30
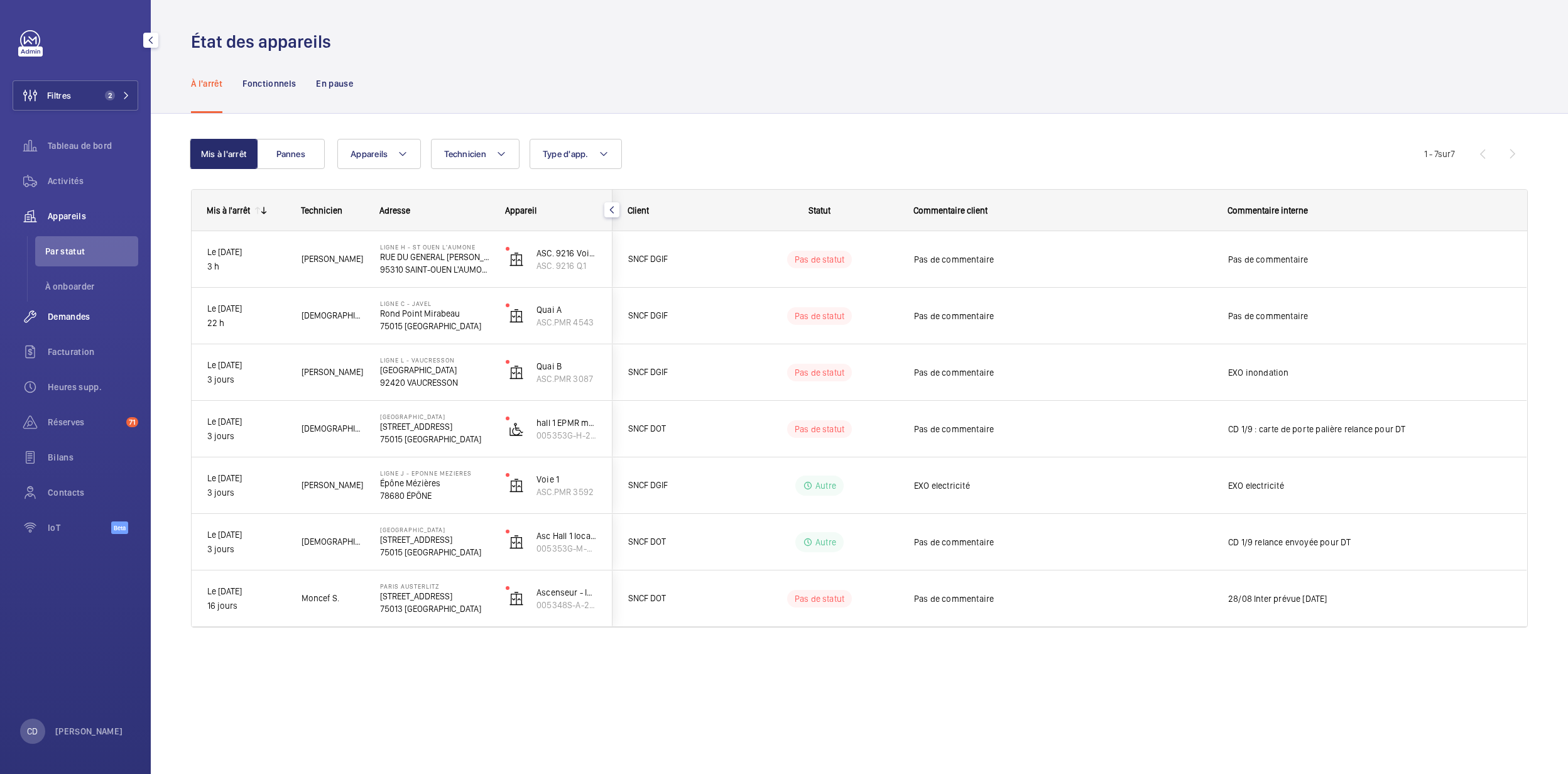
click at [85, 328] on div "Demandes" at bounding box center [75, 317] width 125 height 30
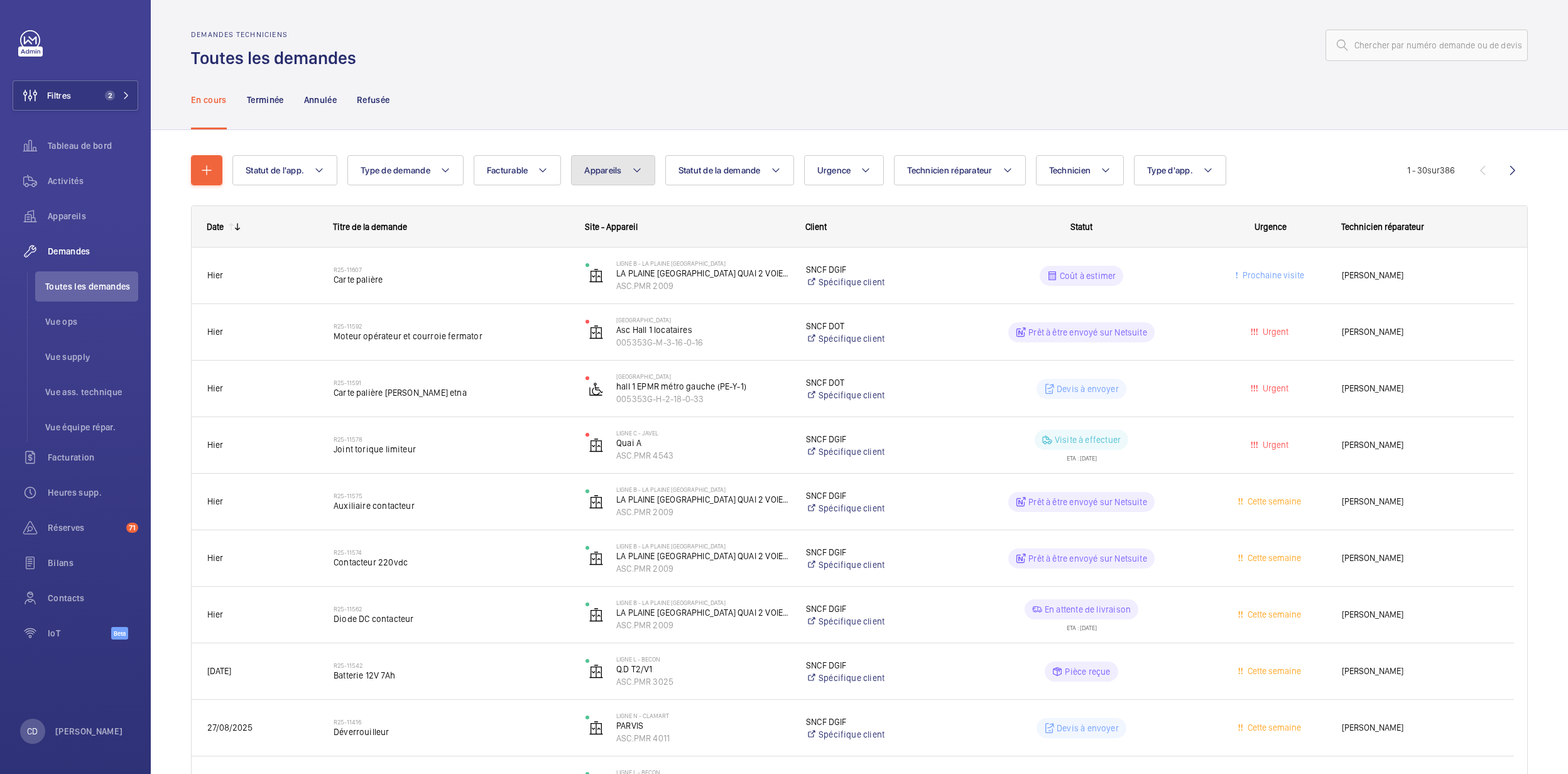
click at [641, 182] on button "Appareils" at bounding box center [613, 170] width 84 height 30
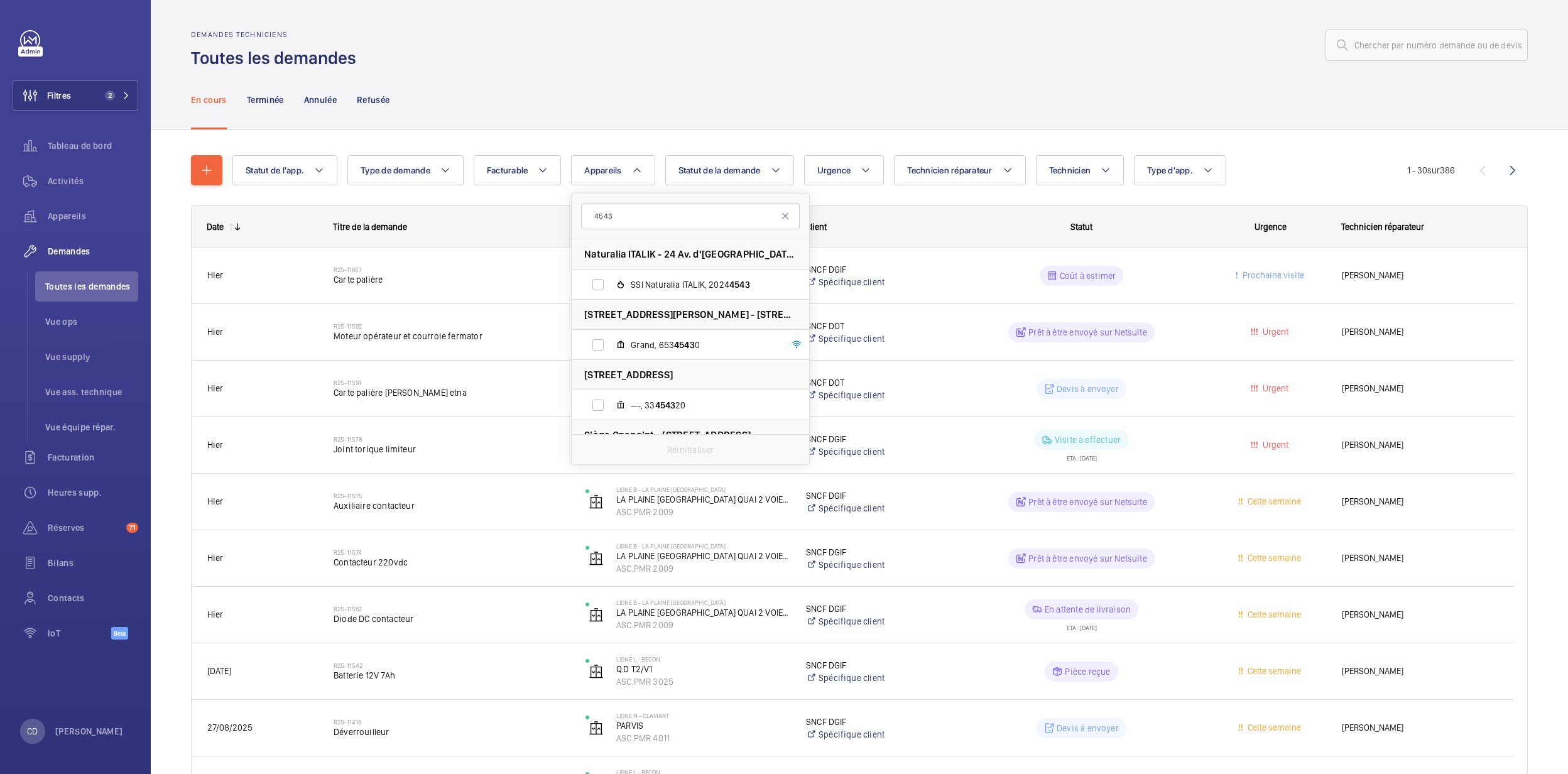
click at [592, 210] on input "4543" at bounding box center [690, 216] width 219 height 26
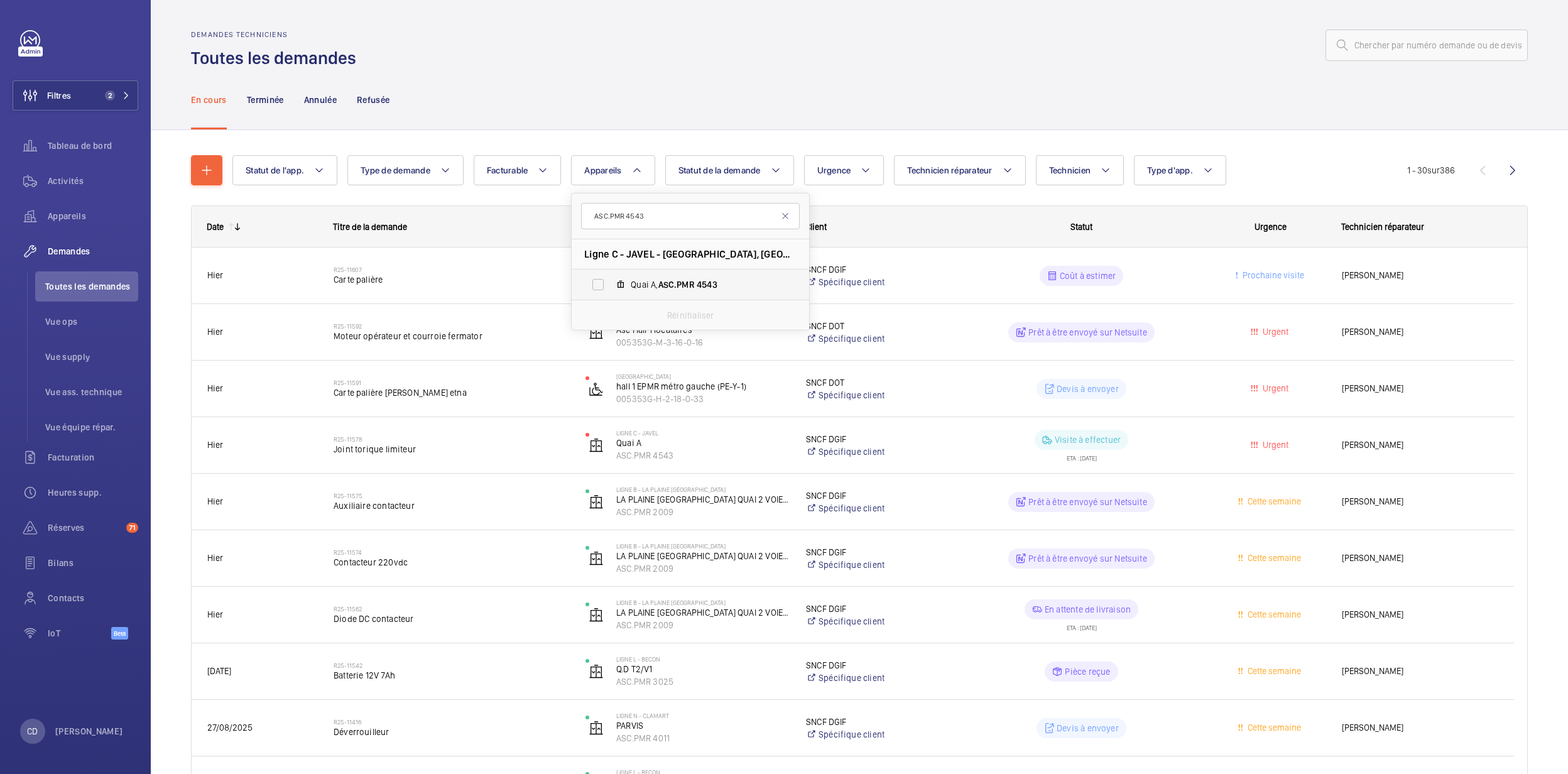
type input "ASC.PMR 4543"
click at [723, 282] on span "Quai A, ASC.PMR 4543" at bounding box center [703, 285] width 146 height 12
click at [611, 282] on input "Quai A, ASC.PMR 4543" at bounding box center [598, 285] width 25 height 25
checkbox input "true"
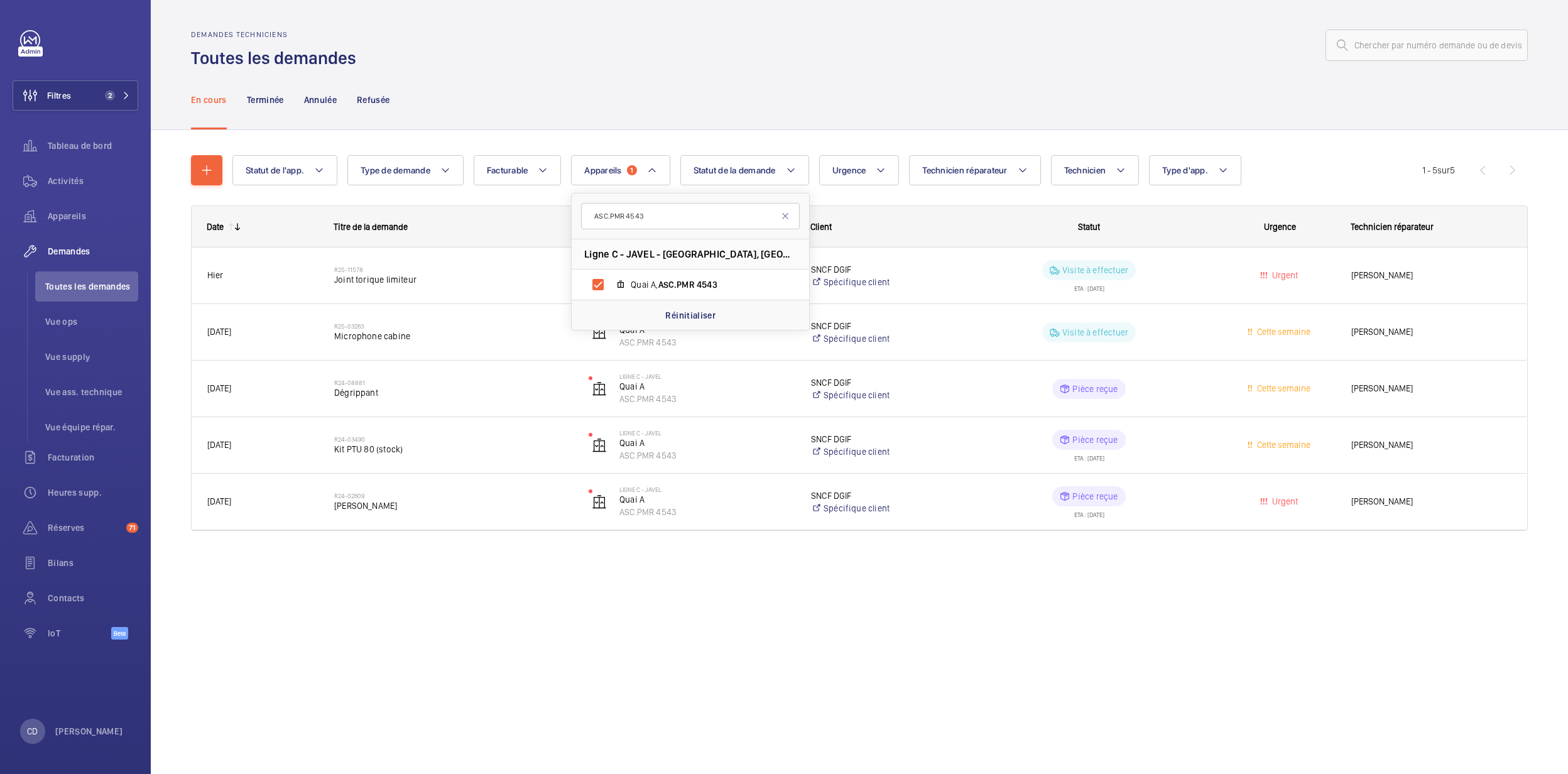
click at [845, 715] on div "Demandes techniciens Toutes les demandes En cours Terminée Annulée Refusée Stat…" at bounding box center [859, 387] width 1417 height 774
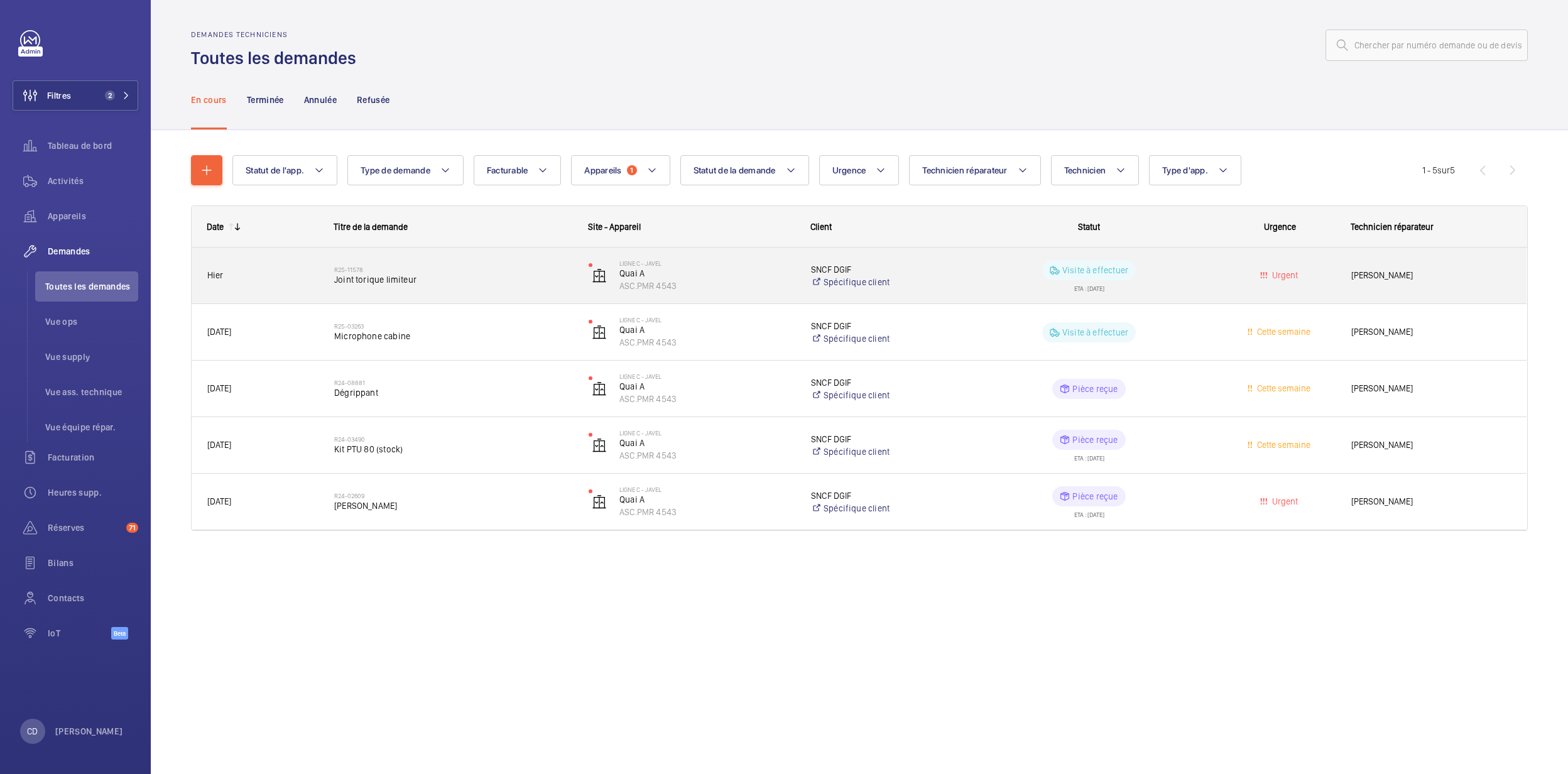
click at [1035, 289] on wm-front-pills-cell "Visite à effectuer ETA : 03/09/2025" at bounding box center [1089, 276] width 238 height 31
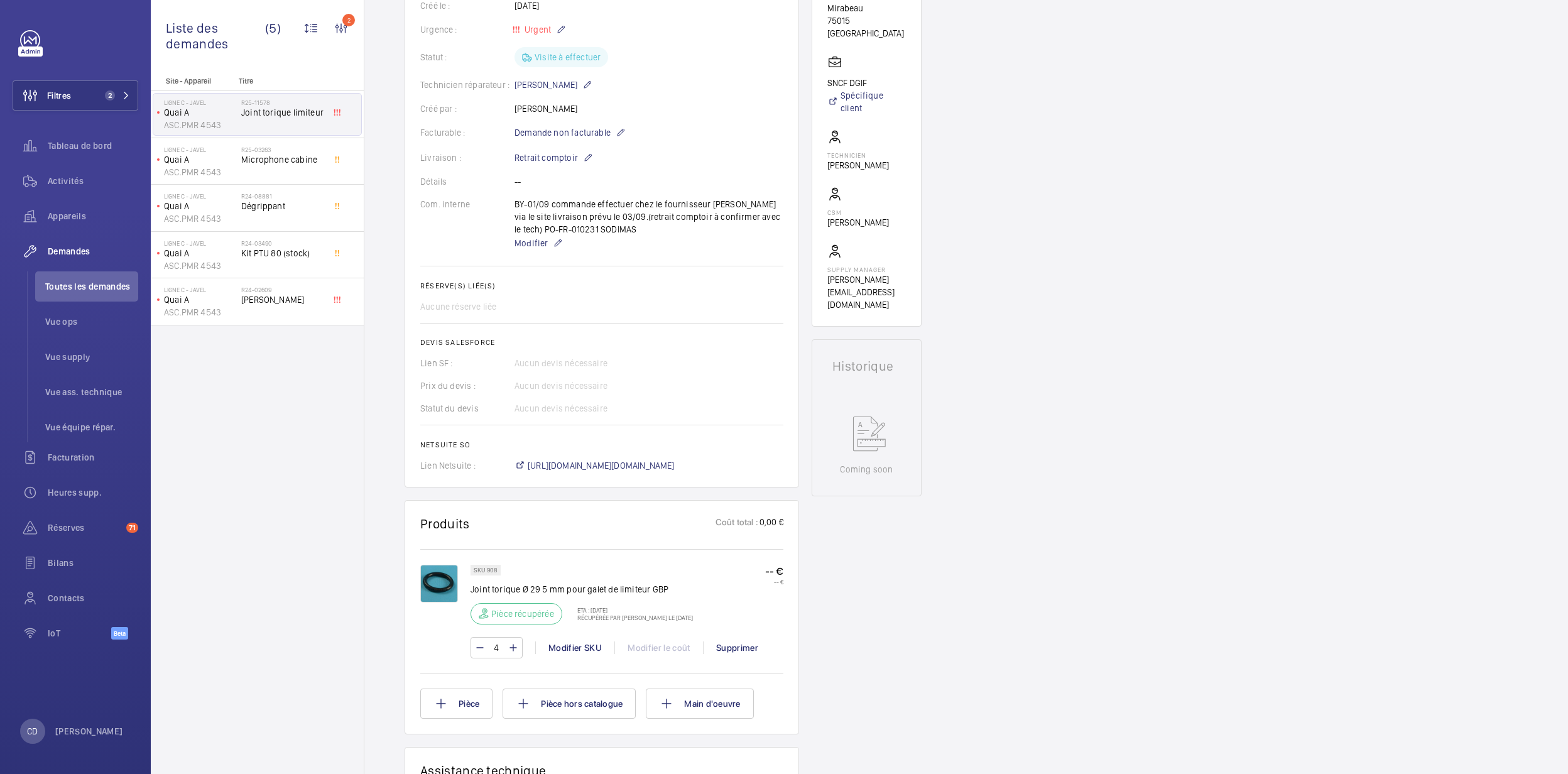
scroll to position [348, 0]
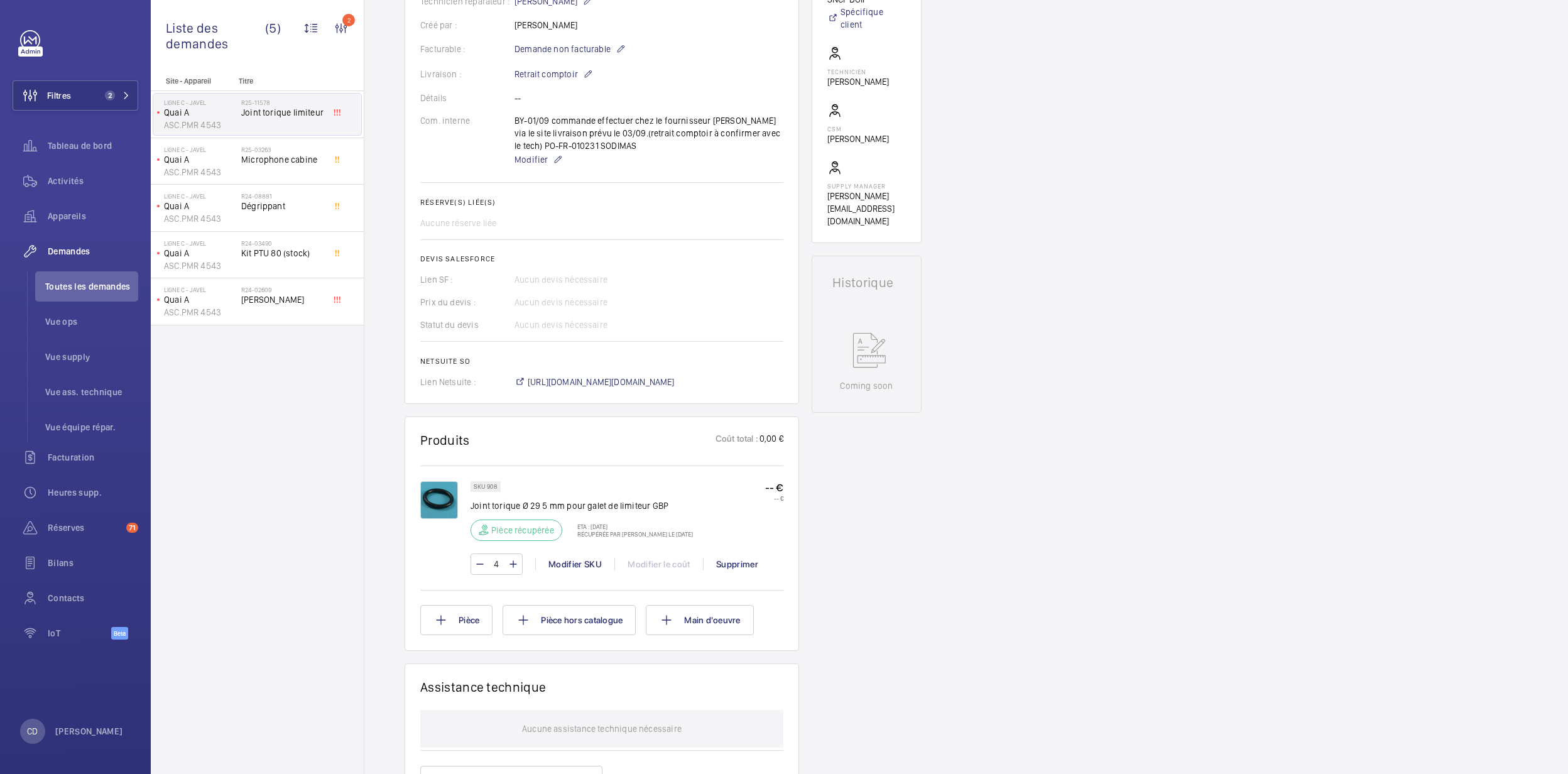
drag, startPoint x: 593, startPoint y: 530, endPoint x: 697, endPoint y: 528, distance: 104.0
click at [693, 528] on p "ETA : 3 sept. 2025" at bounding box center [631, 526] width 123 height 8
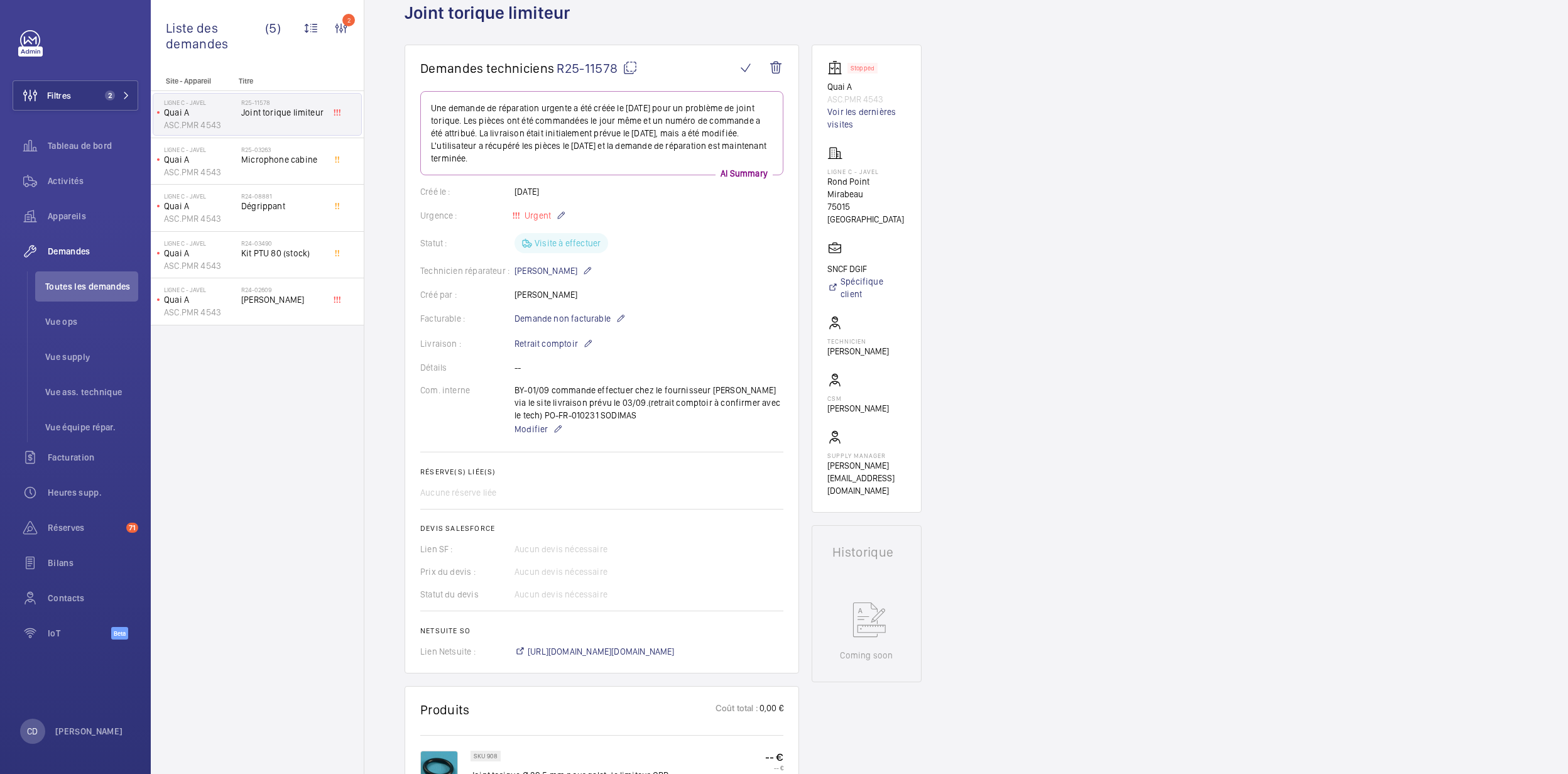
scroll to position [66, 0]
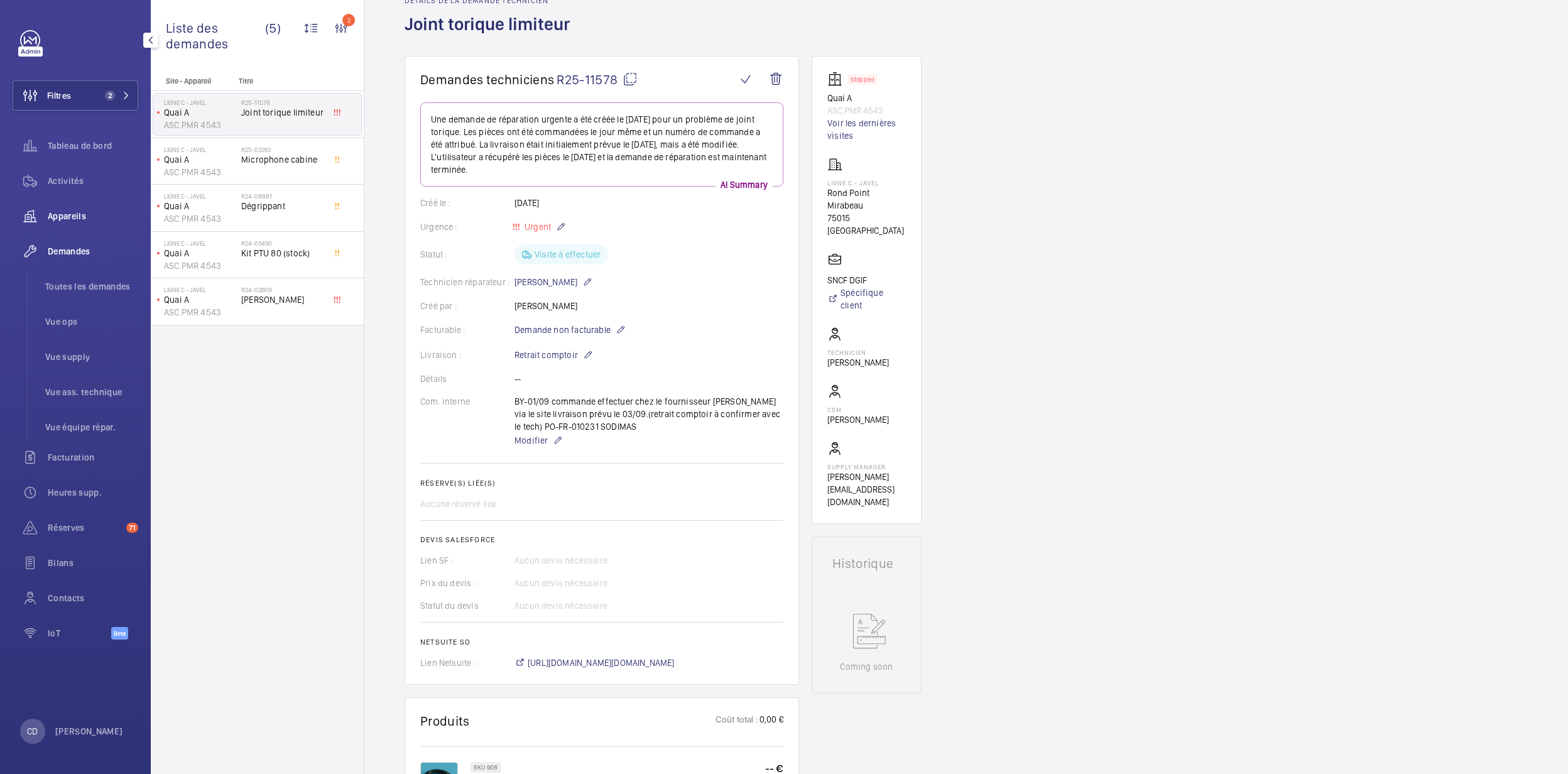
click at [77, 213] on span "Appareils" at bounding box center [93, 216] width 91 height 12
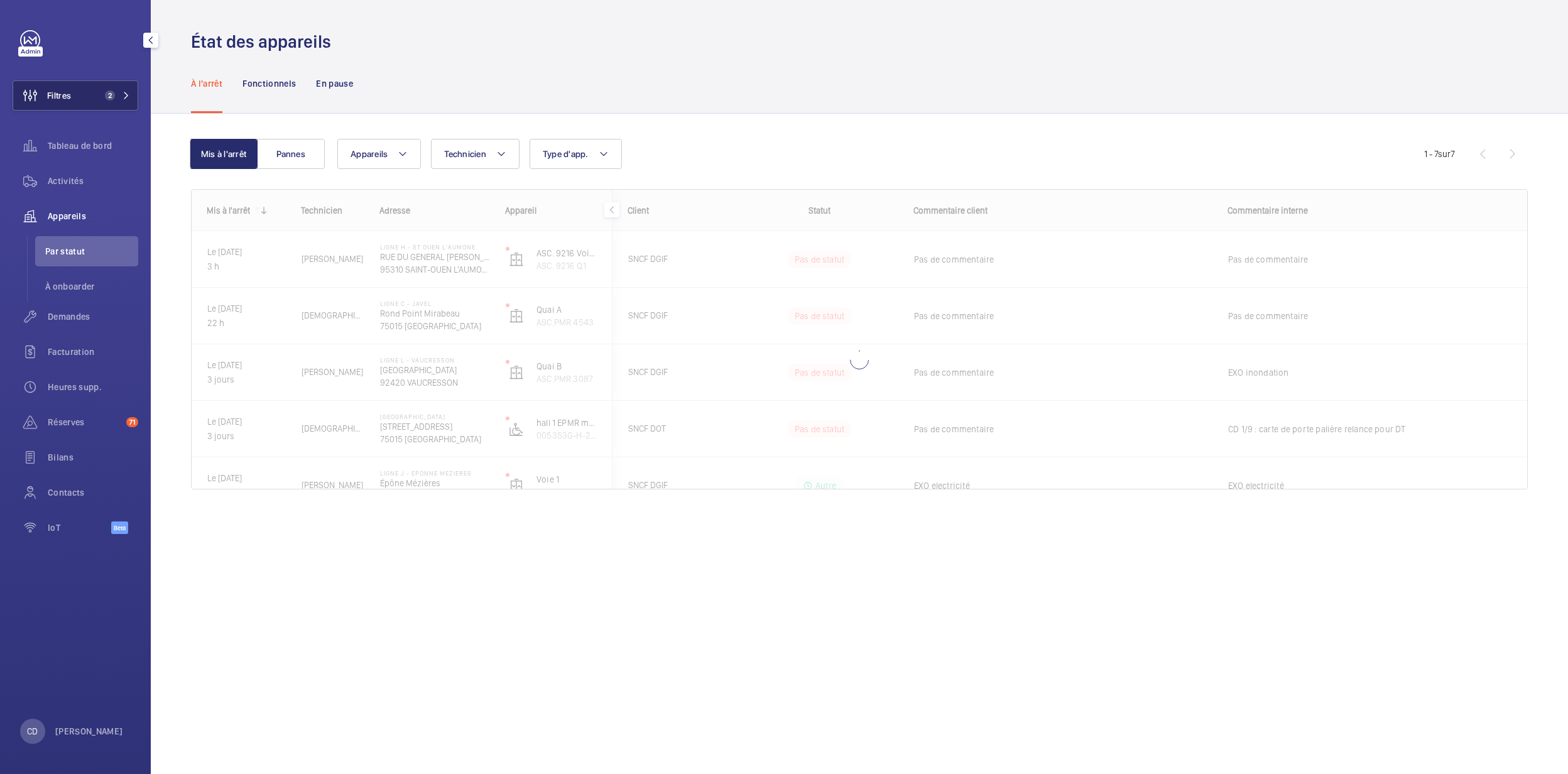
click at [111, 83] on button "Filtres 2" at bounding box center [75, 96] width 125 height 30
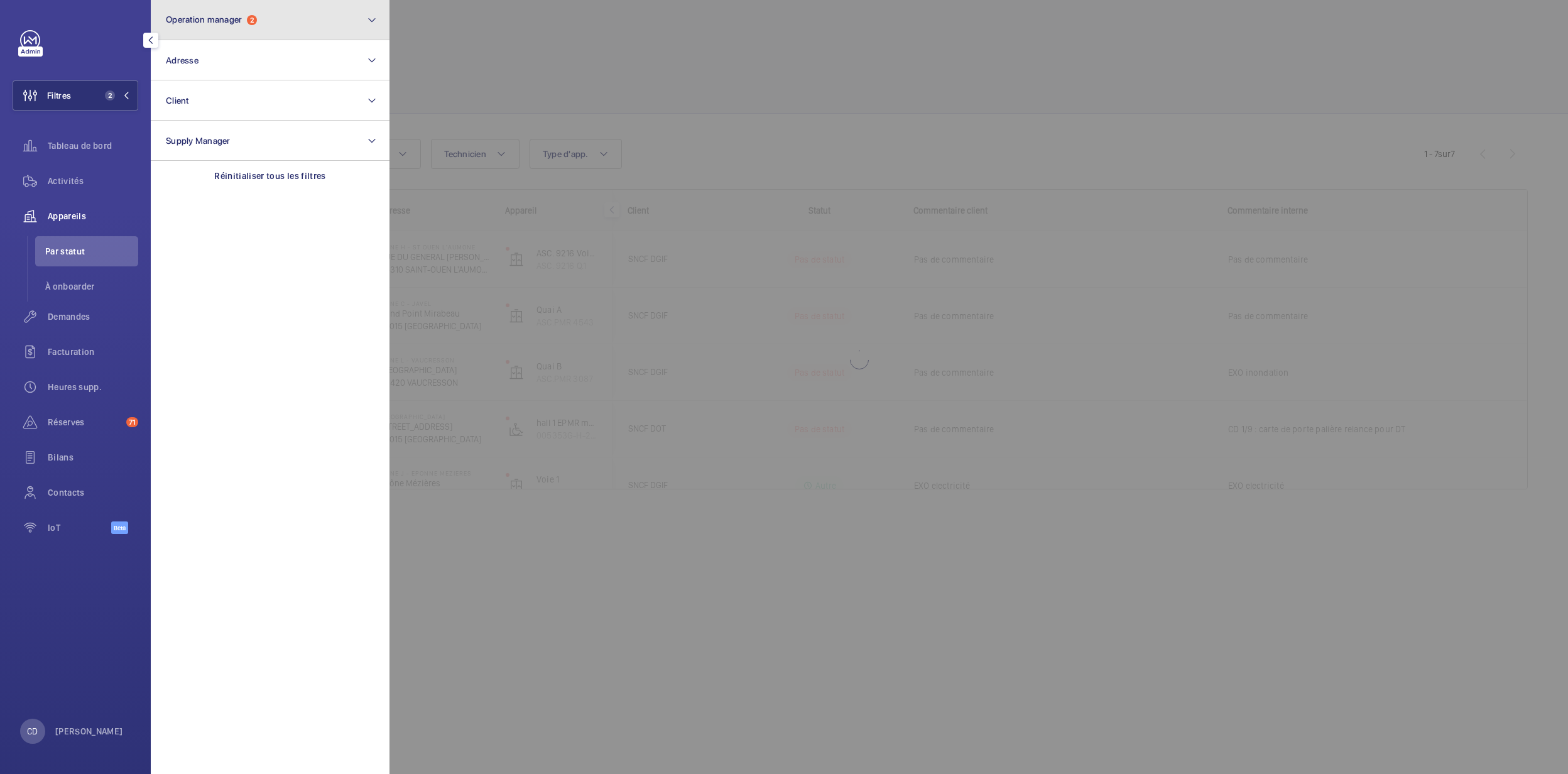
click at [234, 18] on span "Operation manager" at bounding box center [204, 19] width 76 height 10
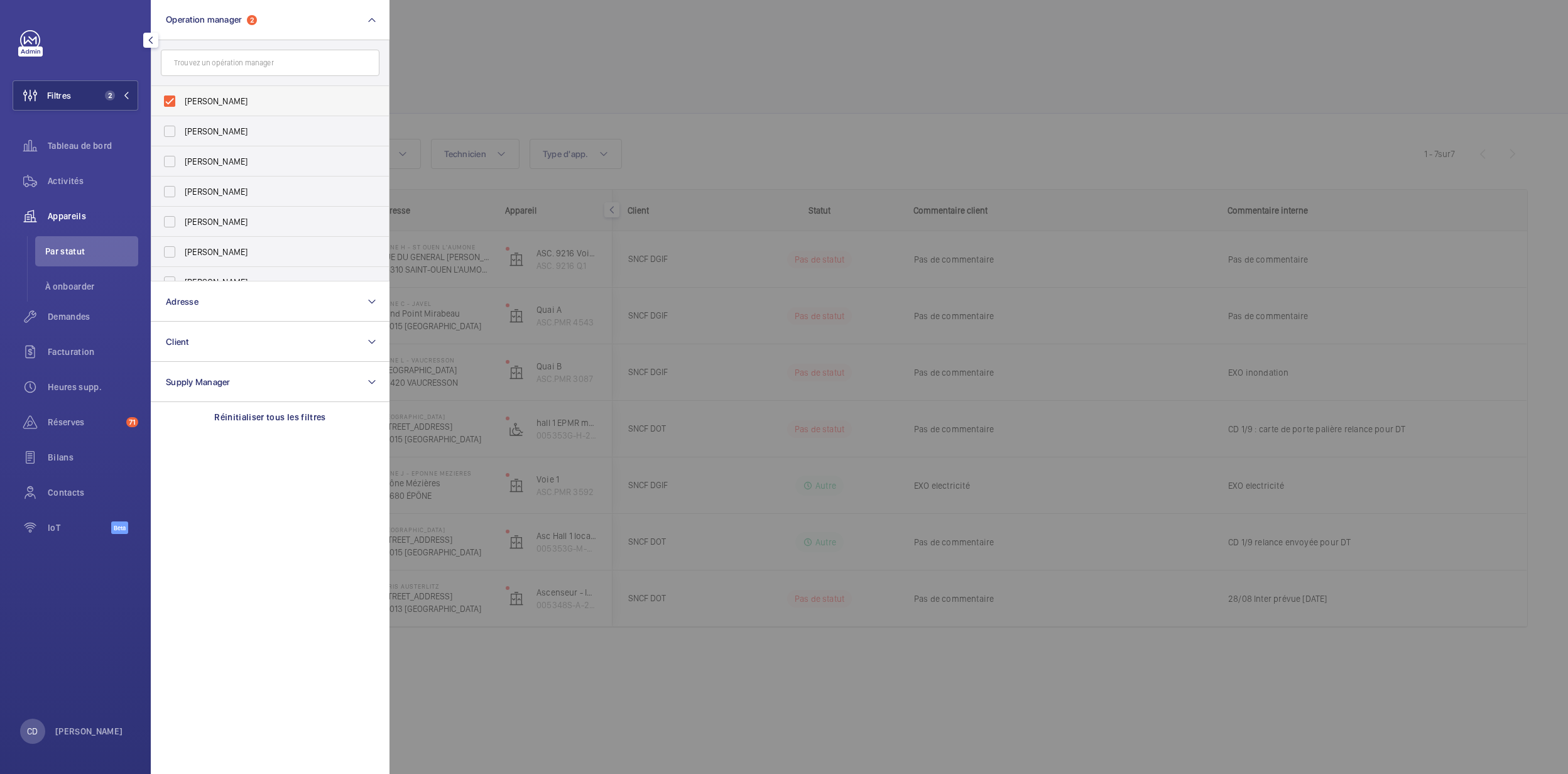
click at [237, 99] on span "[PERSON_NAME]" at bounding box center [271, 101] width 173 height 12
click at [182, 99] on input "[PERSON_NAME]" at bounding box center [170, 101] width 25 height 25
checkbox input "false"
click at [232, 168] on label "[PERSON_NAME]" at bounding box center [261, 176] width 219 height 30
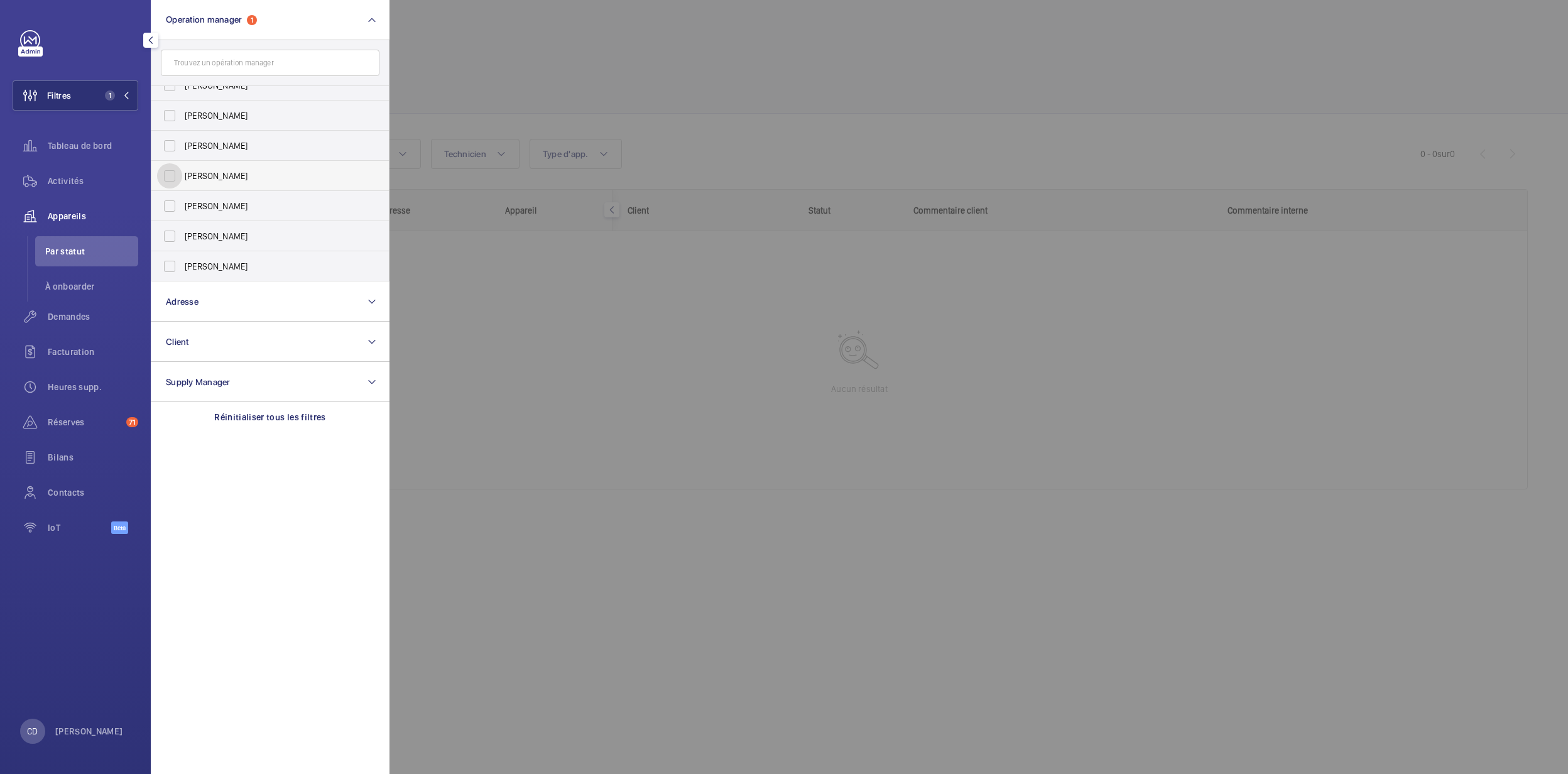
click at [182, 168] on input "[PERSON_NAME]" at bounding box center [170, 176] width 25 height 25
checkbox input "true"
click at [539, 100] on div at bounding box center [1173, 387] width 1568 height 774
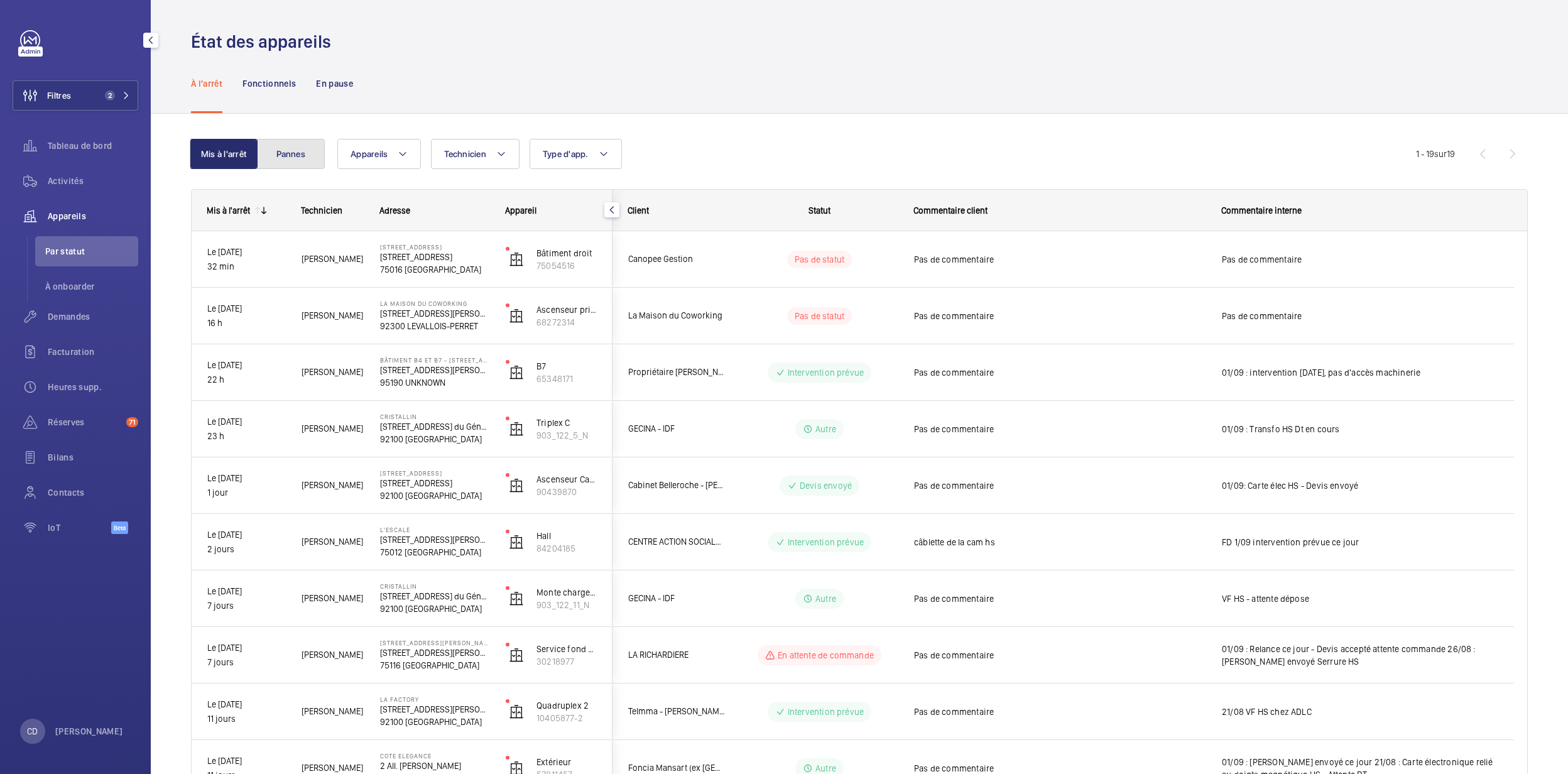
click at [305, 151] on button "Pannes" at bounding box center [291, 154] width 68 height 30
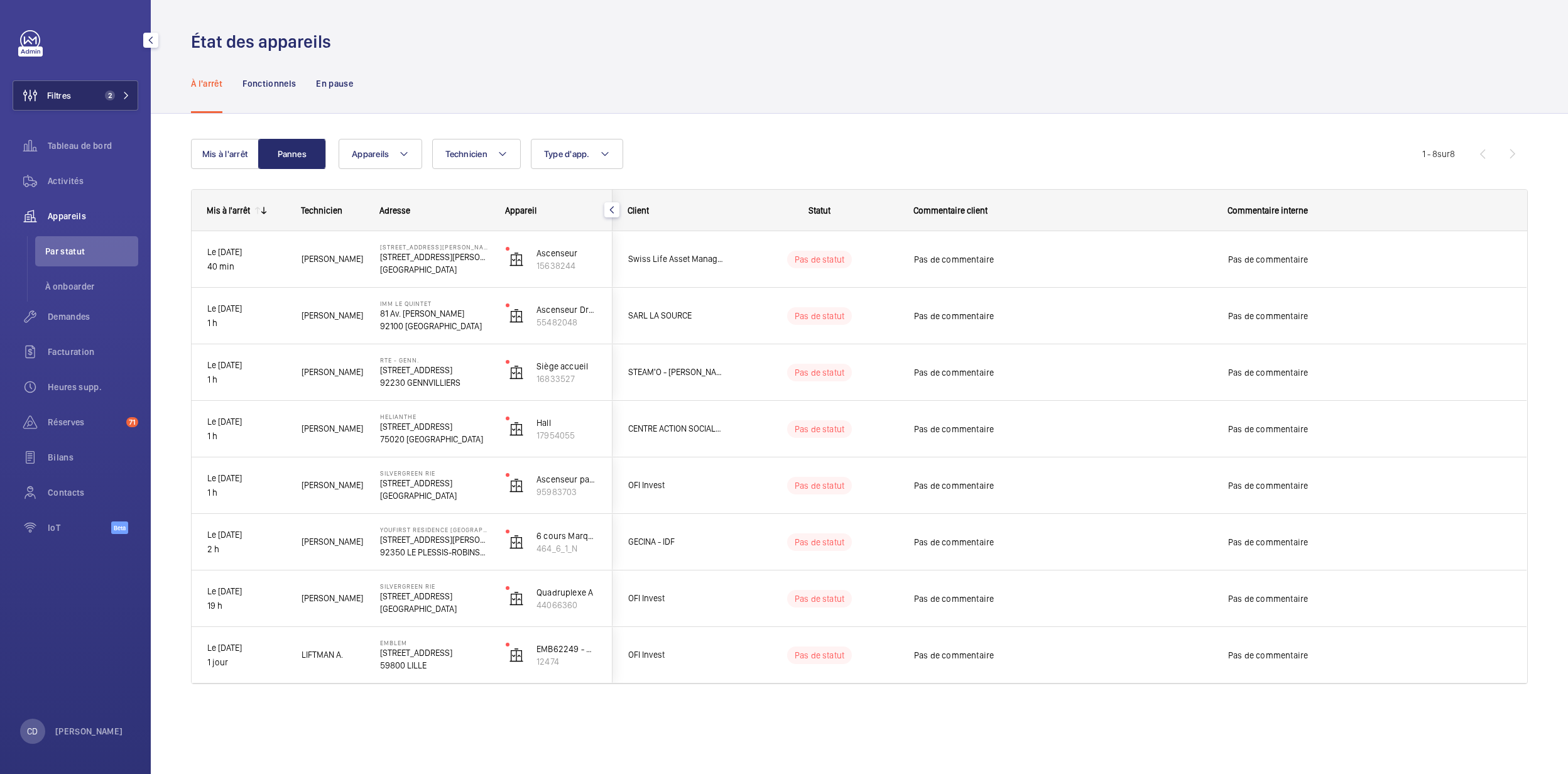
click at [75, 91] on button "Filtres 2" at bounding box center [75, 96] width 125 height 30
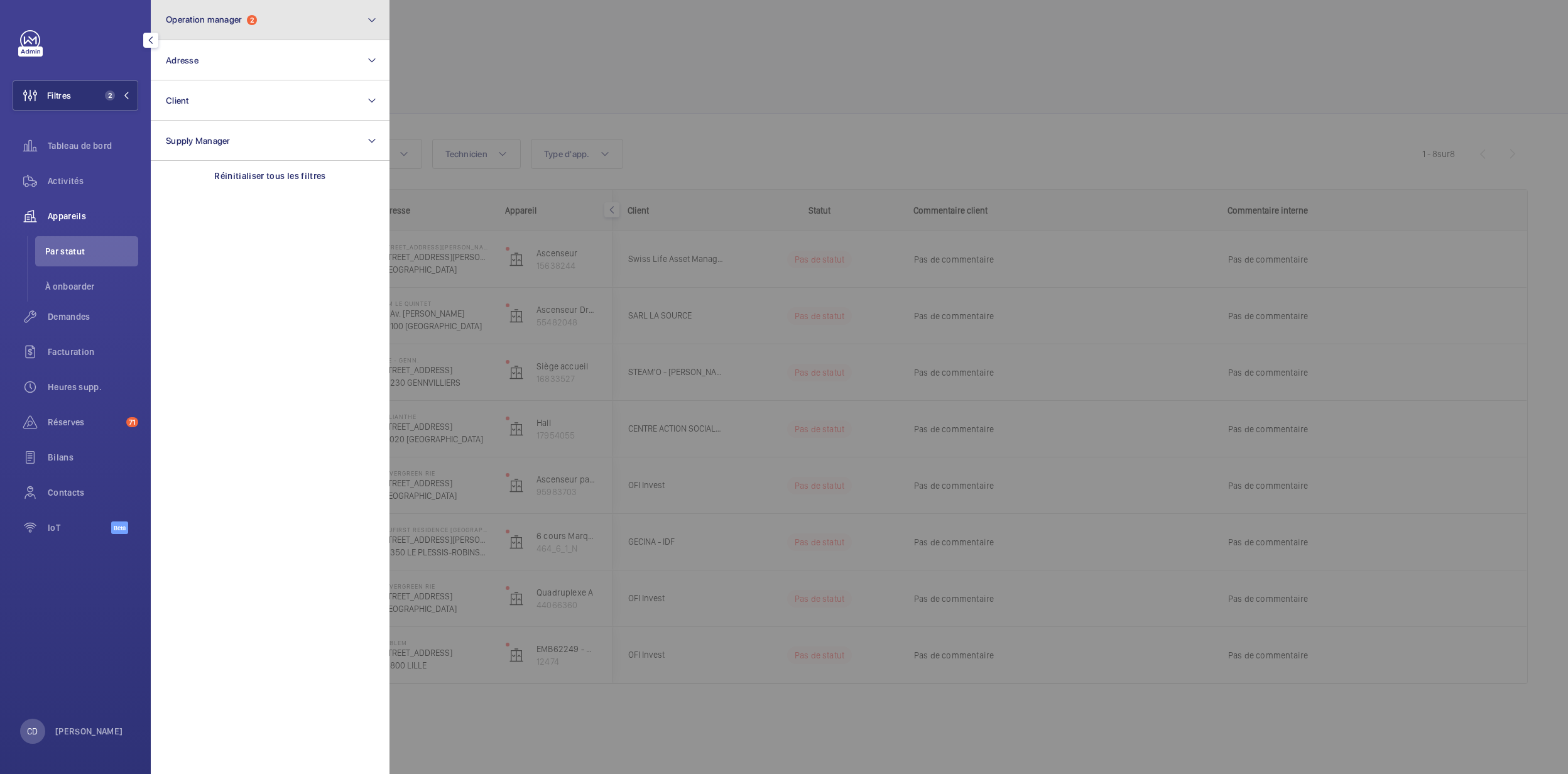
click at [244, 33] on button "Operation manager 2" at bounding box center [270, 20] width 239 height 40
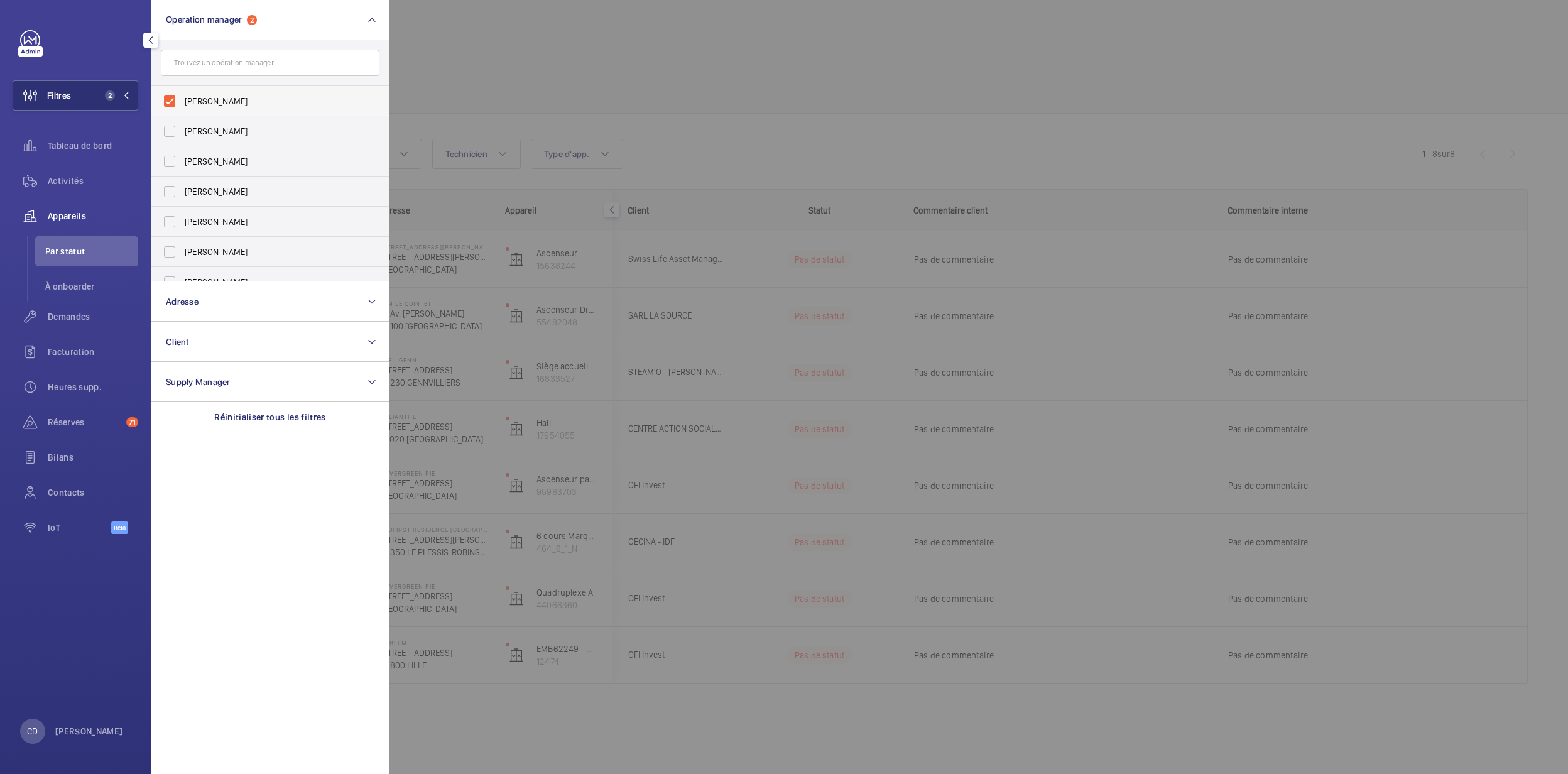
click at [269, 93] on label "[PERSON_NAME]" at bounding box center [261, 101] width 219 height 30
click at [182, 93] on input "[PERSON_NAME]" at bounding box center [170, 101] width 25 height 25
checkbox input "false"
click at [217, 256] on label "[PERSON_NAME]" at bounding box center [261, 267] width 219 height 30
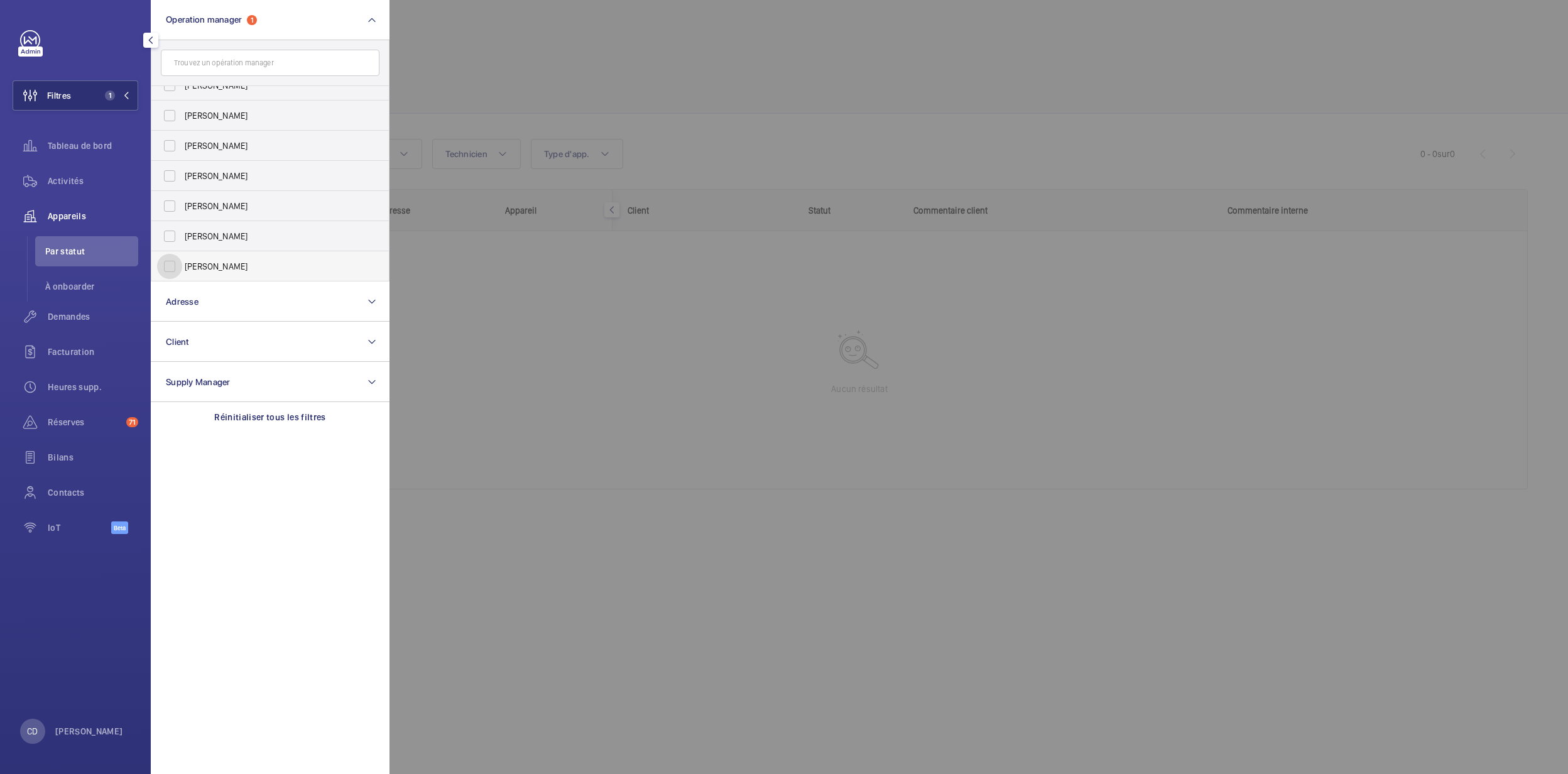
click at [182, 256] on input "[PERSON_NAME]" at bounding box center [170, 267] width 25 height 25
checkbox input "true"
click at [449, 108] on div at bounding box center [1173, 387] width 1568 height 774
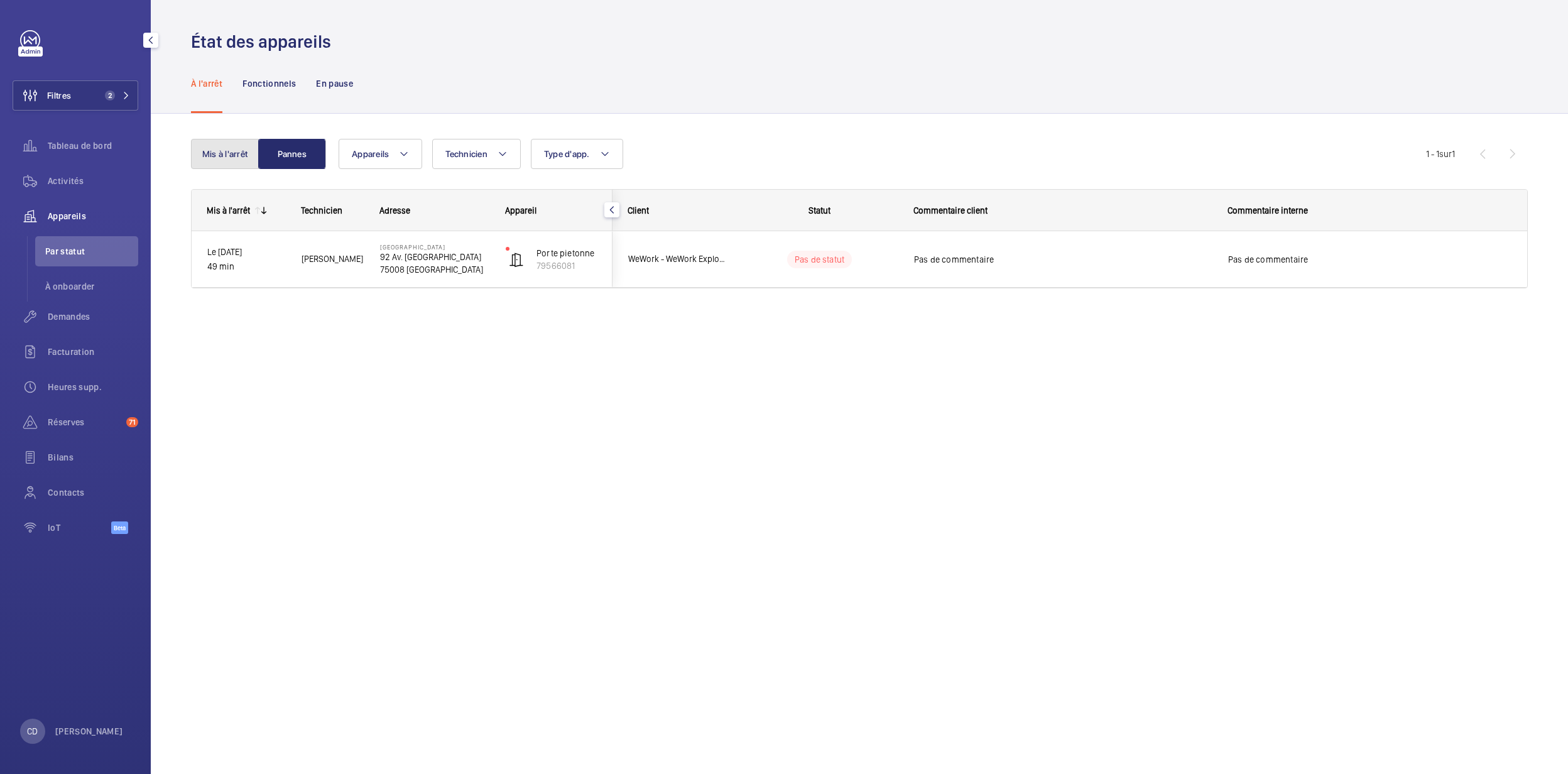
click at [229, 139] on button "Mis à l'arrêt" at bounding box center [225, 154] width 68 height 30
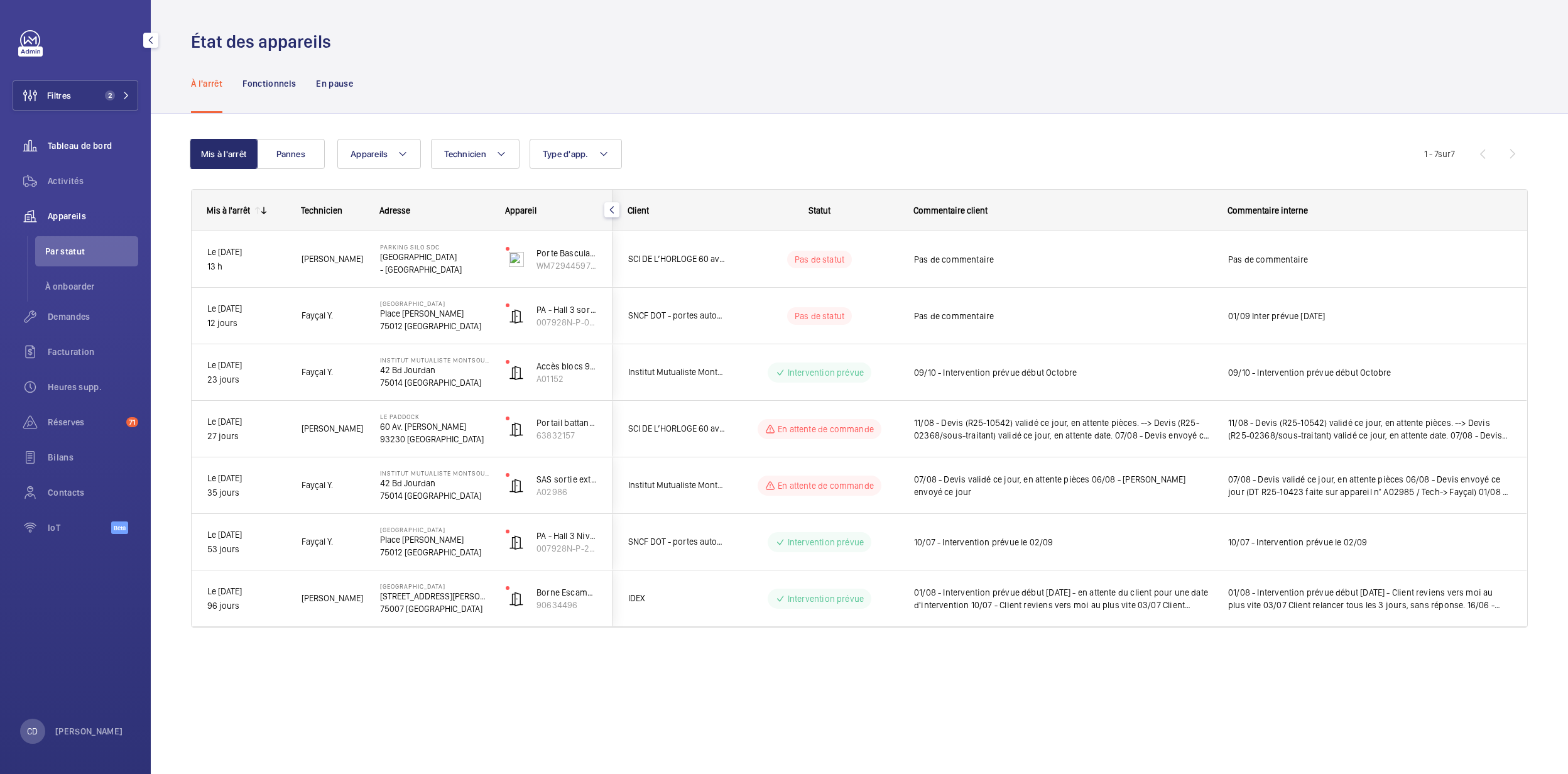
click at [68, 136] on div "Tableau de bord" at bounding box center [75, 146] width 125 height 30
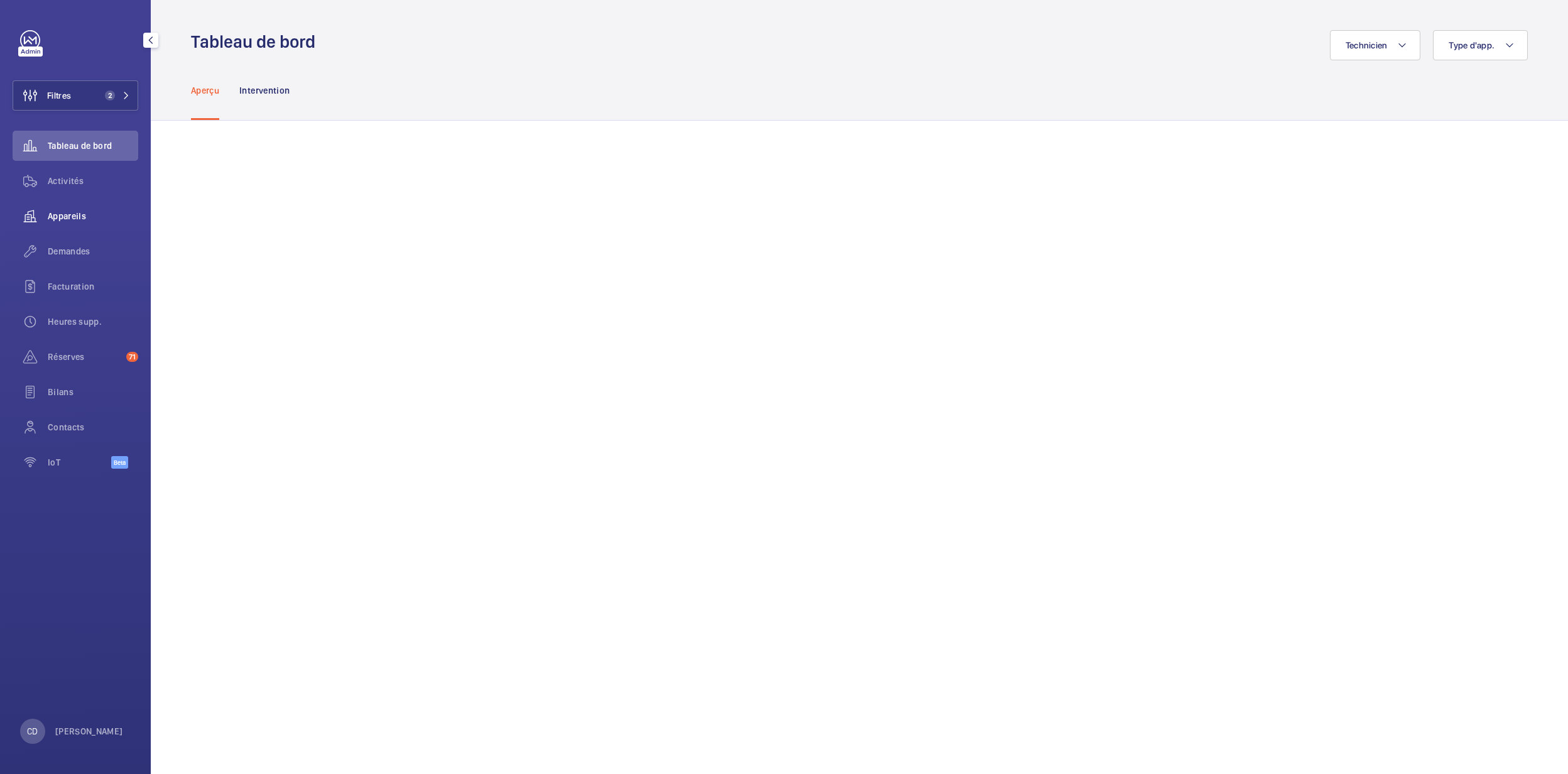
click at [62, 216] on span "Appareils" at bounding box center [93, 216] width 91 height 12
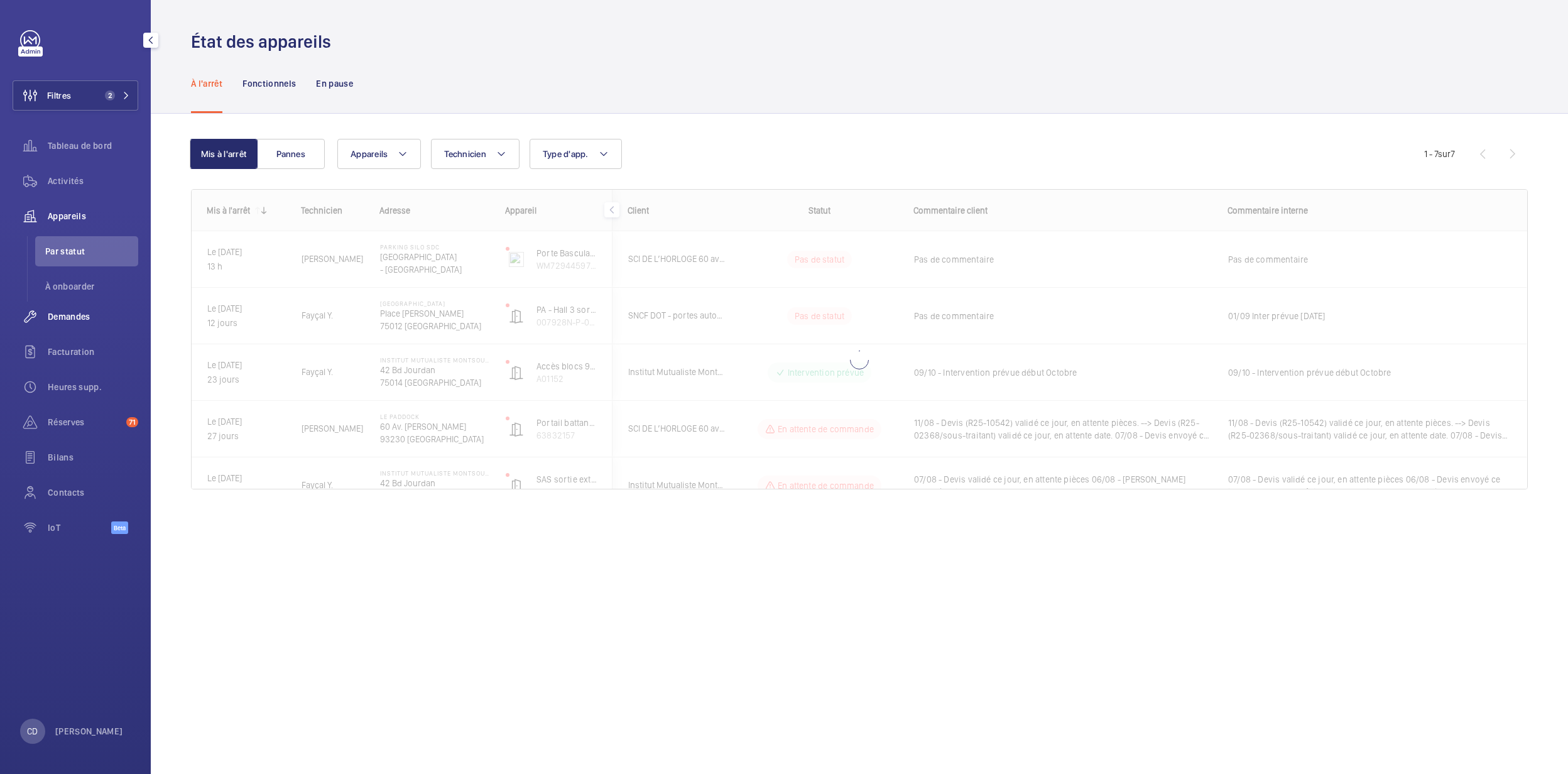
click at [71, 310] on span "Demandes" at bounding box center [93, 316] width 91 height 12
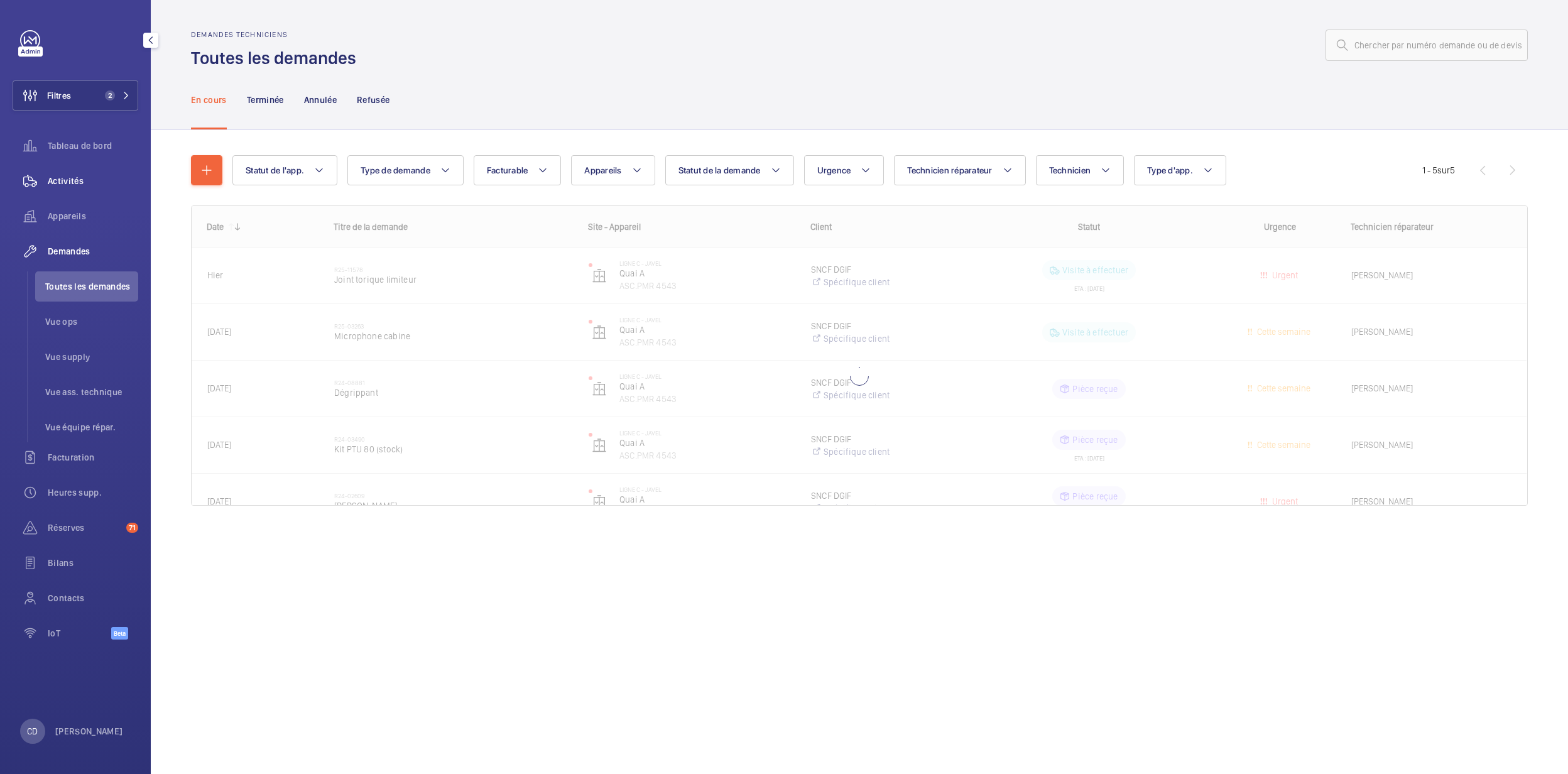
click at [91, 172] on div "Activités" at bounding box center [75, 181] width 125 height 30
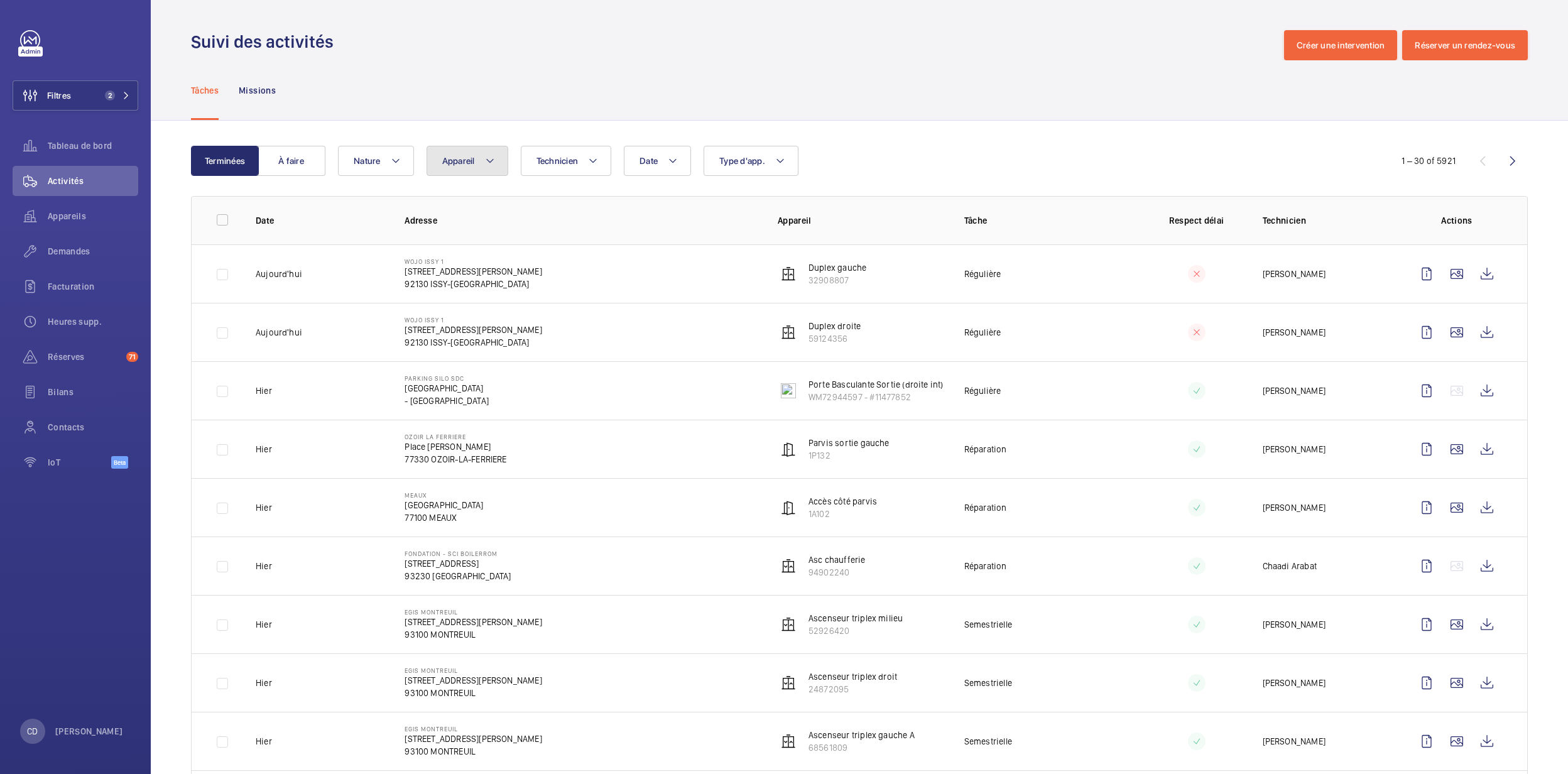
click at [483, 161] on button "Appareil" at bounding box center [467, 161] width 82 height 30
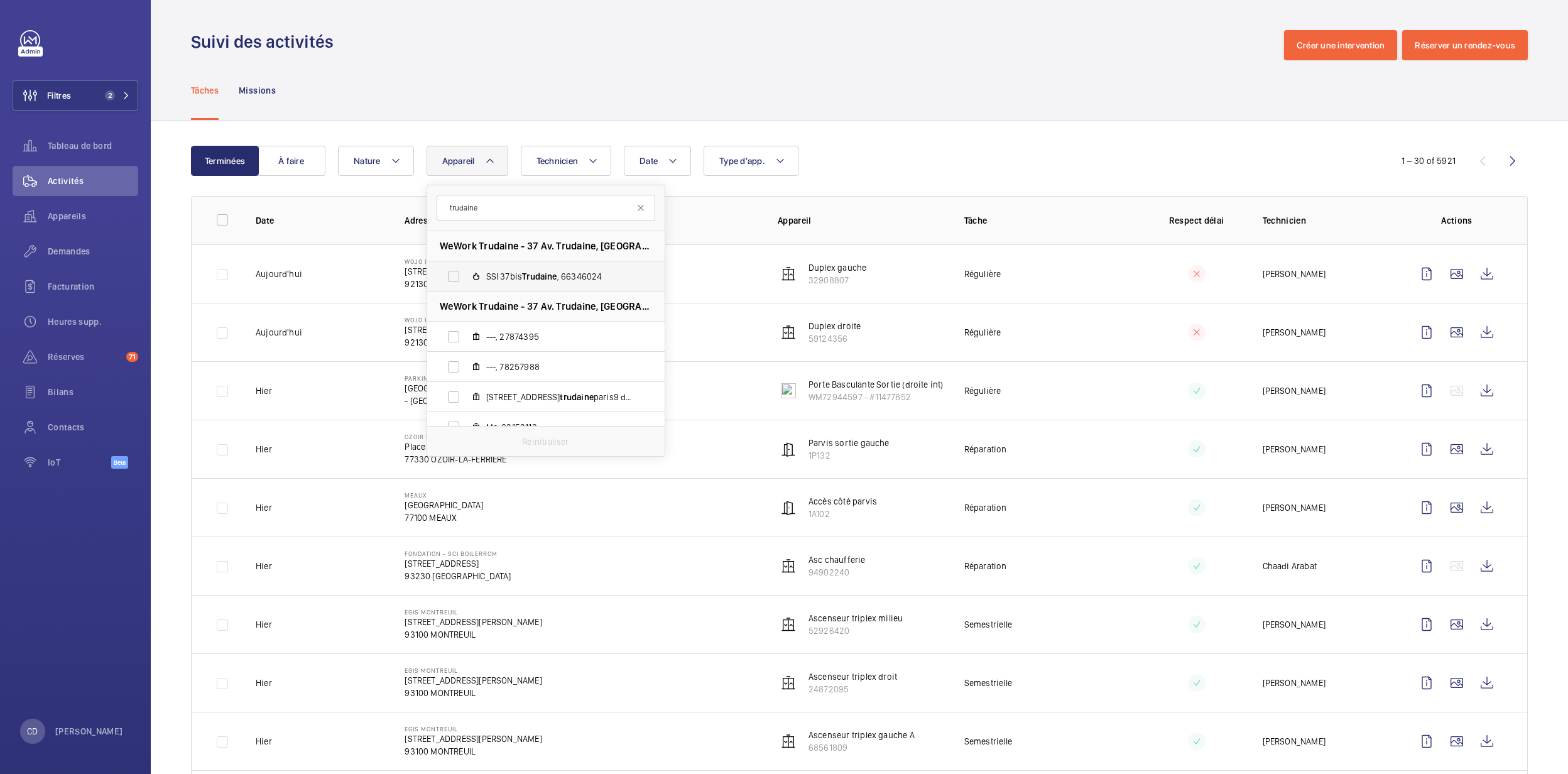
type input "trudaine"
click at [570, 282] on label "SSI 37bis Trudaine , 66346024" at bounding box center [536, 276] width 217 height 30
click at [466, 282] on input "SSI 37bis Trudaine , 66346024" at bounding box center [453, 276] width 25 height 25
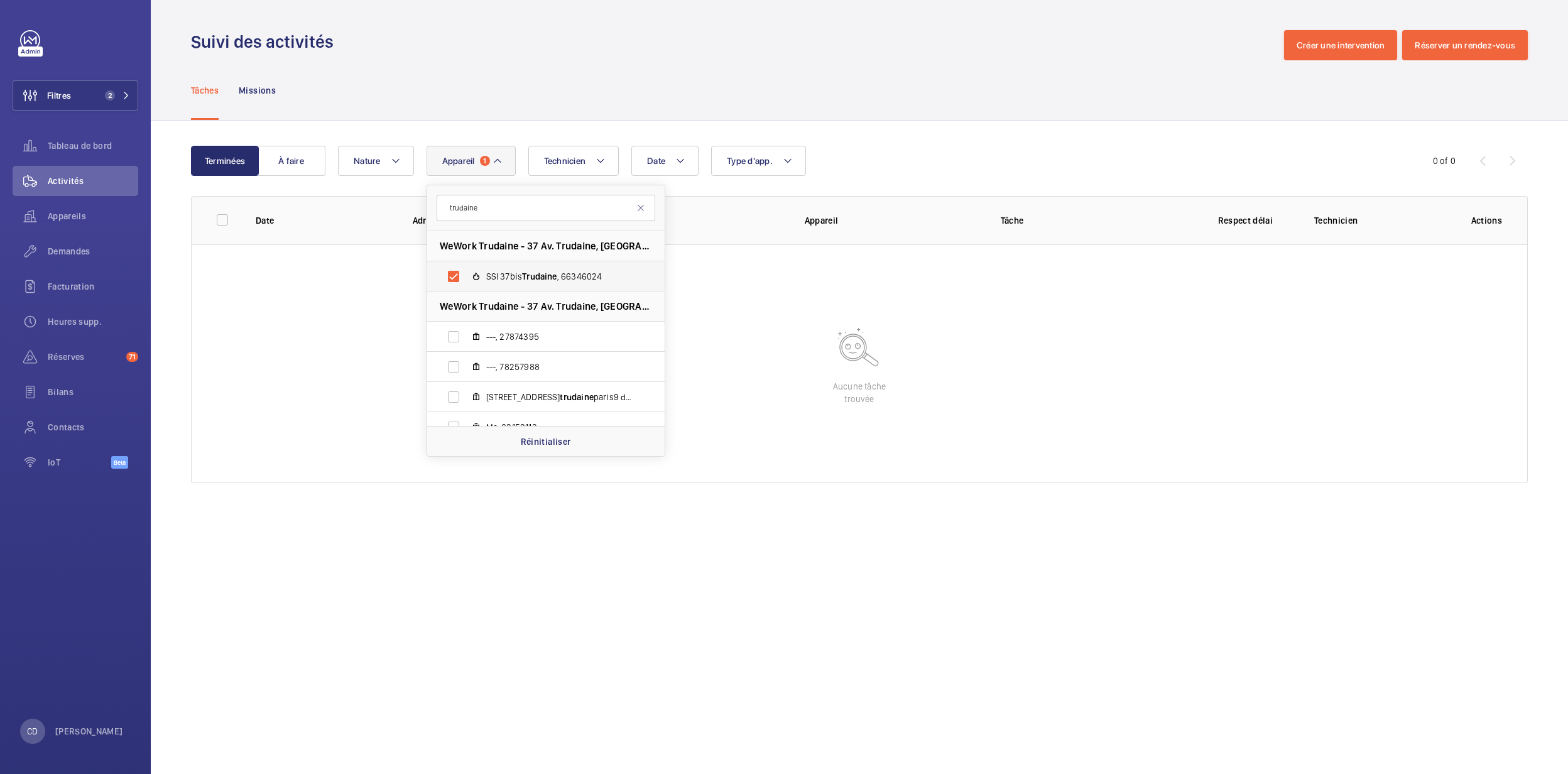
click at [568, 275] on span "SSI 37bis Trudaine , 66346024" at bounding box center [559, 276] width 146 height 12
click at [466, 275] on input "SSI 37bis Trudaine , 66346024" at bounding box center [453, 276] width 25 height 25
checkbox input "false"
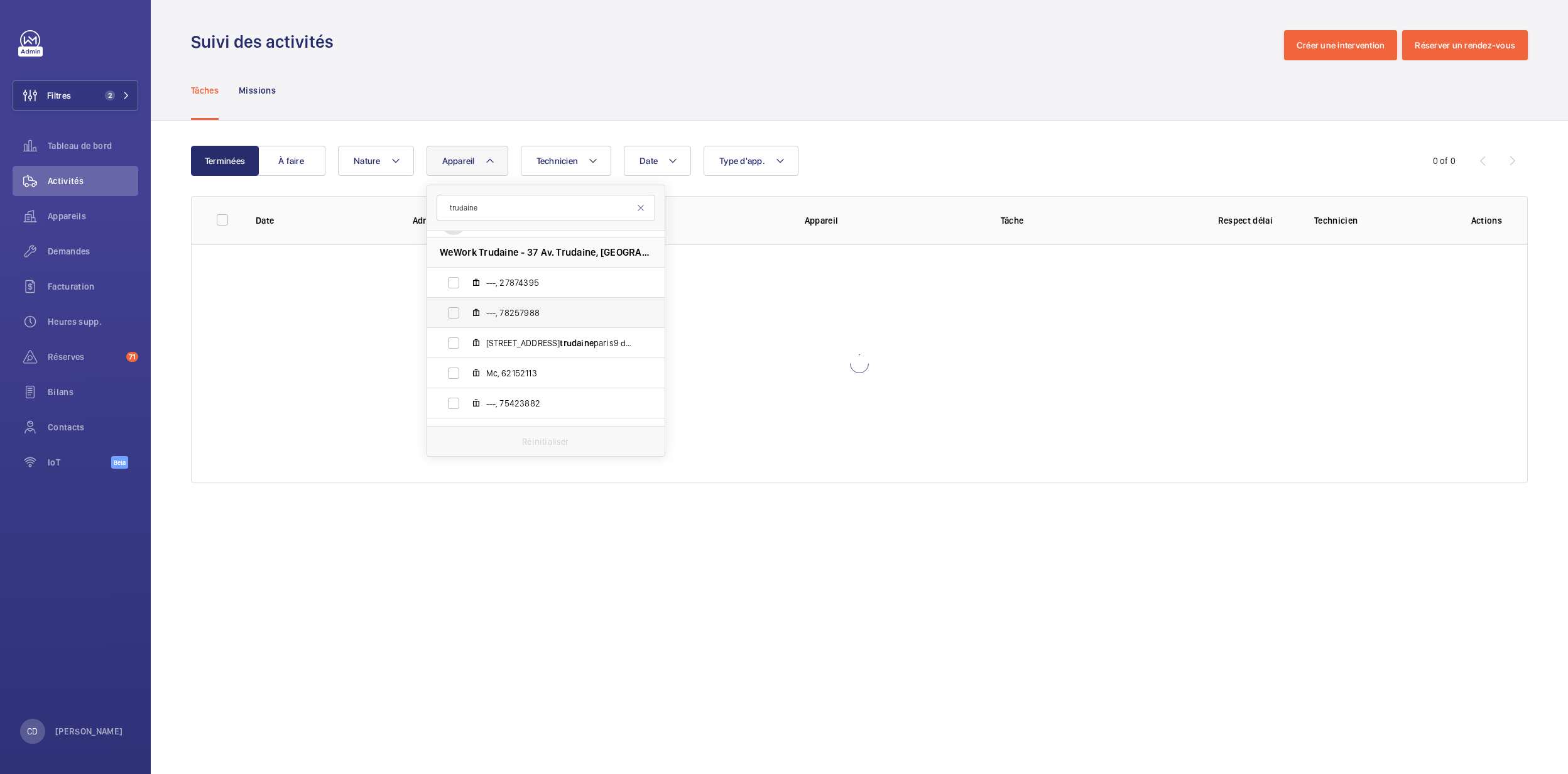
scroll to position [84, 0]
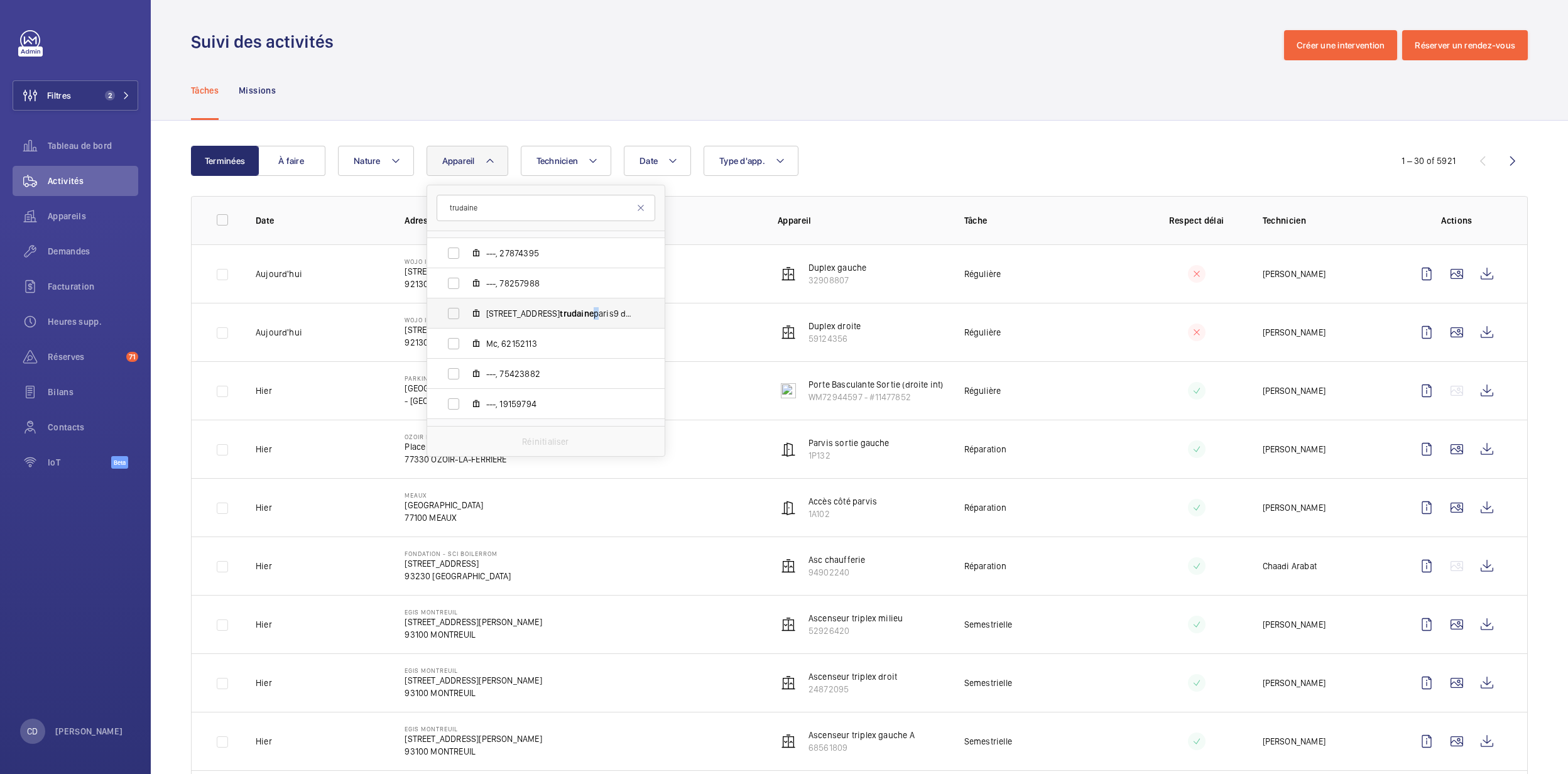
click at [564, 309] on span "37 avenue trudaine paris9 duplex gauche , 50047379" at bounding box center [559, 314] width 146 height 12
click at [563, 347] on span "Mc, 62152113" at bounding box center [559, 343] width 146 height 12
click at [466, 347] on input "Mc, 62152113" at bounding box center [453, 343] width 25 height 25
checkbox input "true"
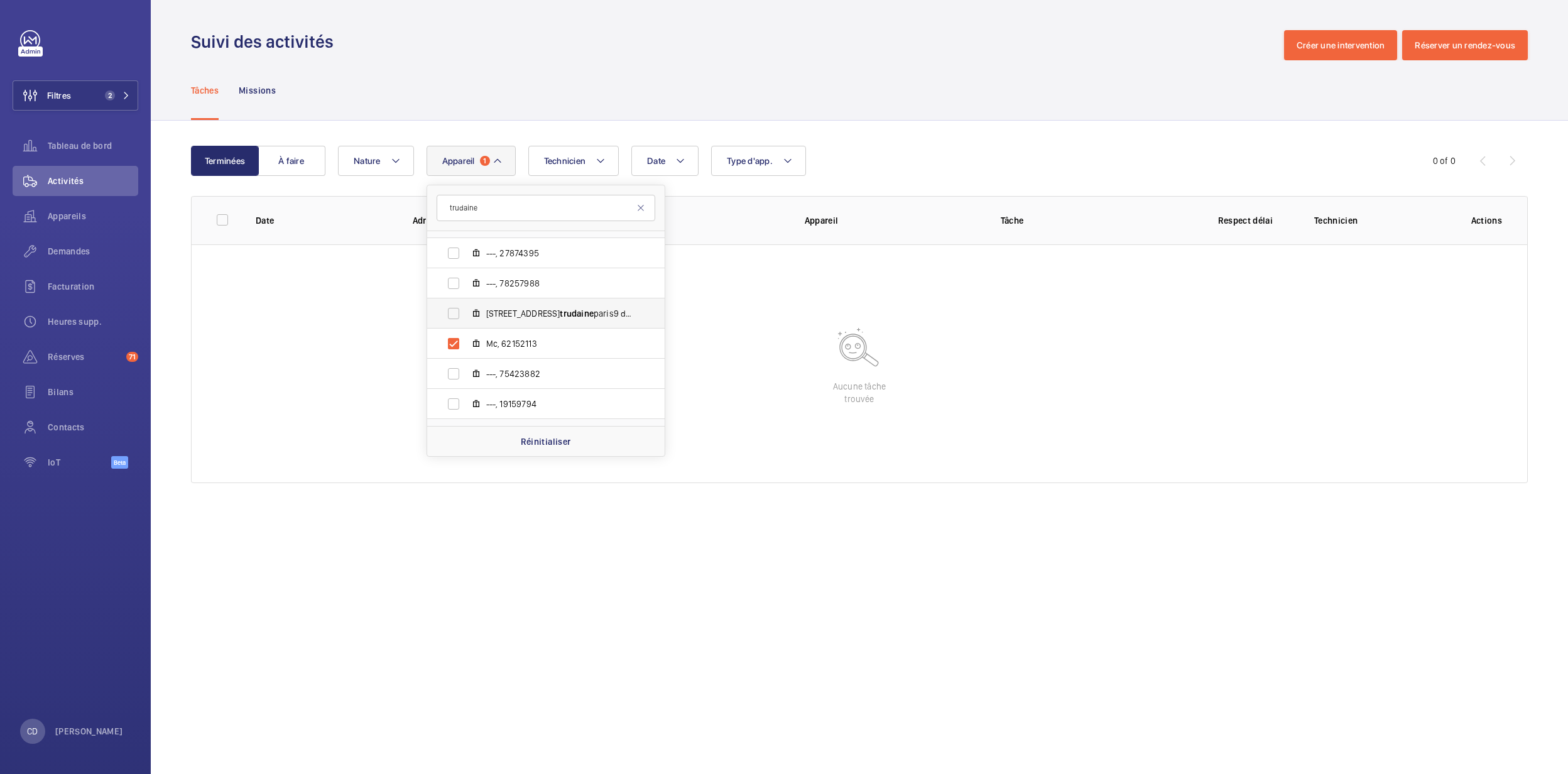
click at [568, 313] on span "37 avenue trudaine paris9 duplex gauche , 50047379" at bounding box center [559, 314] width 146 height 12
click at [466, 313] on input "37 avenue trudaine paris9 duplex gauche , 50047379" at bounding box center [453, 314] width 25 height 25
checkbox input "true"
click at [569, 314] on span "Porte Piétonne Extérieure , 37690411" at bounding box center [559, 311] width 146 height 12
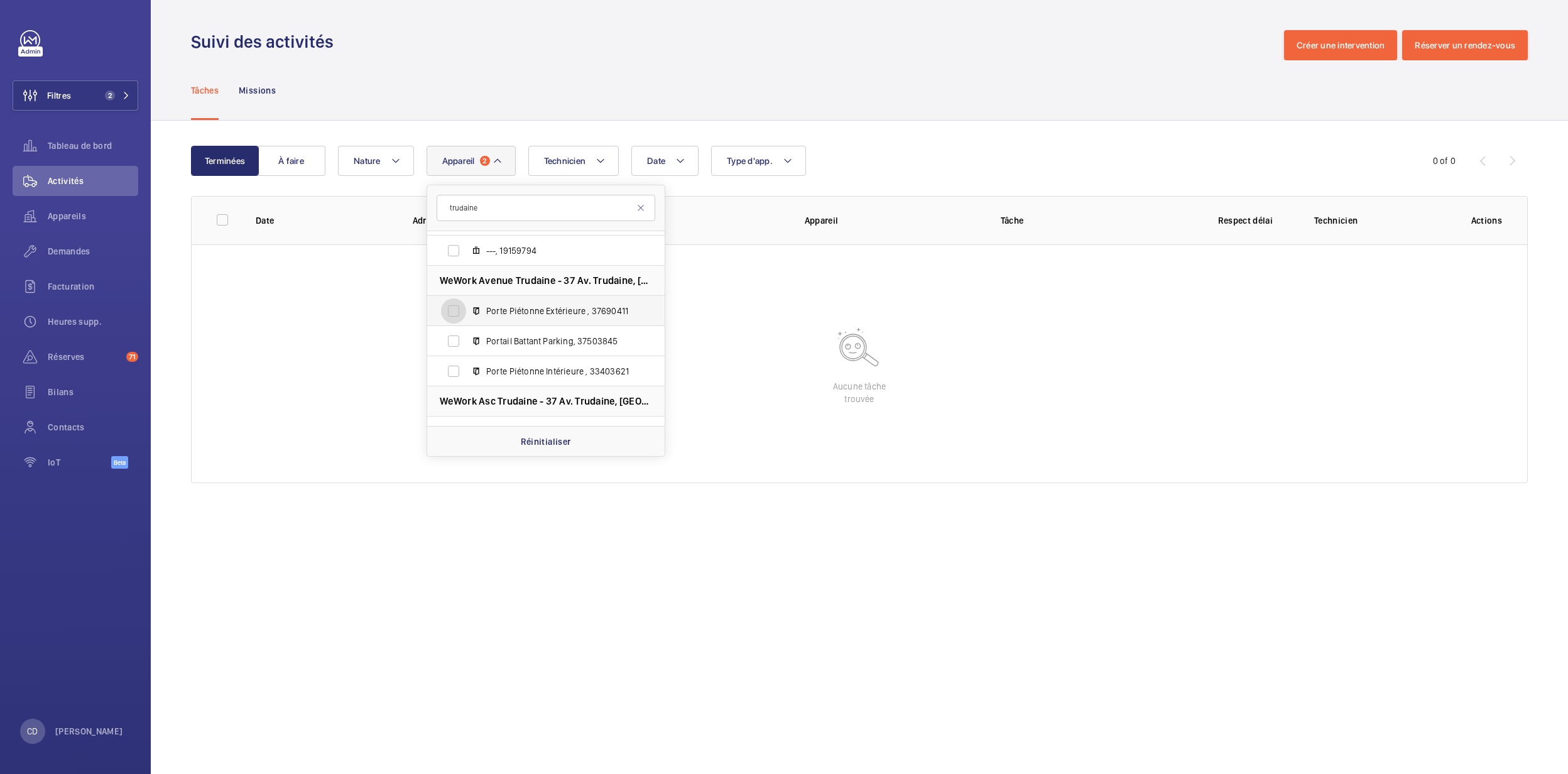
click at [466, 314] on input "Porte Piétonne Extérieure , 37690411" at bounding box center [453, 311] width 25 height 25
checkbox input "true"
drag, startPoint x: 566, startPoint y: 345, endPoint x: 560, endPoint y: 350, distance: 7.8
click at [566, 345] on span "Portail Battant Parking, 37503845" at bounding box center [559, 341] width 146 height 12
click at [466, 345] on input "Portail Battant Parking, 37503845" at bounding box center [453, 341] width 25 height 25
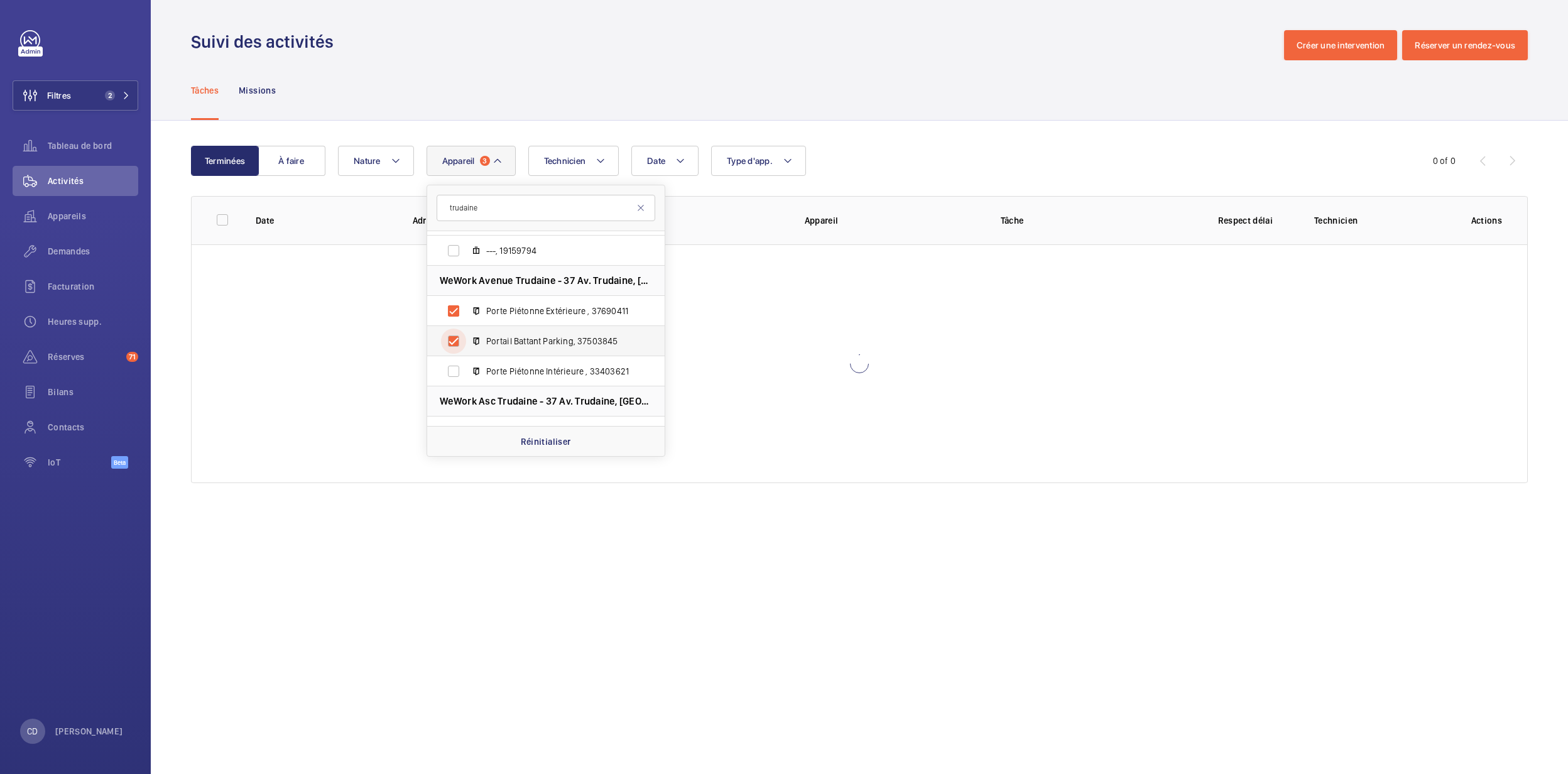
checkbox input "true"
click at [559, 363] on label "Porte Piétonne Intérieure , 33403621" at bounding box center [536, 371] width 217 height 30
click at [466, 363] on input "Porte Piétonne Intérieure , 33403621" at bounding box center [453, 371] width 25 height 25
checkbox input "true"
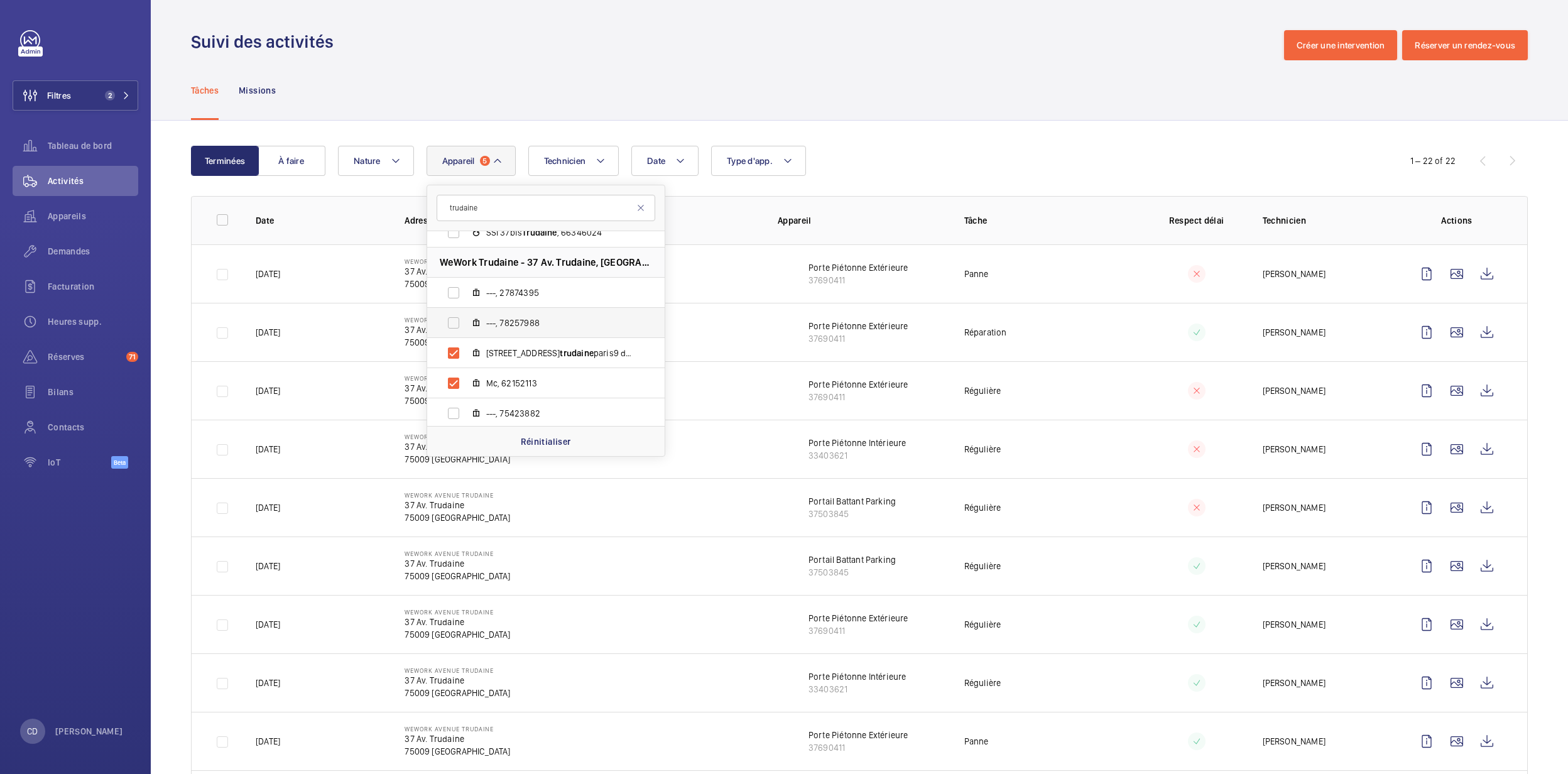
scroll to position [84, 0]
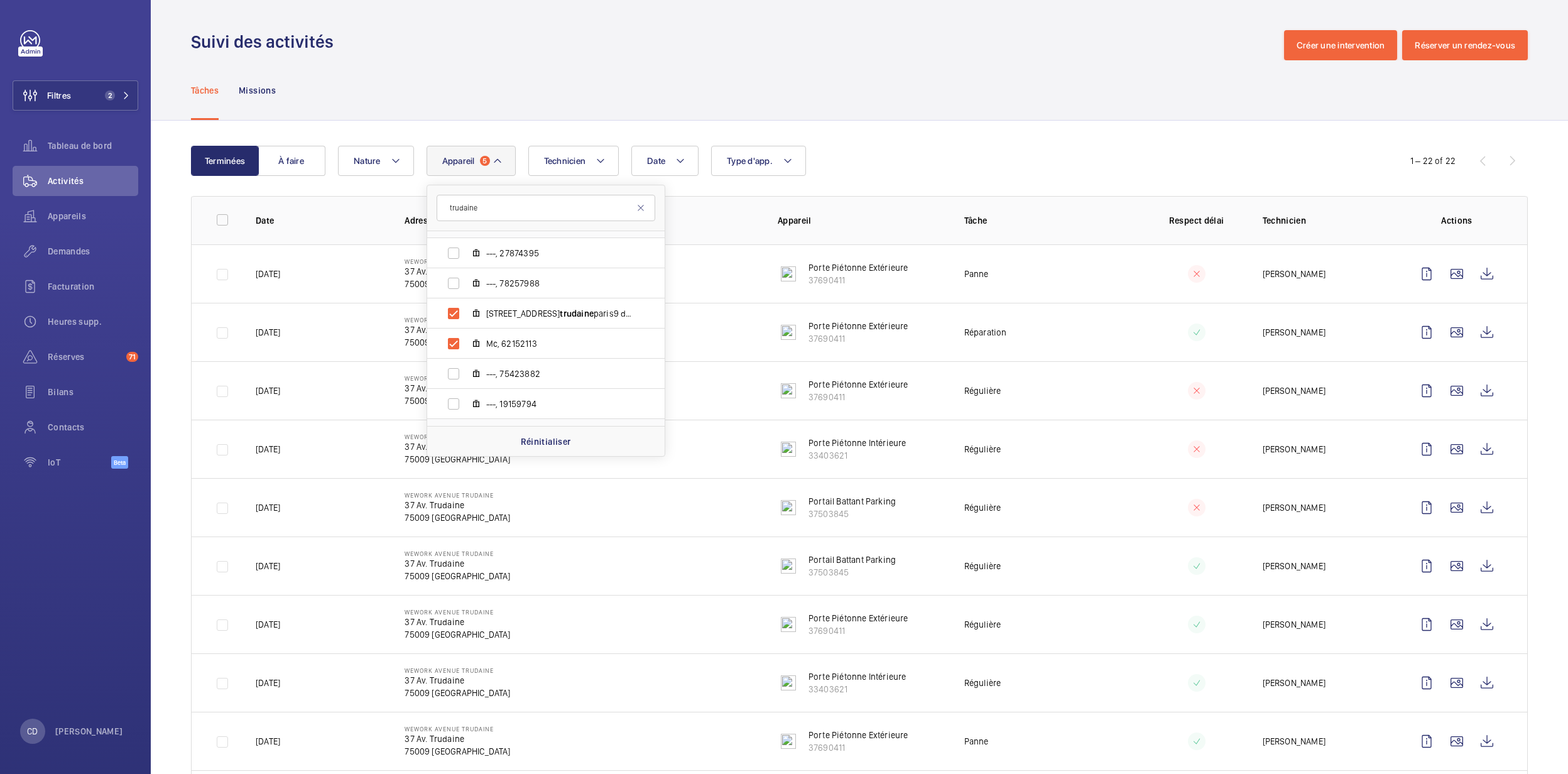
click at [1108, 285] on td "Panne" at bounding box center [1037, 273] width 186 height 58
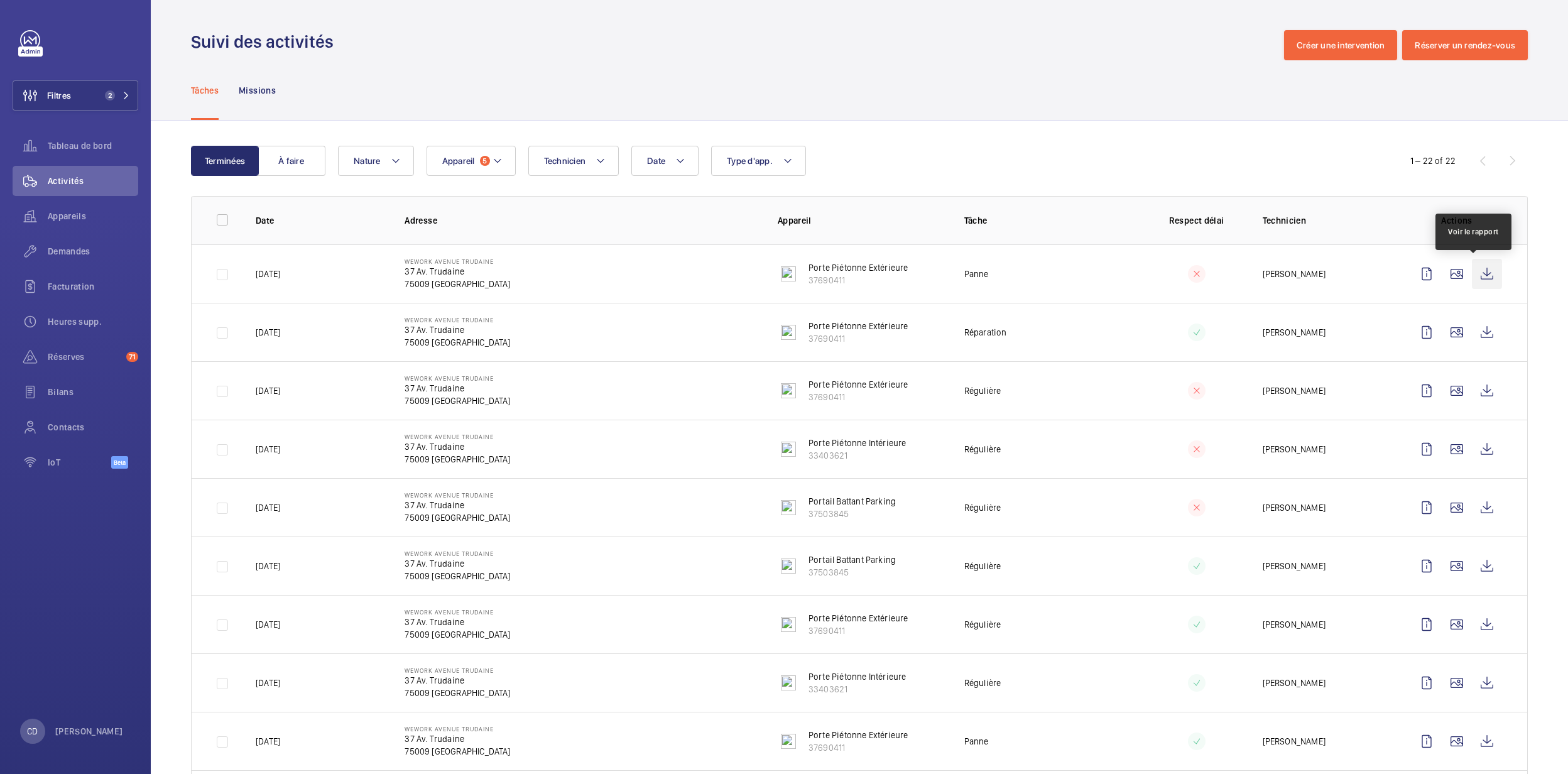
click at [1476, 274] on wm-front-icon-button at bounding box center [1487, 274] width 30 height 30
click at [501, 156] on mat-icon at bounding box center [497, 161] width 10 height 15
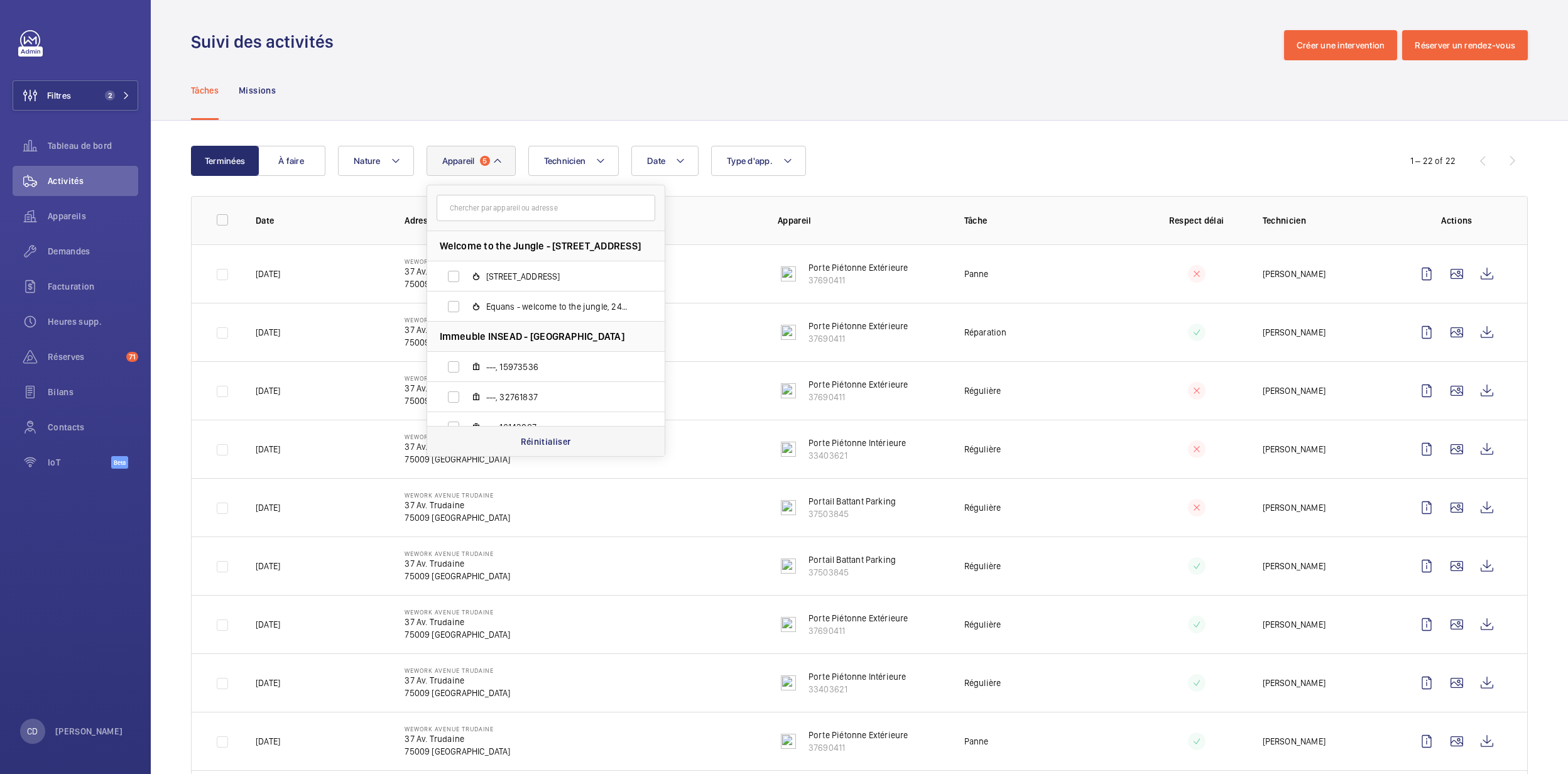
click at [566, 440] on p "Réinitialiser" at bounding box center [546, 442] width 51 height 12
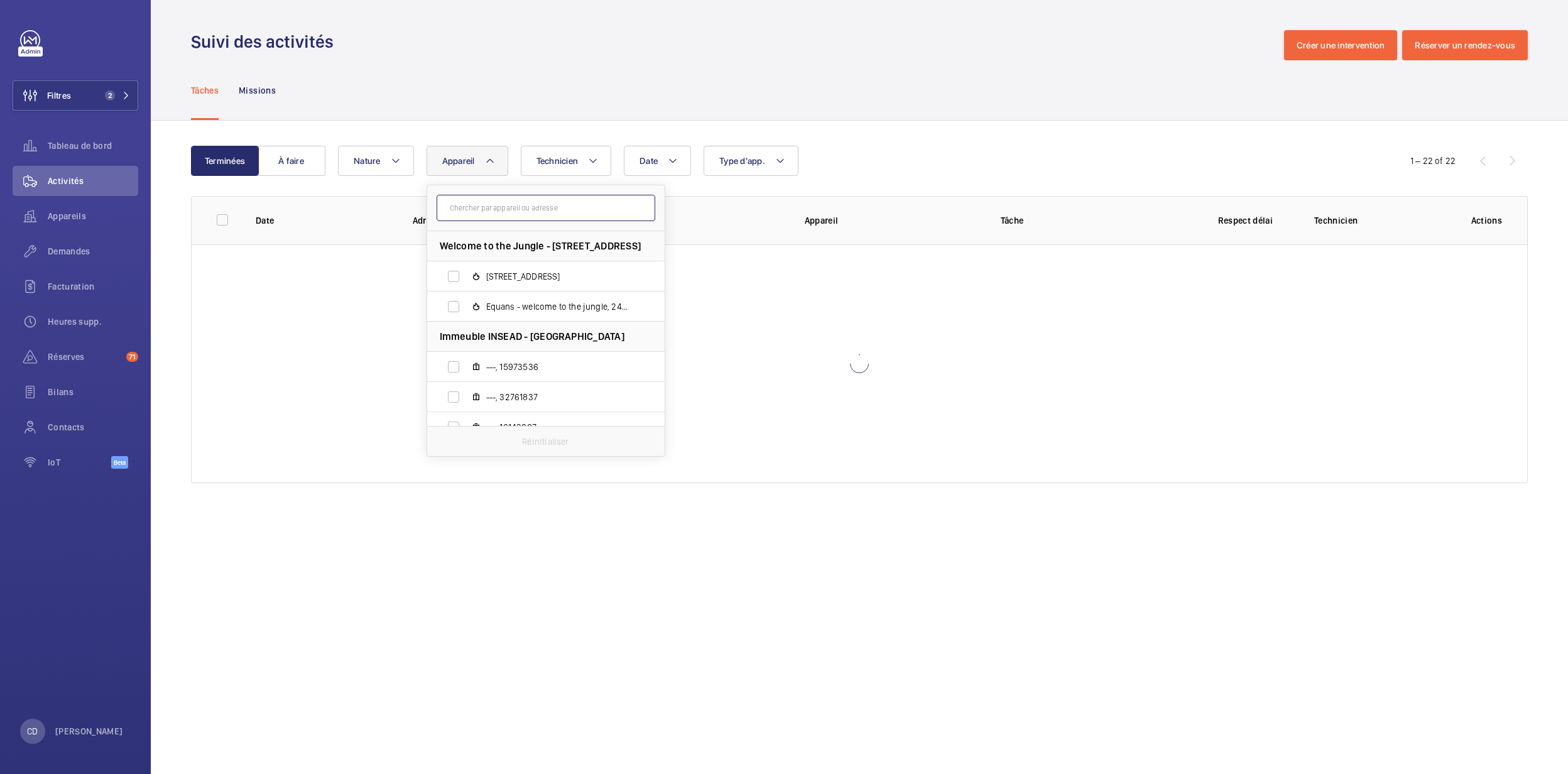
click at [525, 195] on input "text" at bounding box center [546, 208] width 219 height 26
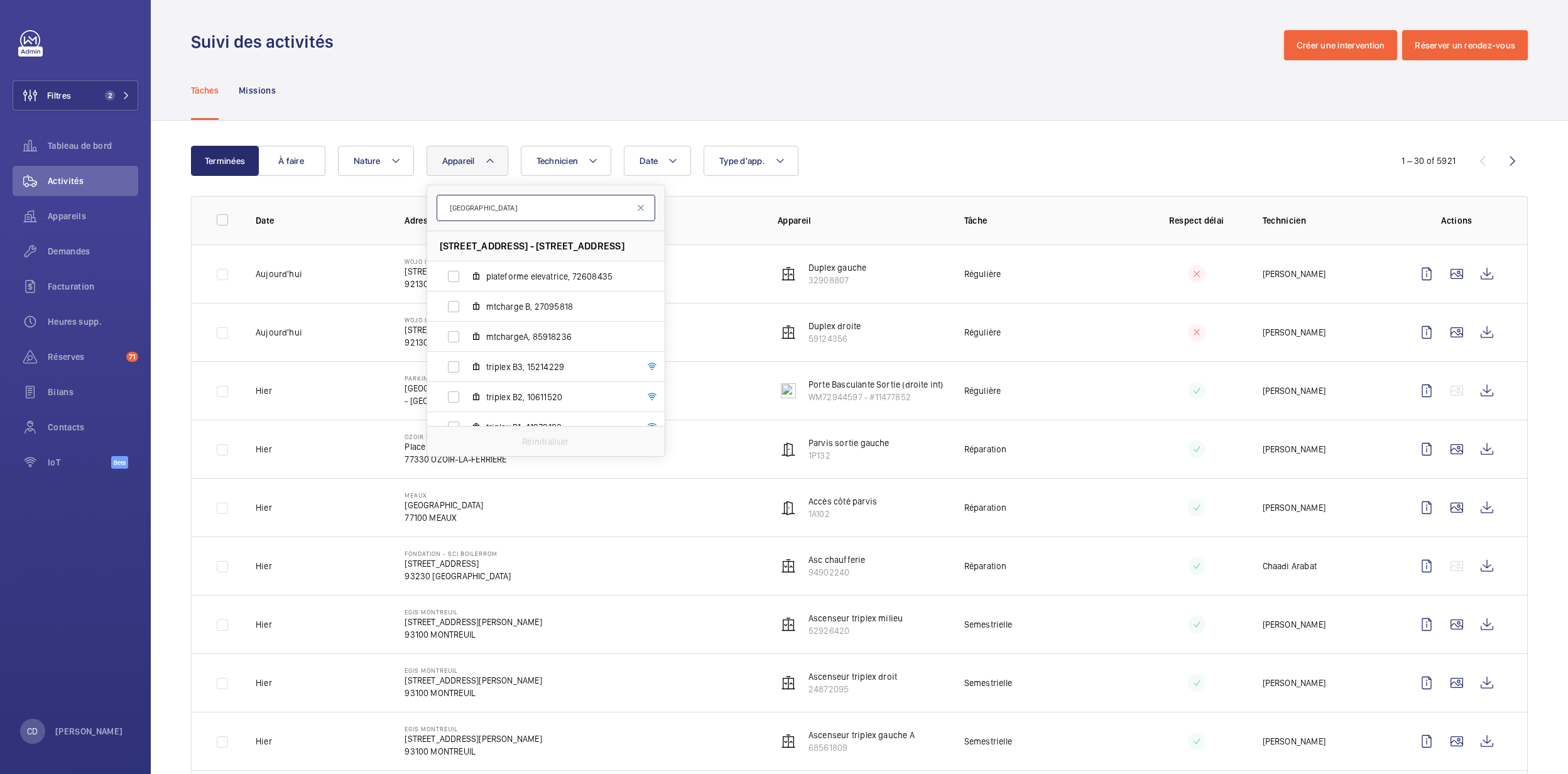
type input "avenue de france"
click at [446, 87] on div "Tâches Missions" at bounding box center [859, 90] width 1337 height 60
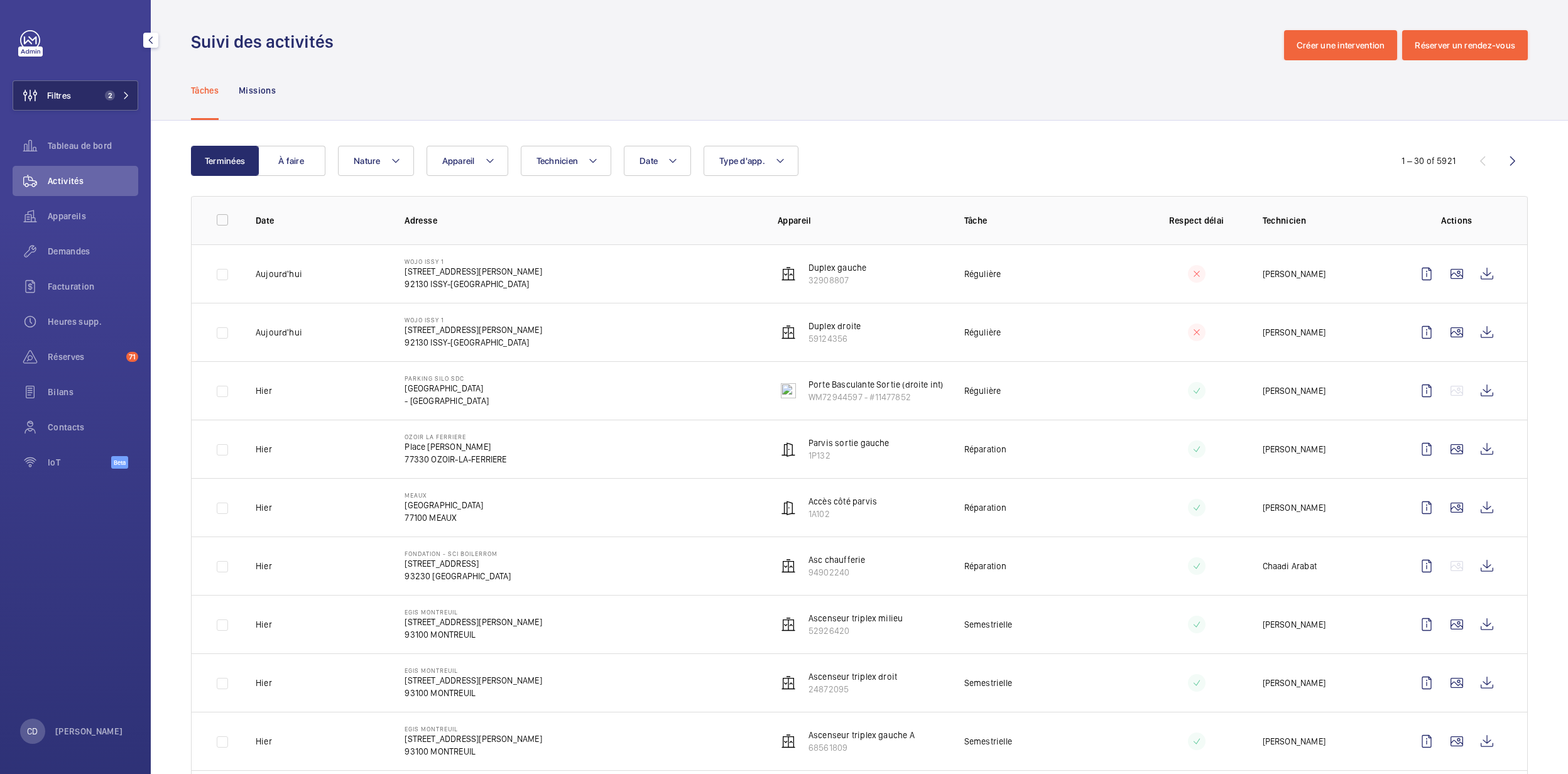
click at [121, 88] on button "Filtres 2" at bounding box center [75, 96] width 125 height 30
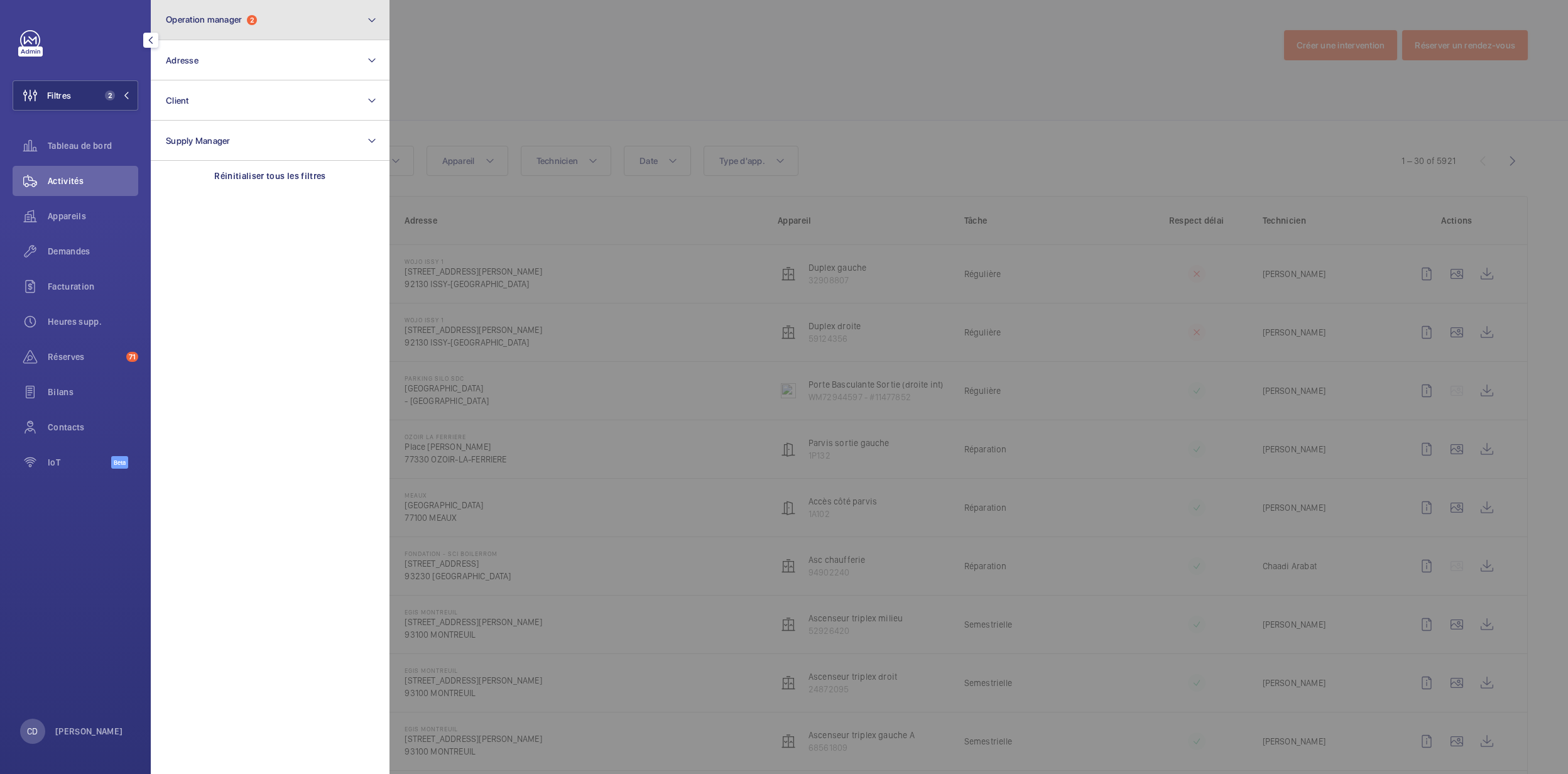
click at [260, 3] on button "Operation manager 2" at bounding box center [270, 20] width 239 height 40
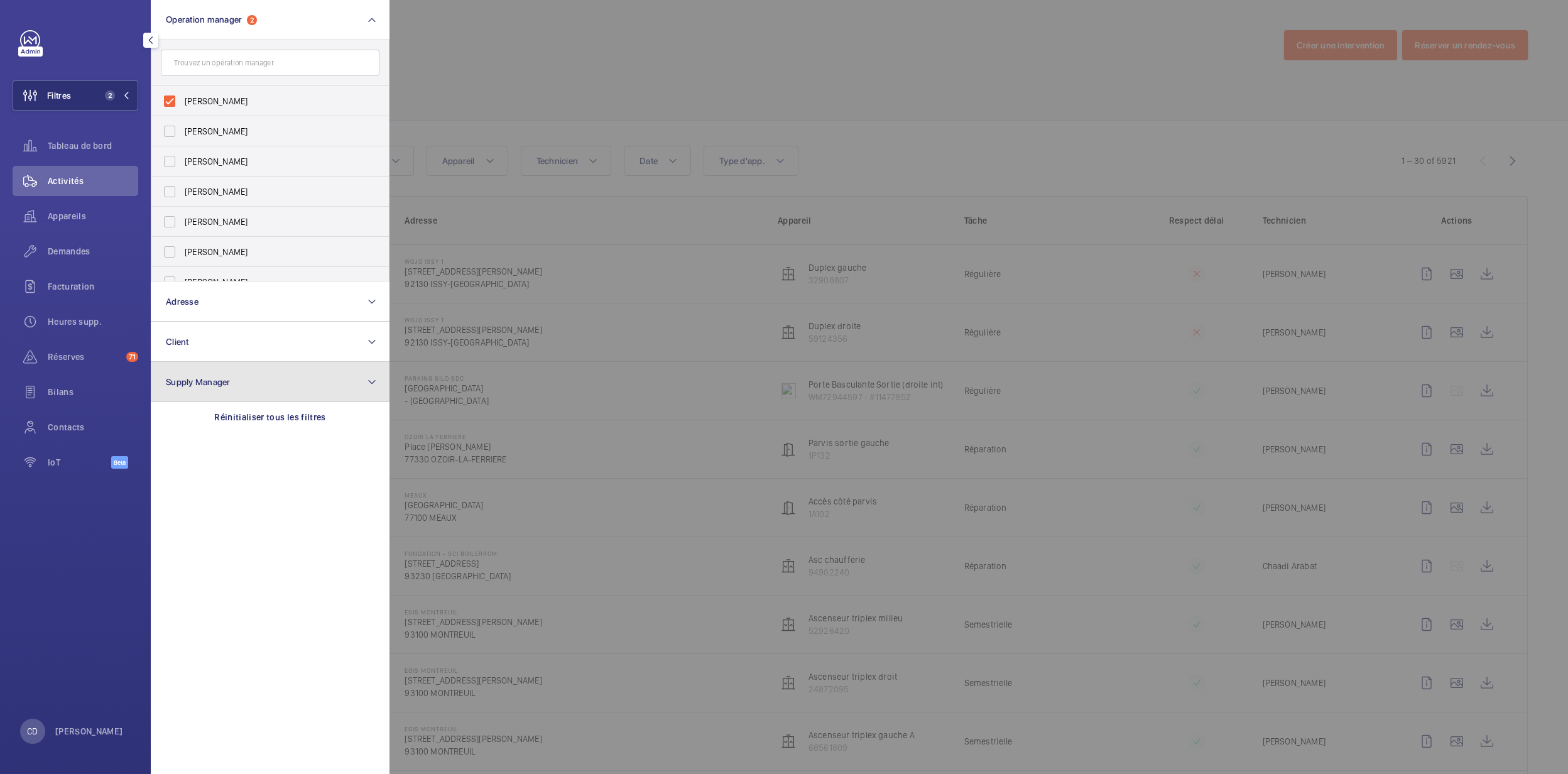
click at [287, 400] on button "Supply Manager" at bounding box center [270, 382] width 239 height 40
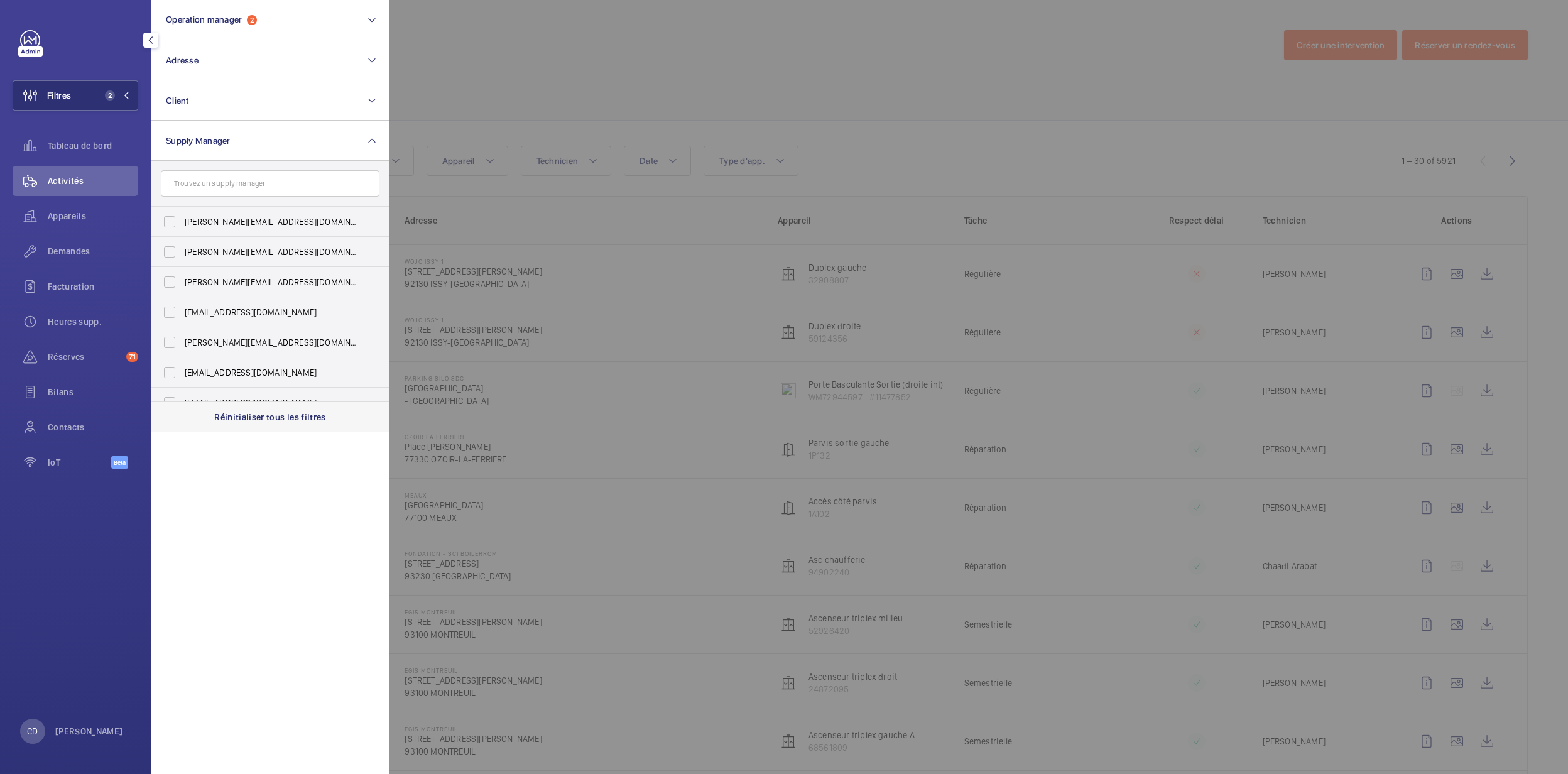
click at [284, 411] on p "Réinitialiser tous les filtres" at bounding box center [270, 417] width 112 height 12
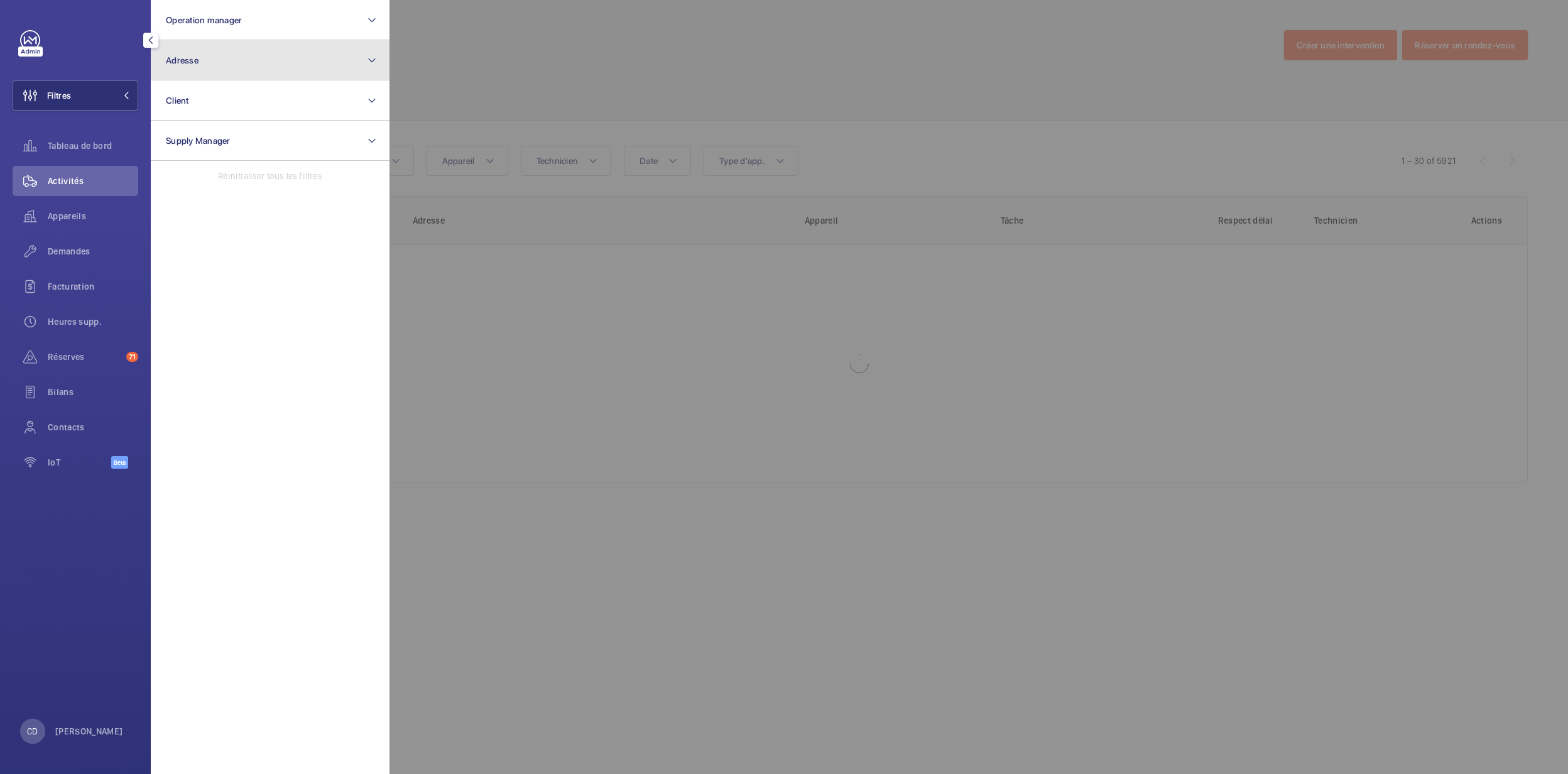
click at [297, 44] on button "Adresse" at bounding box center [270, 60] width 239 height 40
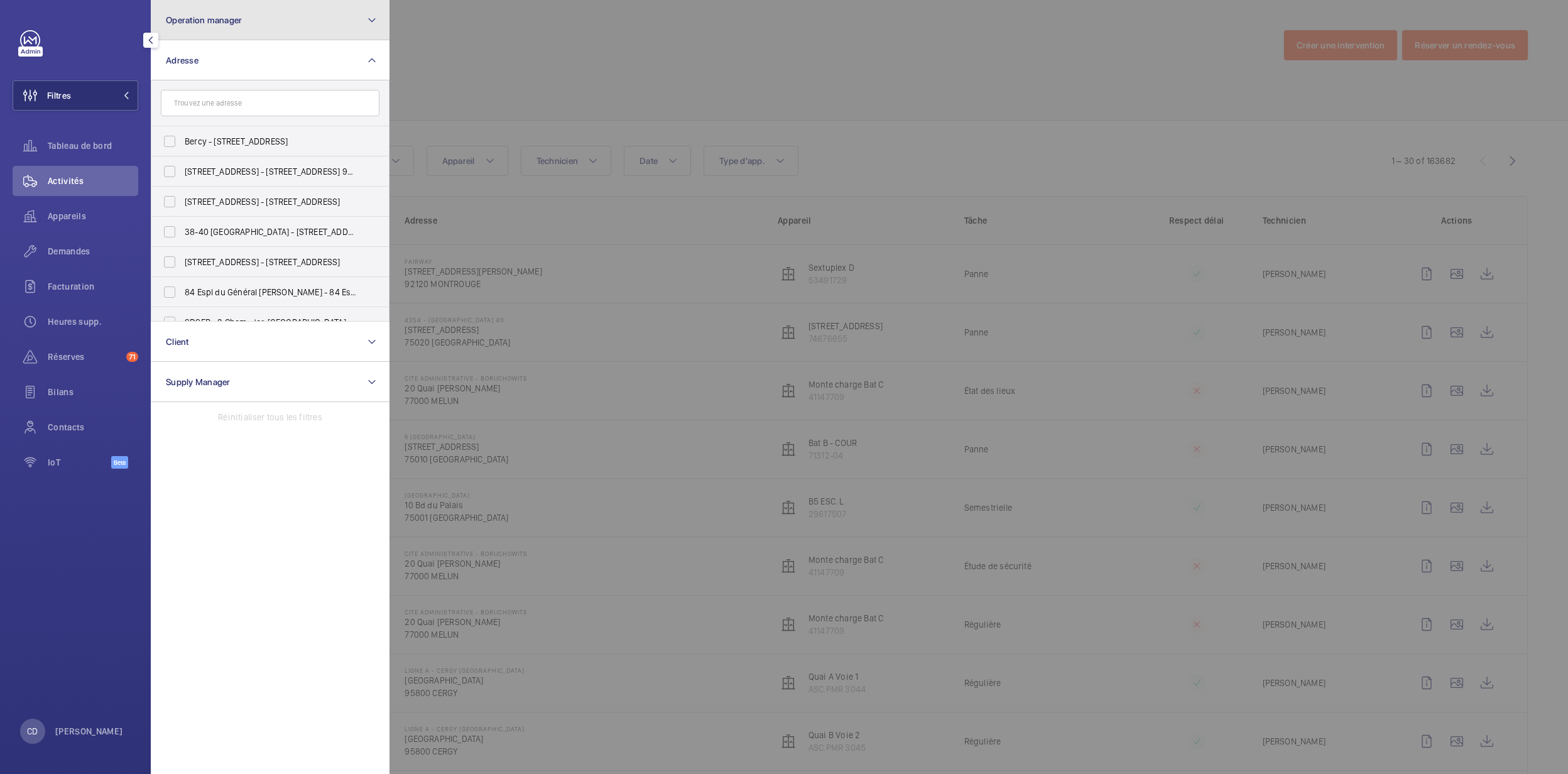
click at [298, 17] on button "Operation manager" at bounding box center [270, 20] width 239 height 40
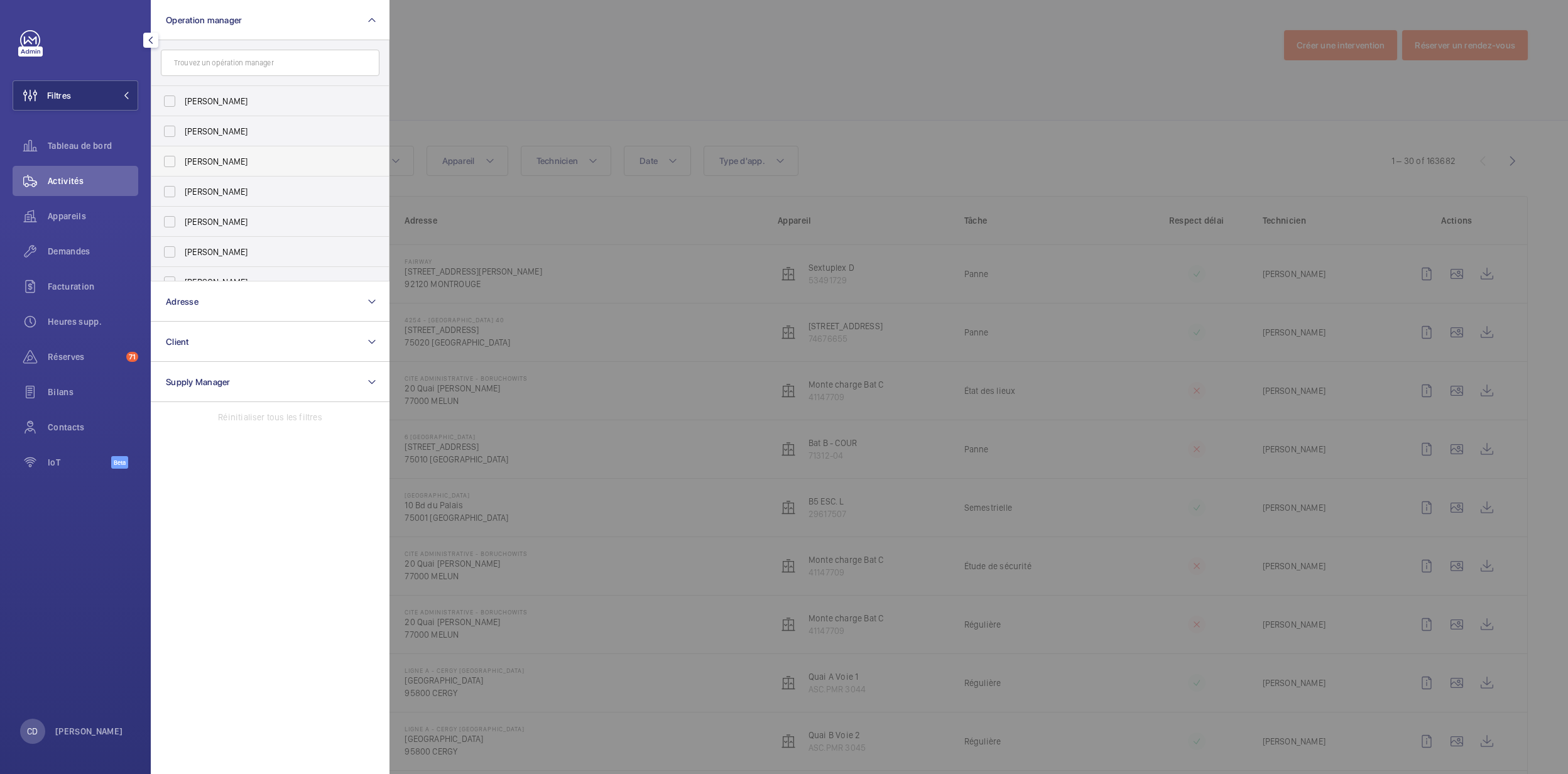
scroll to position [46, 0]
click at [240, 273] on label "[PERSON_NAME]" at bounding box center [261, 267] width 219 height 30
click at [182, 273] on input "[PERSON_NAME]" at bounding box center [170, 267] width 25 height 25
checkbox input "true"
click at [621, 114] on div at bounding box center [1173, 387] width 1568 height 774
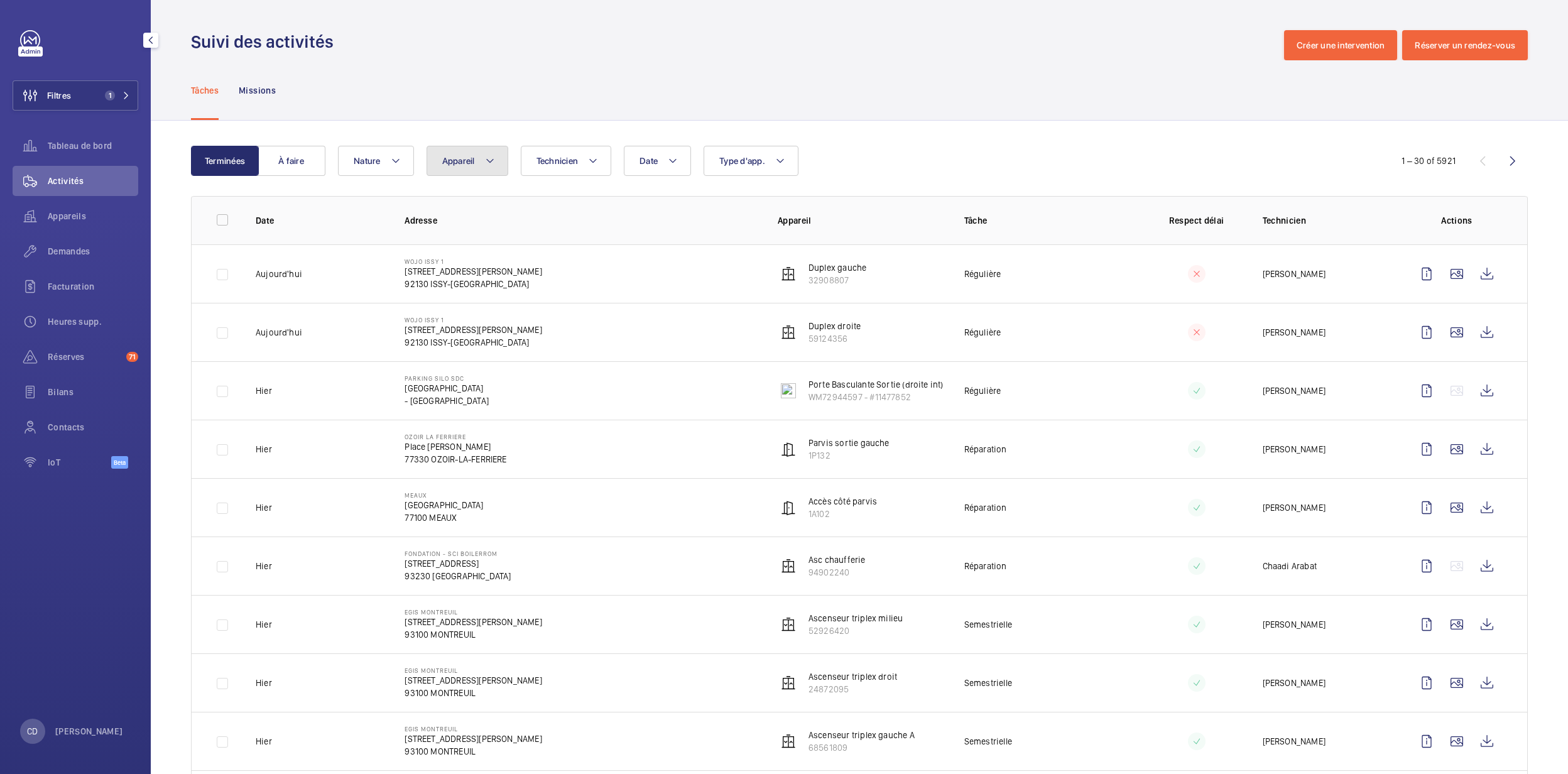
click at [446, 157] on span "Appareil" at bounding box center [458, 161] width 33 height 10
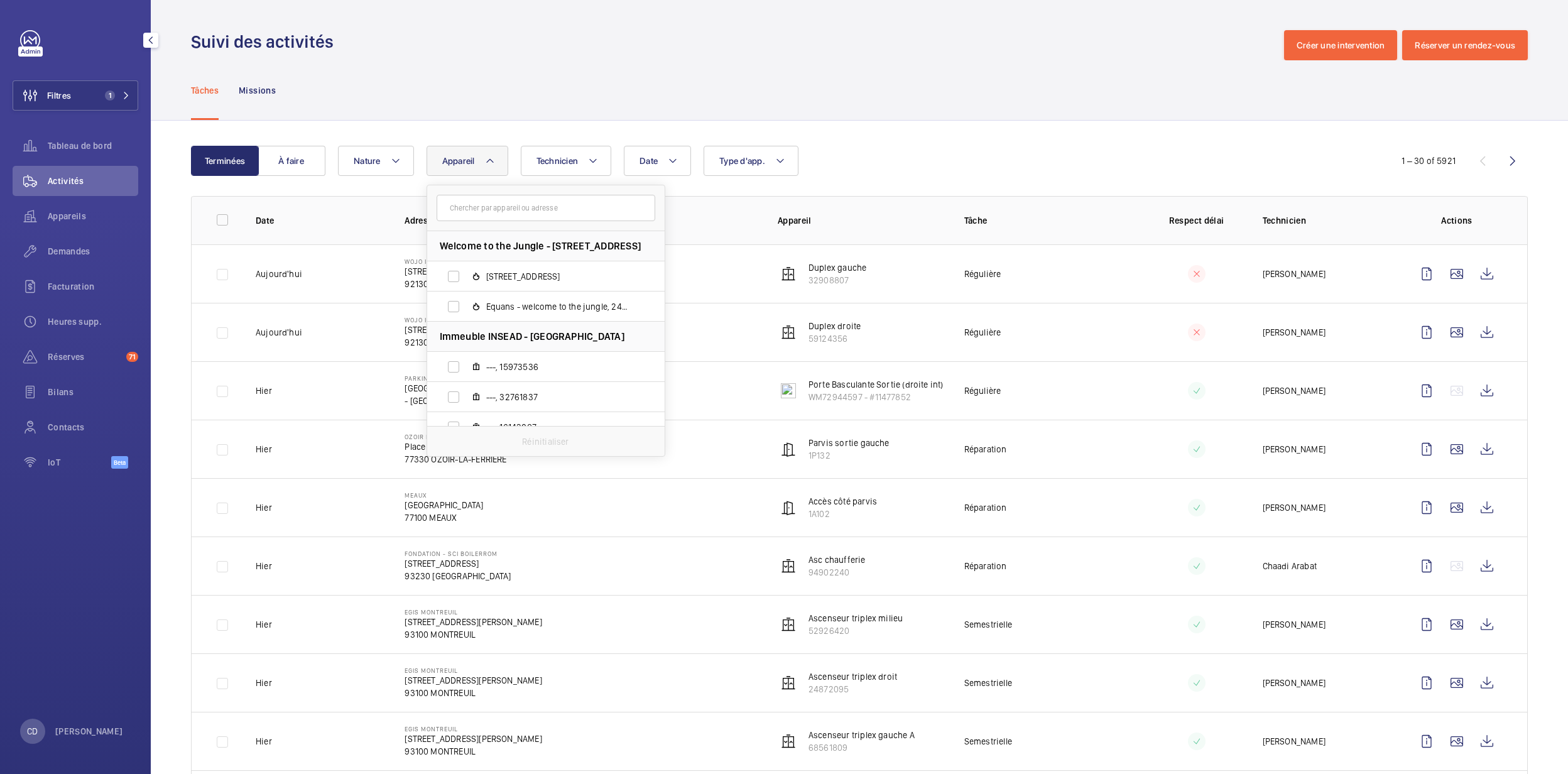
click at [533, 204] on input "text" at bounding box center [546, 208] width 219 height 26
type input "a"
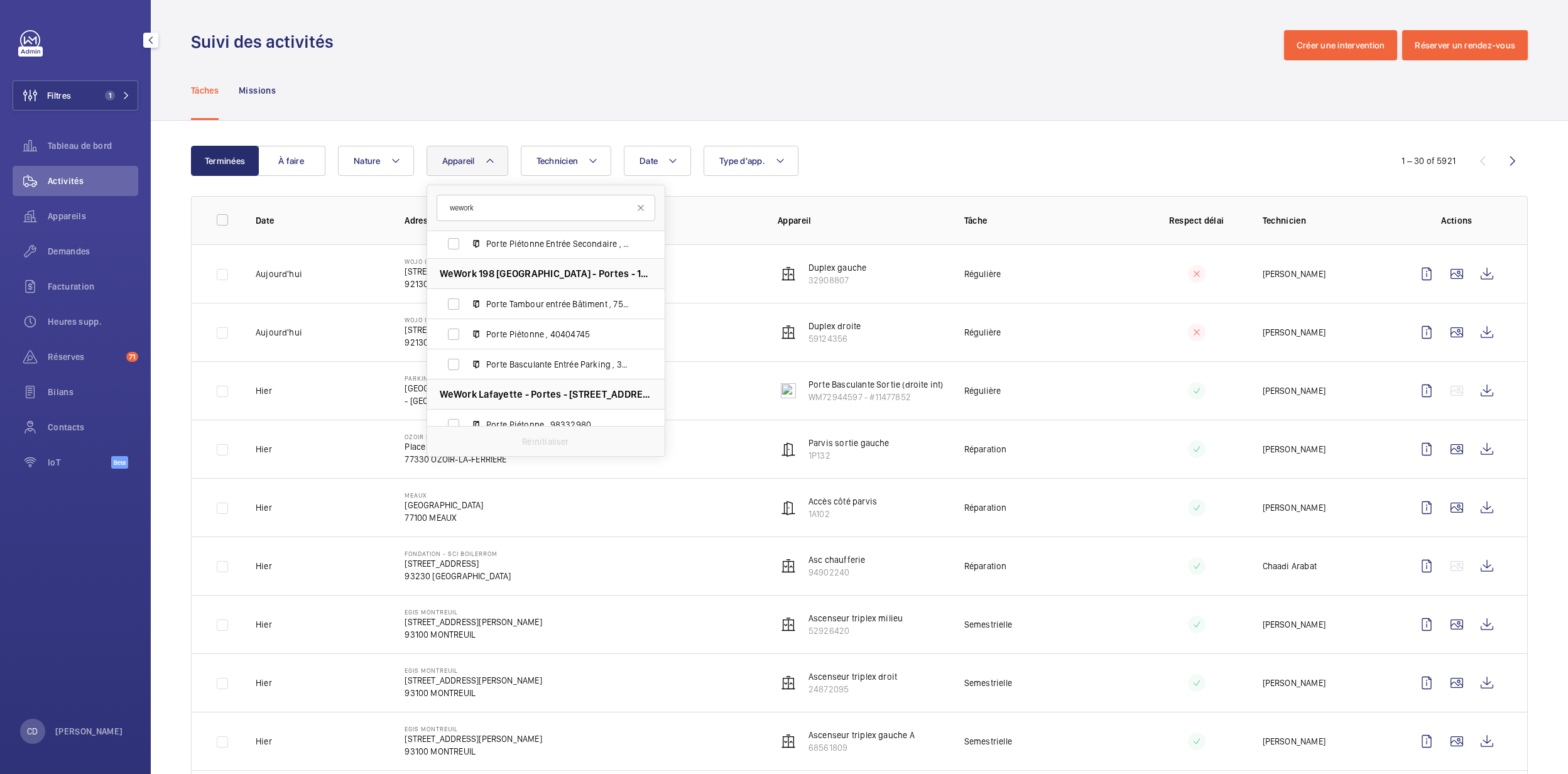
scroll to position [1172, 0]
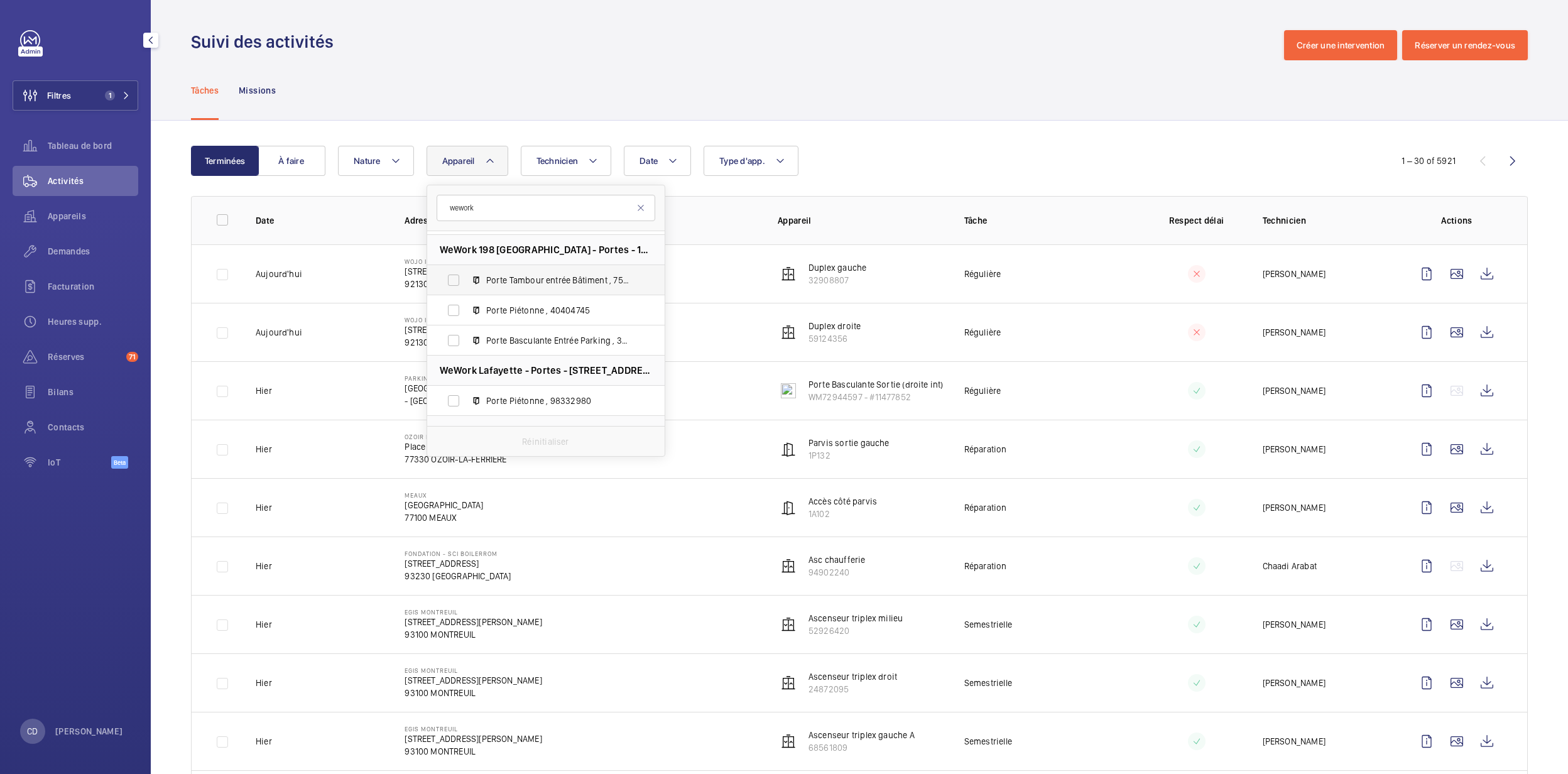
type input "wework"
click at [519, 287] on label "Porte Tambour entrée Bâtiment , 75156989" at bounding box center [536, 280] width 217 height 30
click at [466, 287] on input "Porte Tambour entrée Bâtiment , 75156989" at bounding box center [453, 280] width 25 height 25
checkbox input "true"
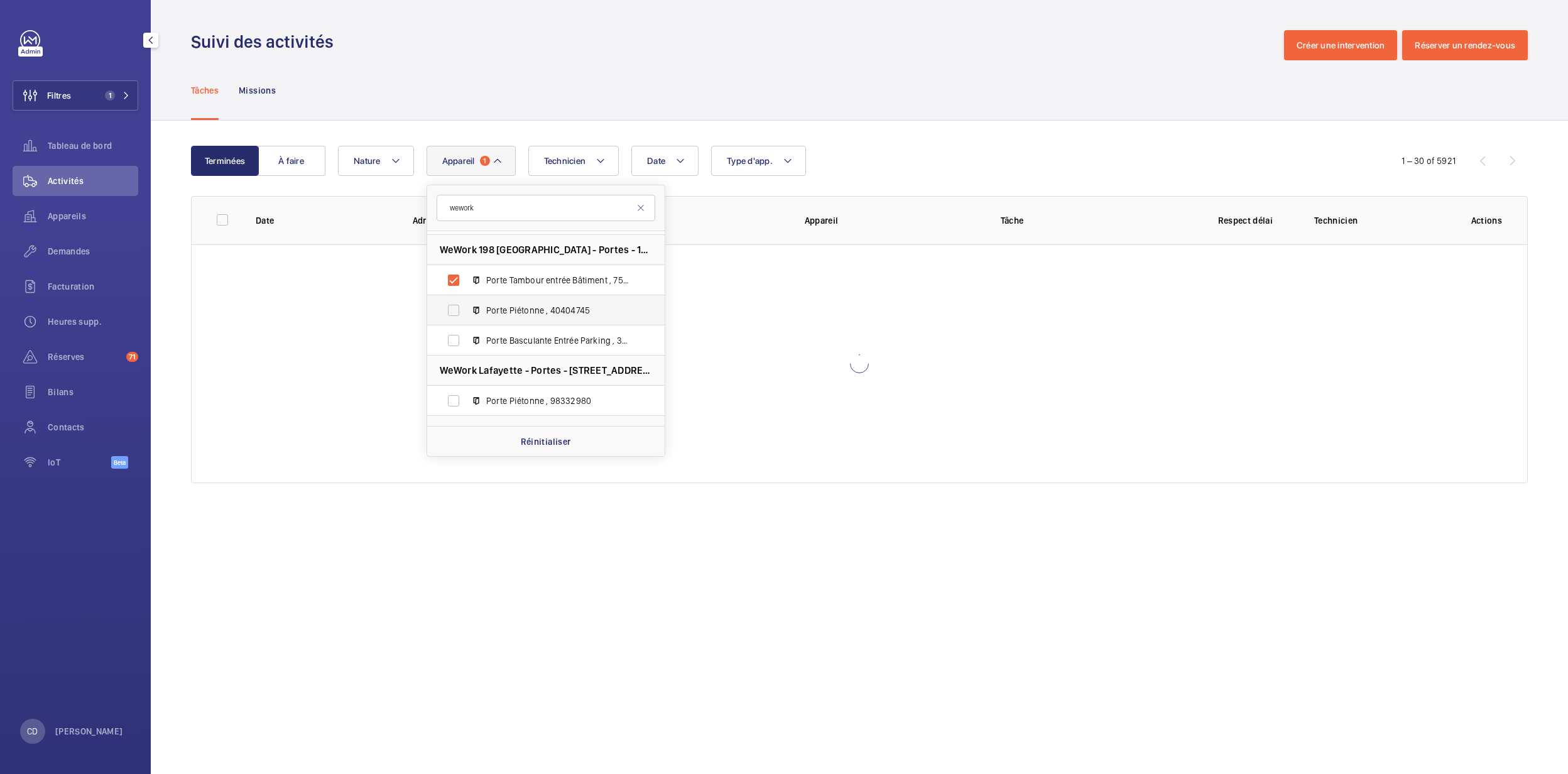
click at [519, 313] on span "Porte Piétonne , 40404745" at bounding box center [559, 310] width 146 height 12
click at [466, 313] on input "Porte Piétonne , 40404745" at bounding box center [453, 310] width 25 height 25
checkbox input "true"
click at [519, 337] on span "Porte Basculante Entrée Parking , 37596799" at bounding box center [559, 341] width 146 height 12
click at [466, 337] on input "Porte Basculante Entrée Parking , 37596799" at bounding box center [453, 341] width 25 height 25
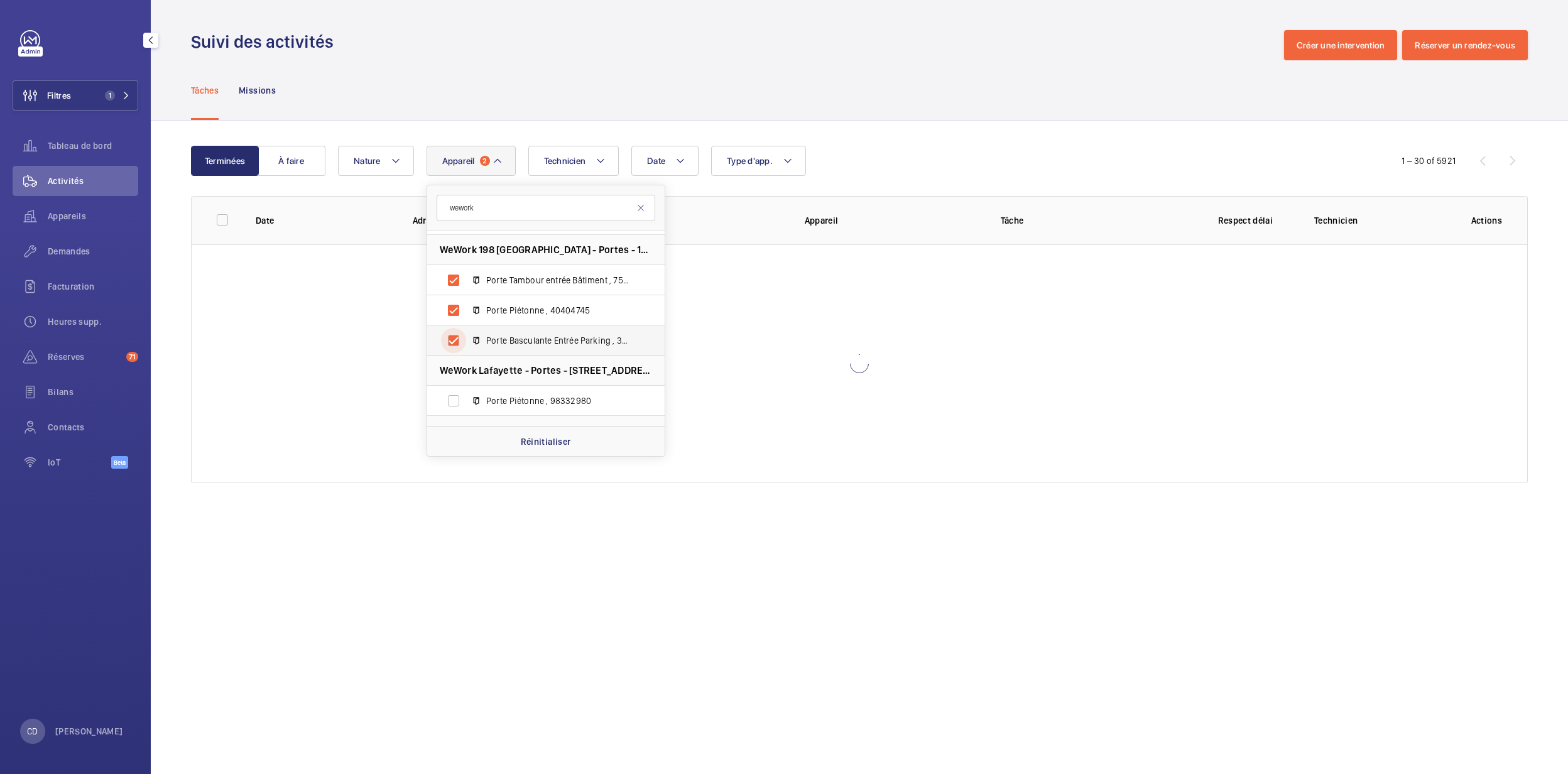
checkbox input "true"
click at [935, 161] on div "Date Technicien Appareil 3 wework WeWork 20bis Lafayette - 20 Bis Rue La Fayett…" at bounding box center [857, 161] width 1039 height 30
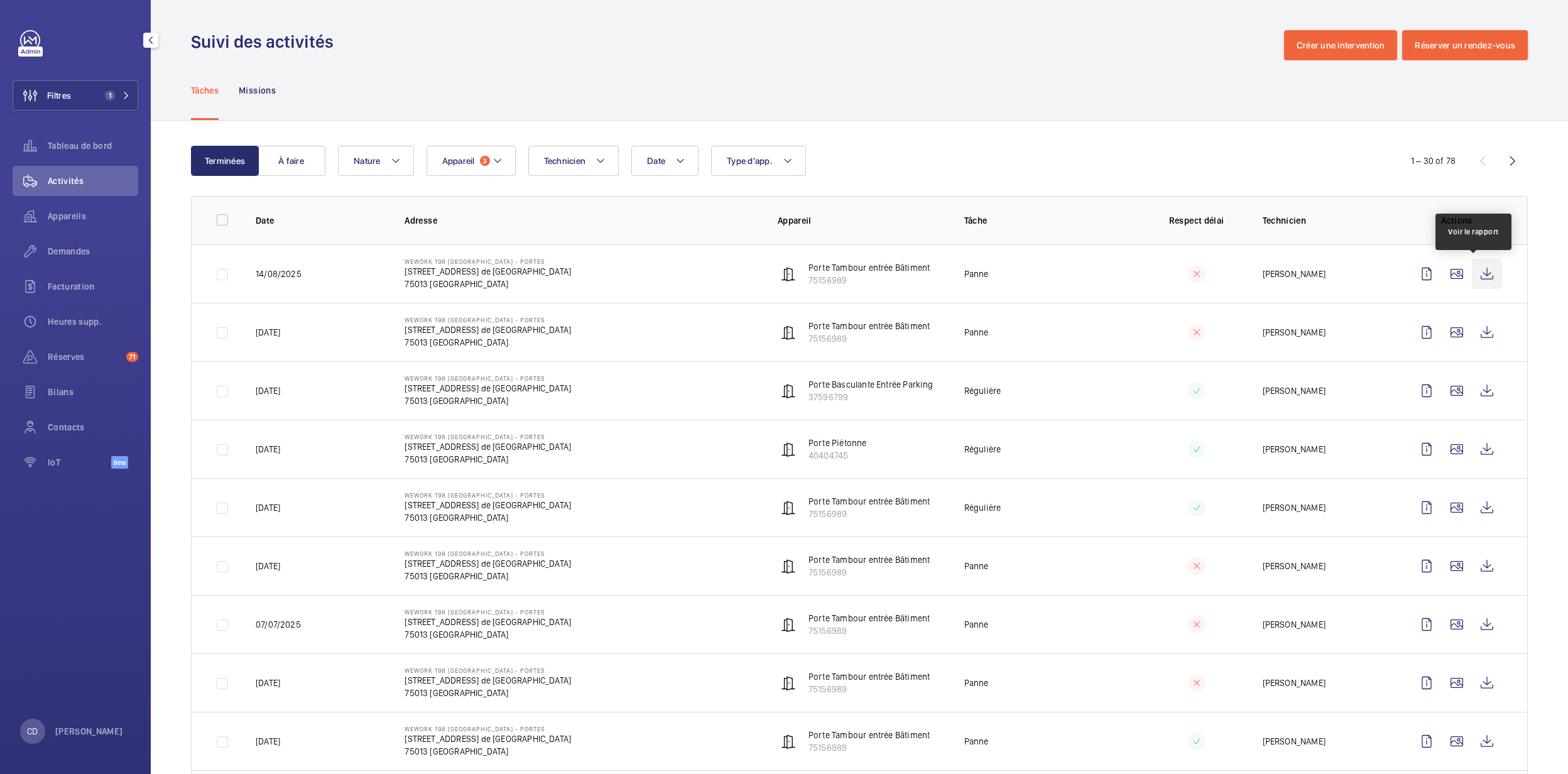
click at [1485, 268] on wm-front-icon-button at bounding box center [1487, 274] width 30 height 30
click at [280, 156] on button "À faire" at bounding box center [291, 161] width 68 height 30
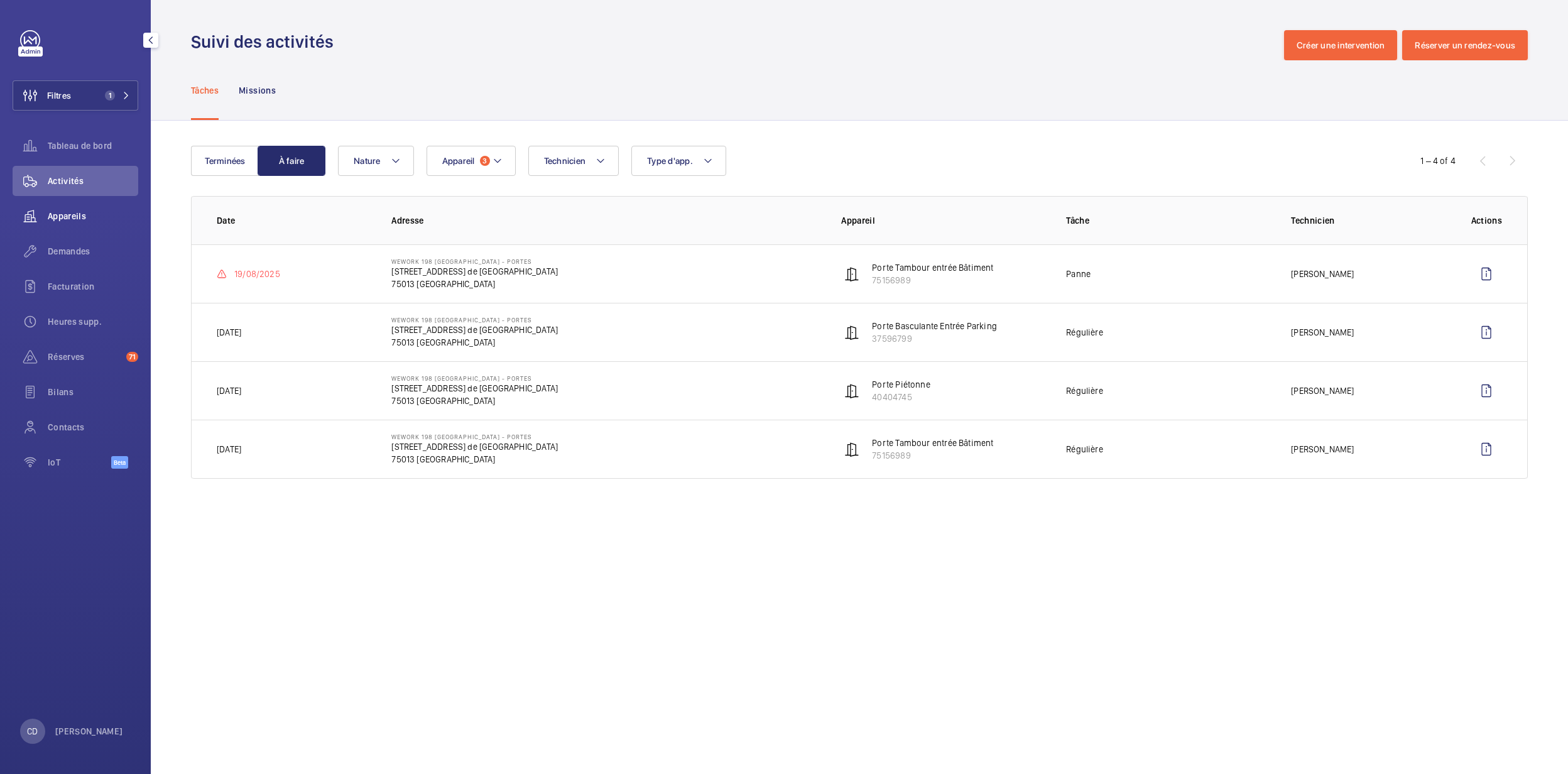
click at [91, 216] on span "Appareils" at bounding box center [93, 216] width 91 height 12
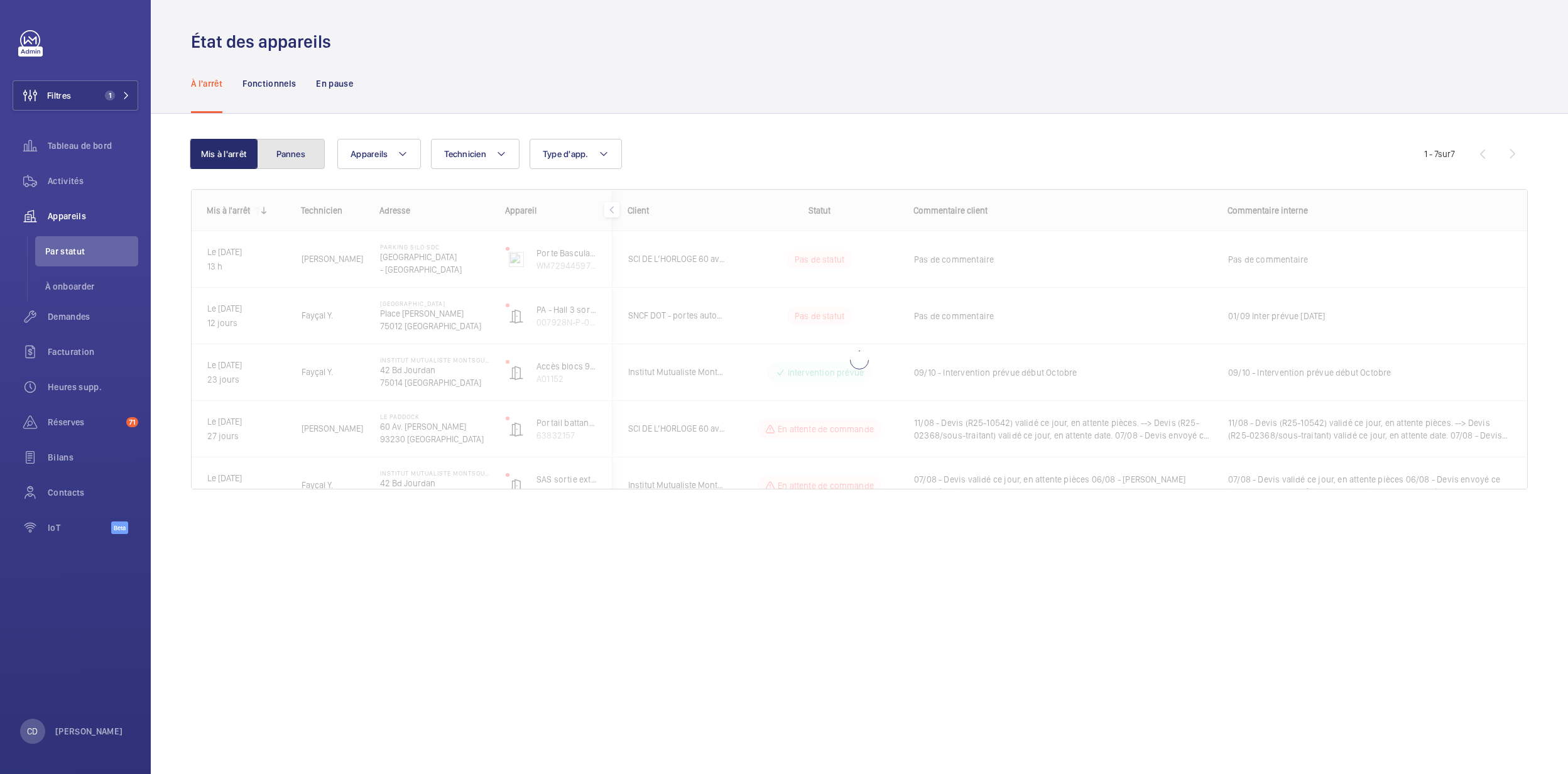
click at [295, 146] on button "Pannes" at bounding box center [291, 154] width 68 height 30
